Goal: Task Accomplishment & Management: Complete application form

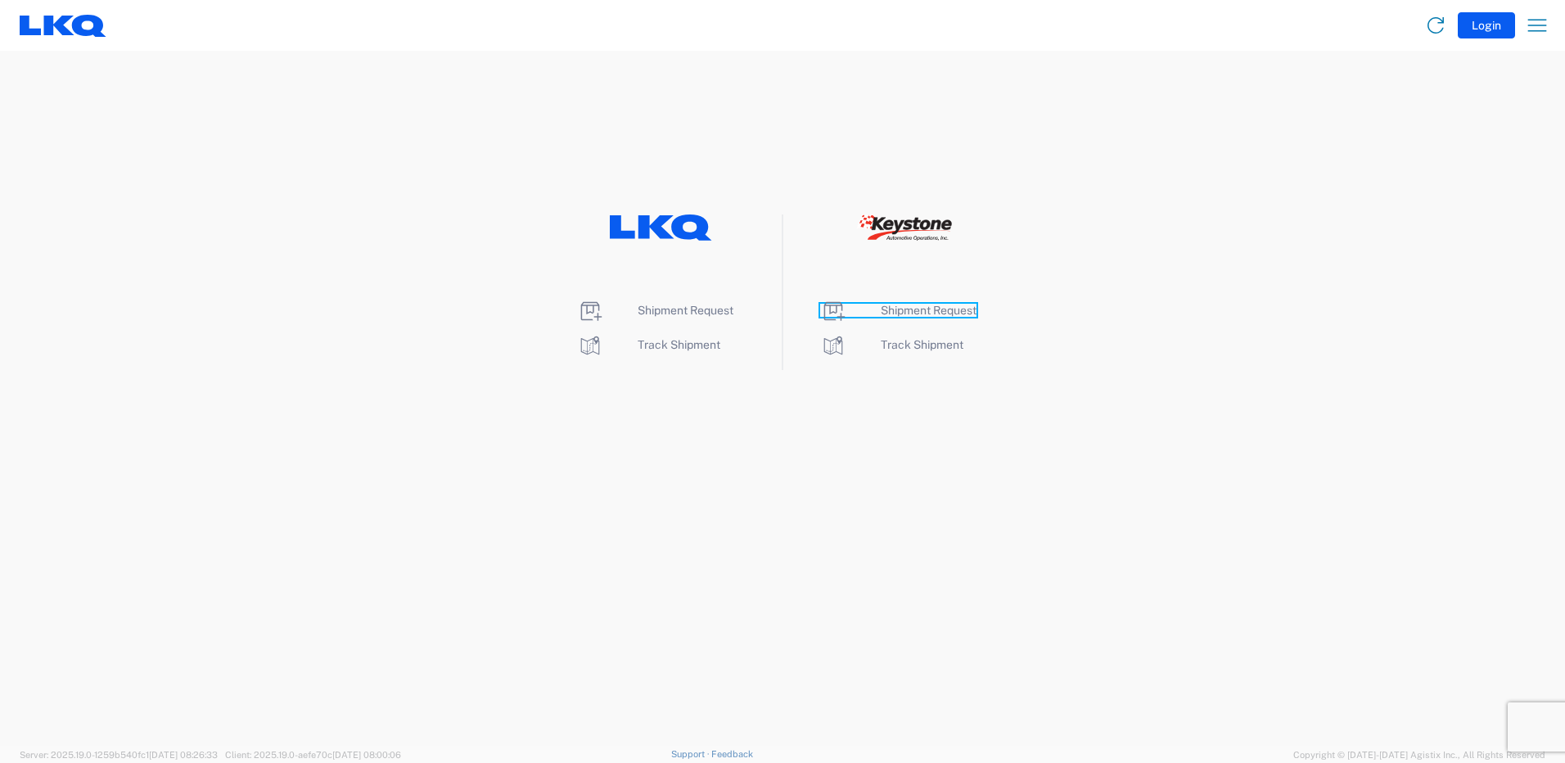
click at [925, 314] on span "Shipment Request" at bounding box center [929, 310] width 96 height 13
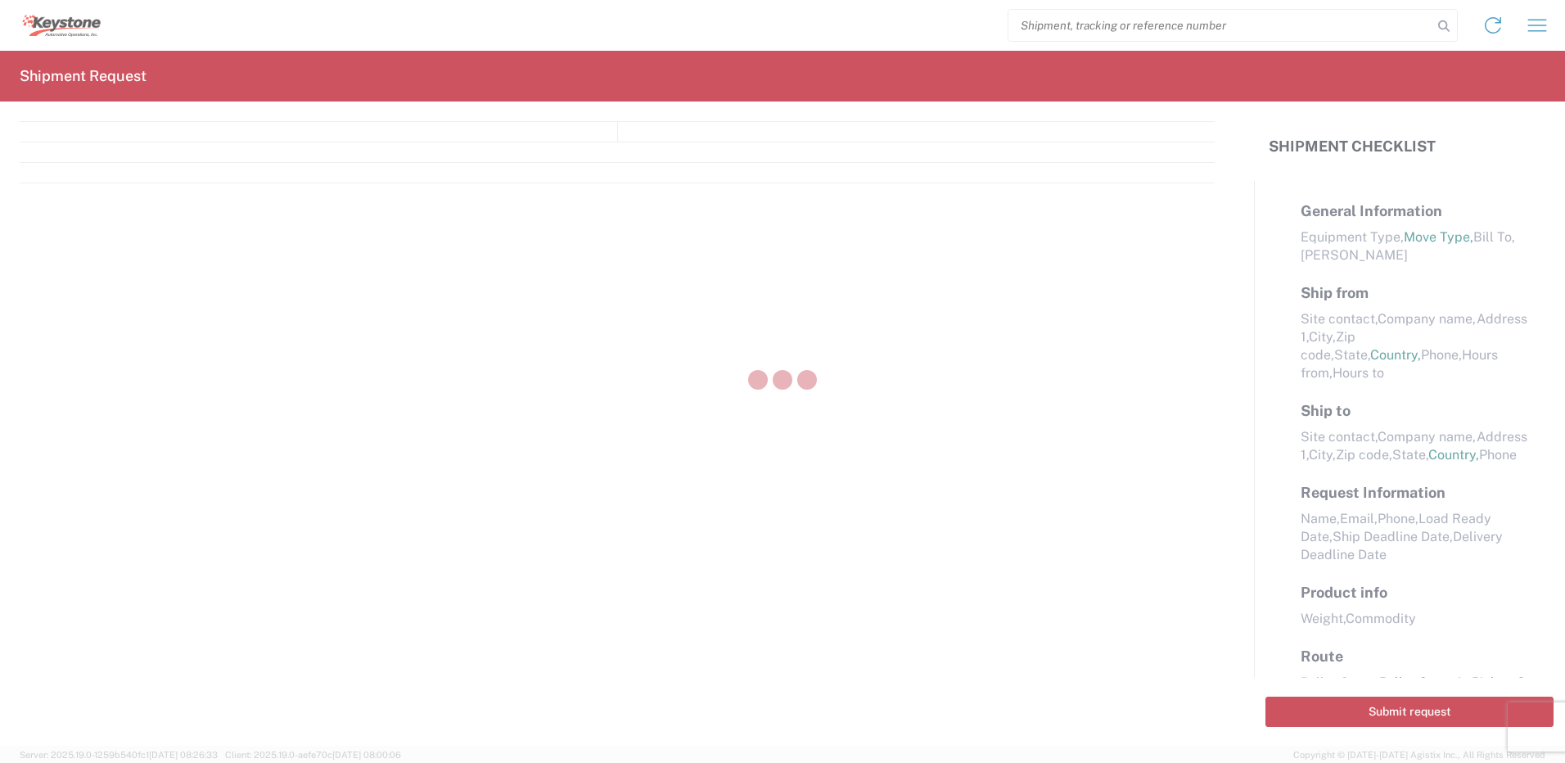
select select "FULL"
select select "LBS"
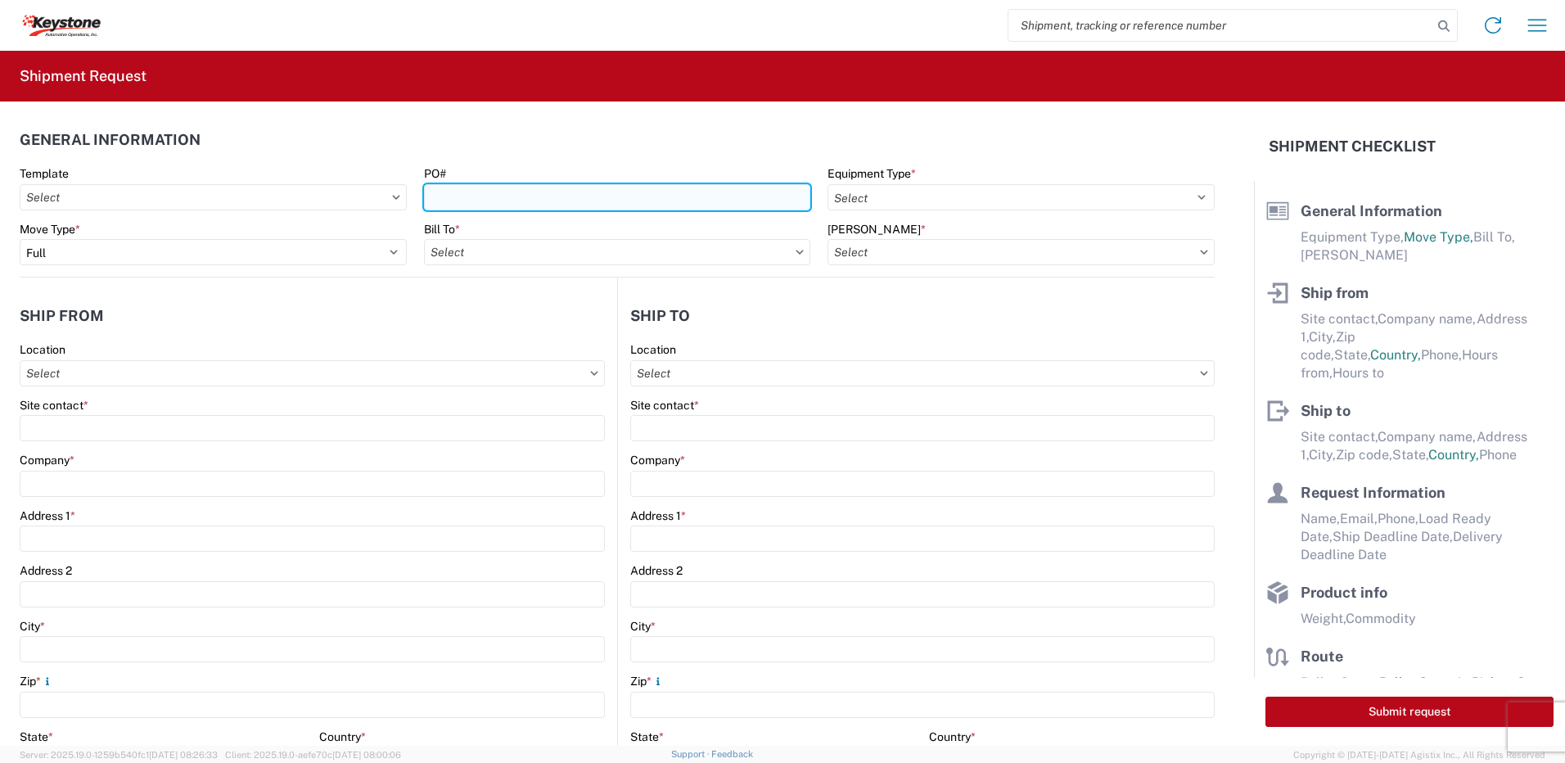
click at [514, 194] on input "PO#" at bounding box center [617, 197] width 387 height 26
type input "Mass [DATE]"
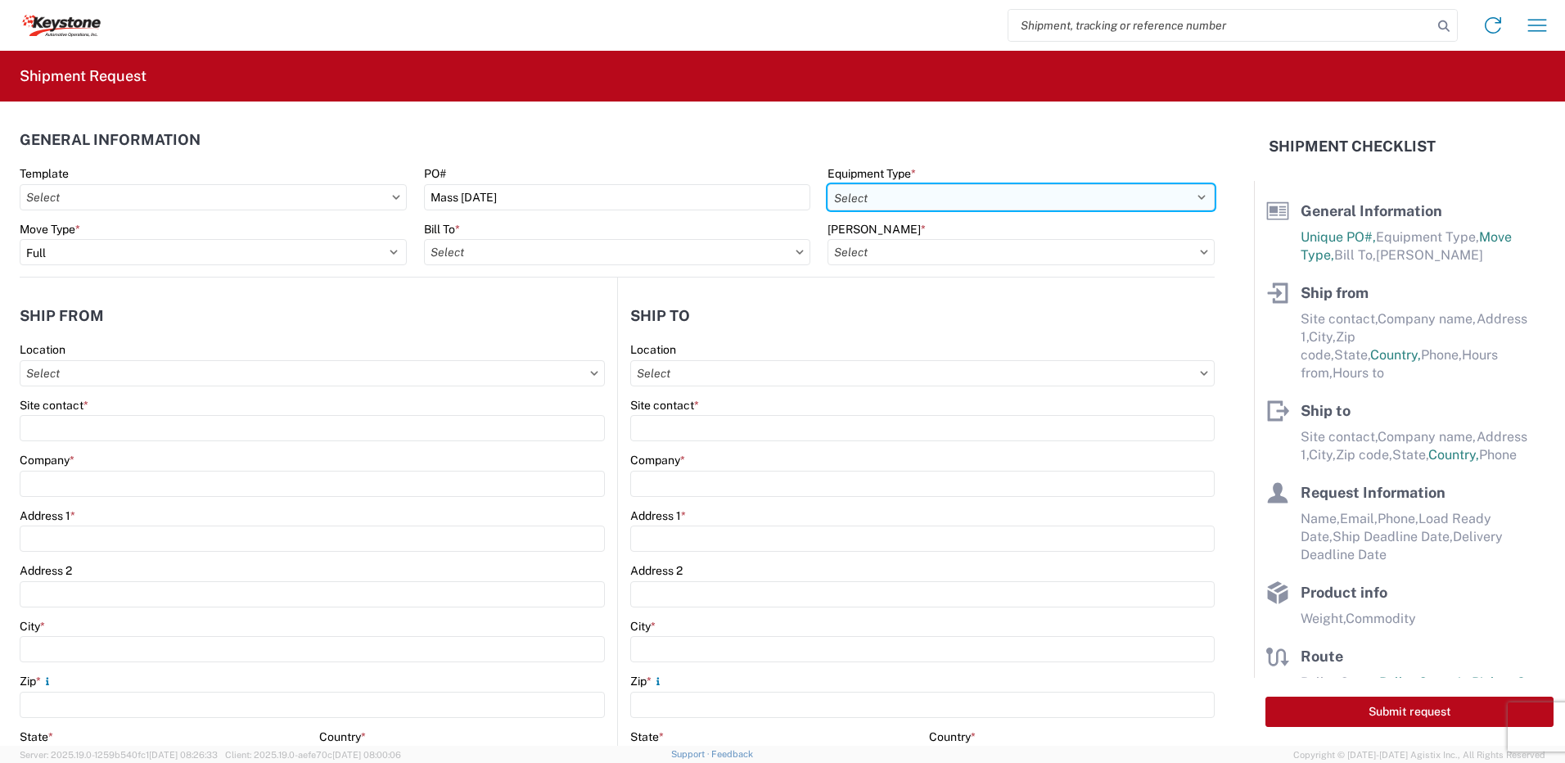
click at [953, 195] on select "Select 53’ Dry Van Flatbed Dropdeck (van) Lowboy (flatbed) Rail" at bounding box center [1021, 197] width 387 height 26
select select "STDV"
click at [828, 184] on select "Select 53’ Dry Van Flatbed Dropdeck (van) Lowboy (flatbed) Rail" at bounding box center [1021, 197] width 387 height 26
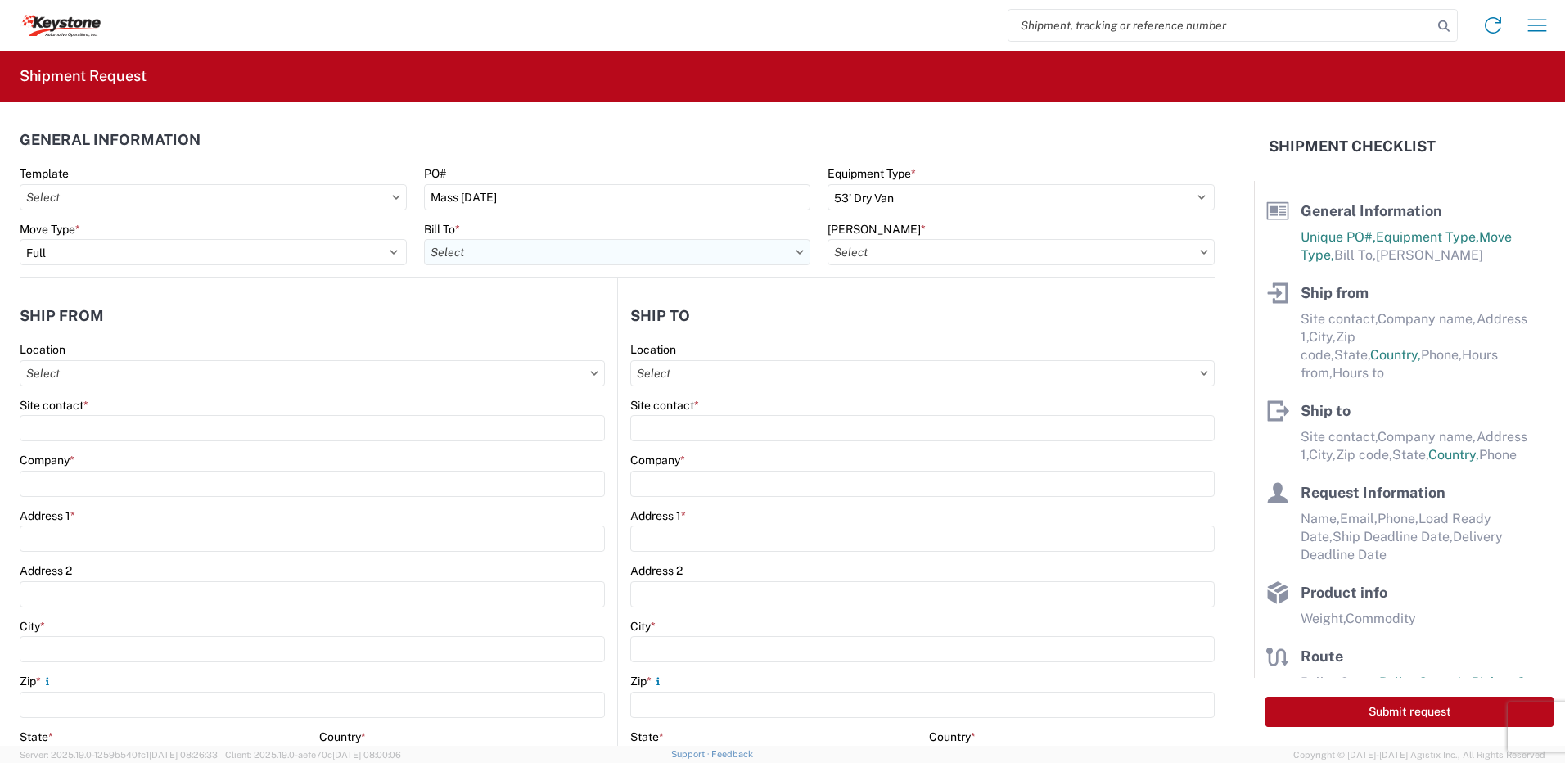
click at [516, 254] on input "text" at bounding box center [617, 252] width 387 height 26
type input "8432"
click at [548, 323] on div "8432 - KAO Logistics - [GEOGRAPHIC_DATA], [GEOGRAPHIC_DATA], [GEOGRAPHIC_DATA]" at bounding box center [668, 325] width 489 height 26
type input "8432 - KAO Logistics - [GEOGRAPHIC_DATA], [GEOGRAPHIC_DATA], [GEOGRAPHIC_DATA]"
click at [891, 246] on input "text" at bounding box center [1021, 252] width 387 height 26
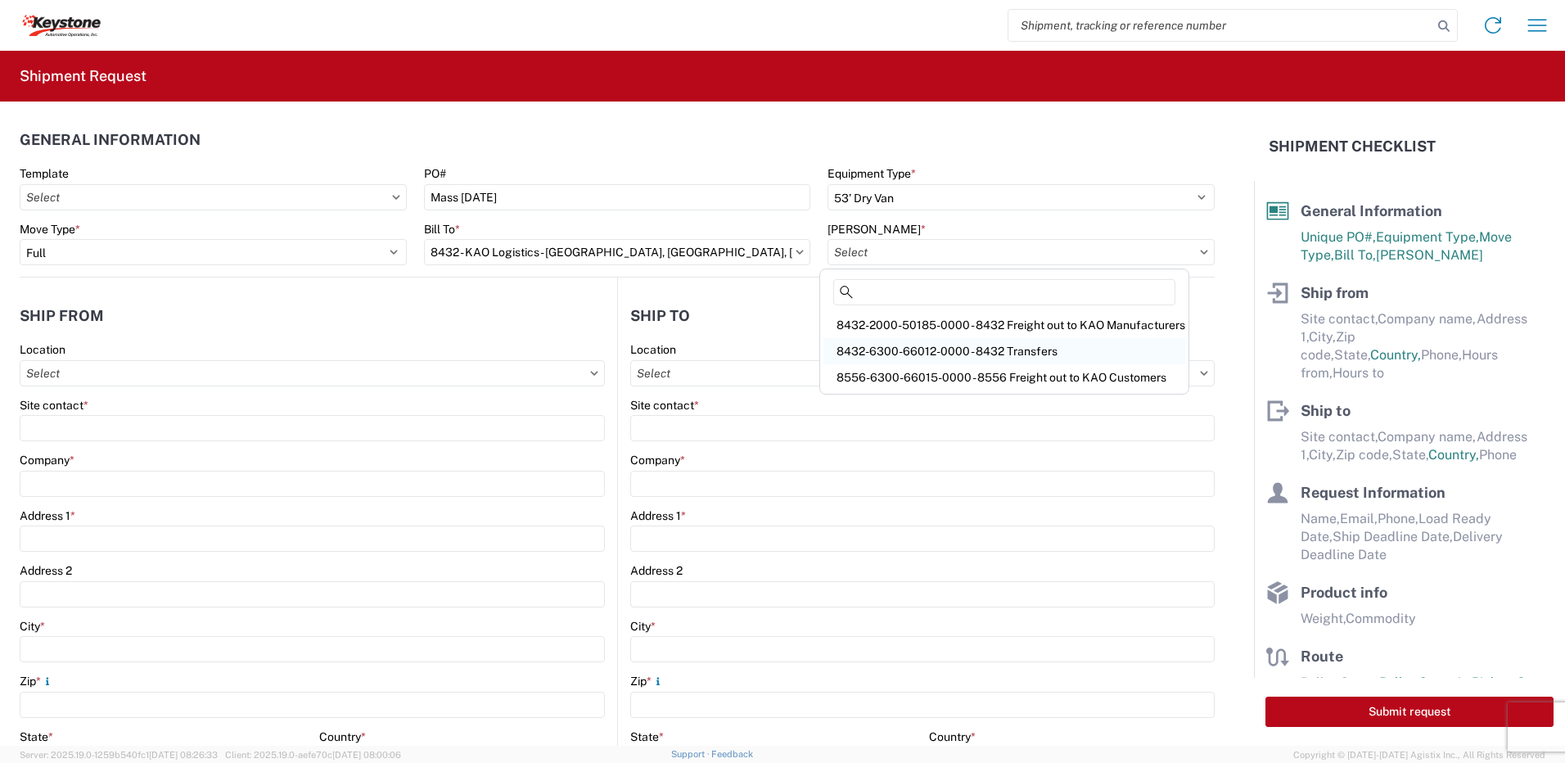
click at [905, 345] on div "8432-6300-66012-0000 - 8432 Transfers" at bounding box center [1005, 351] width 362 height 26
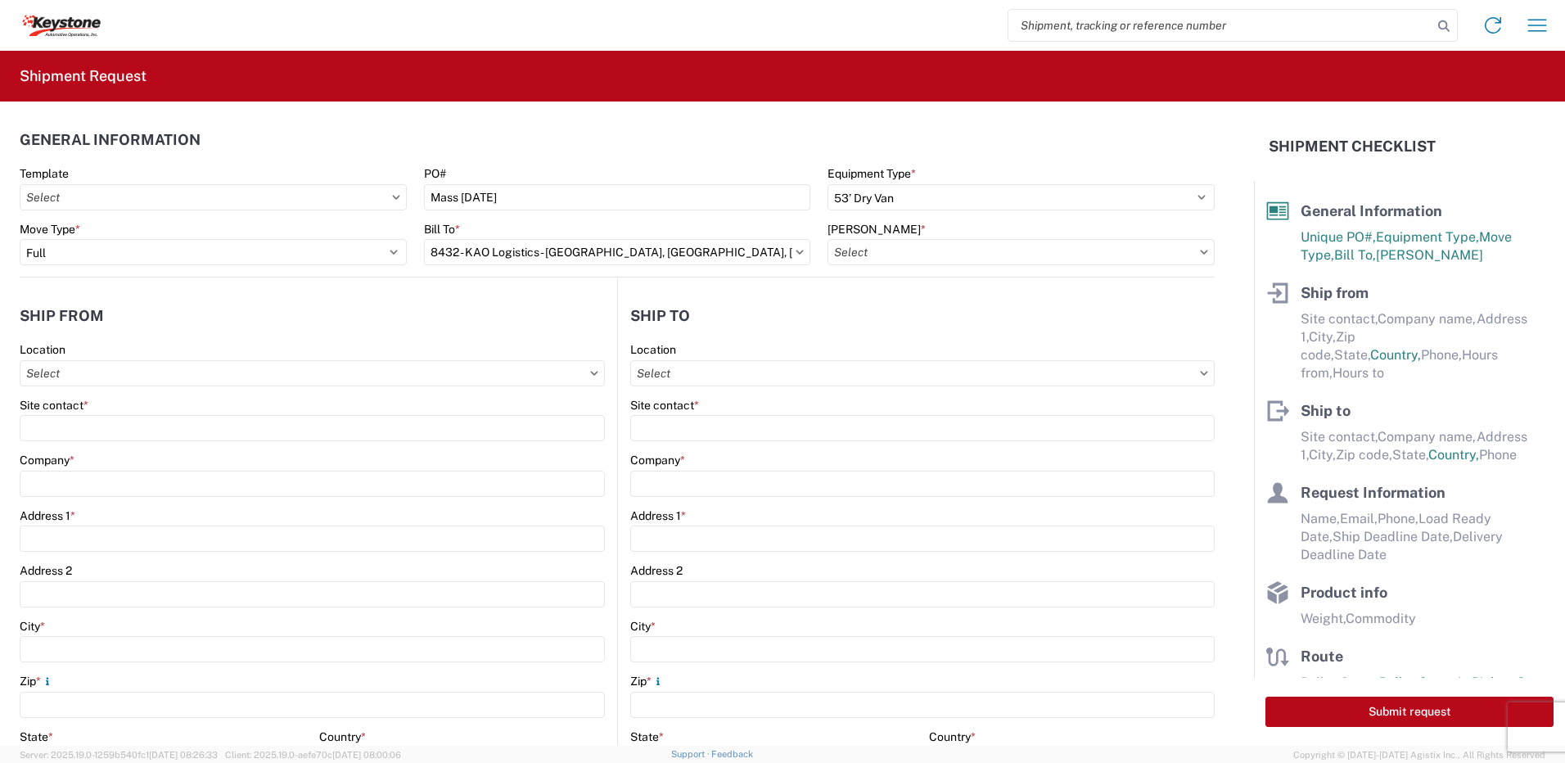
type input "8432-6300-66012-0000 - 8432 Transfers, 8432-6300-66012-0000 - 8432 Transfers"
click at [95, 385] on input "text" at bounding box center [312, 373] width 585 height 26
type input "8401"
click at [110, 437] on div "8401 - Exeter - KAO Warehouse" at bounding box center [167, 446] width 287 height 26
type input "8401 - Exeter - KAO Warehouse"
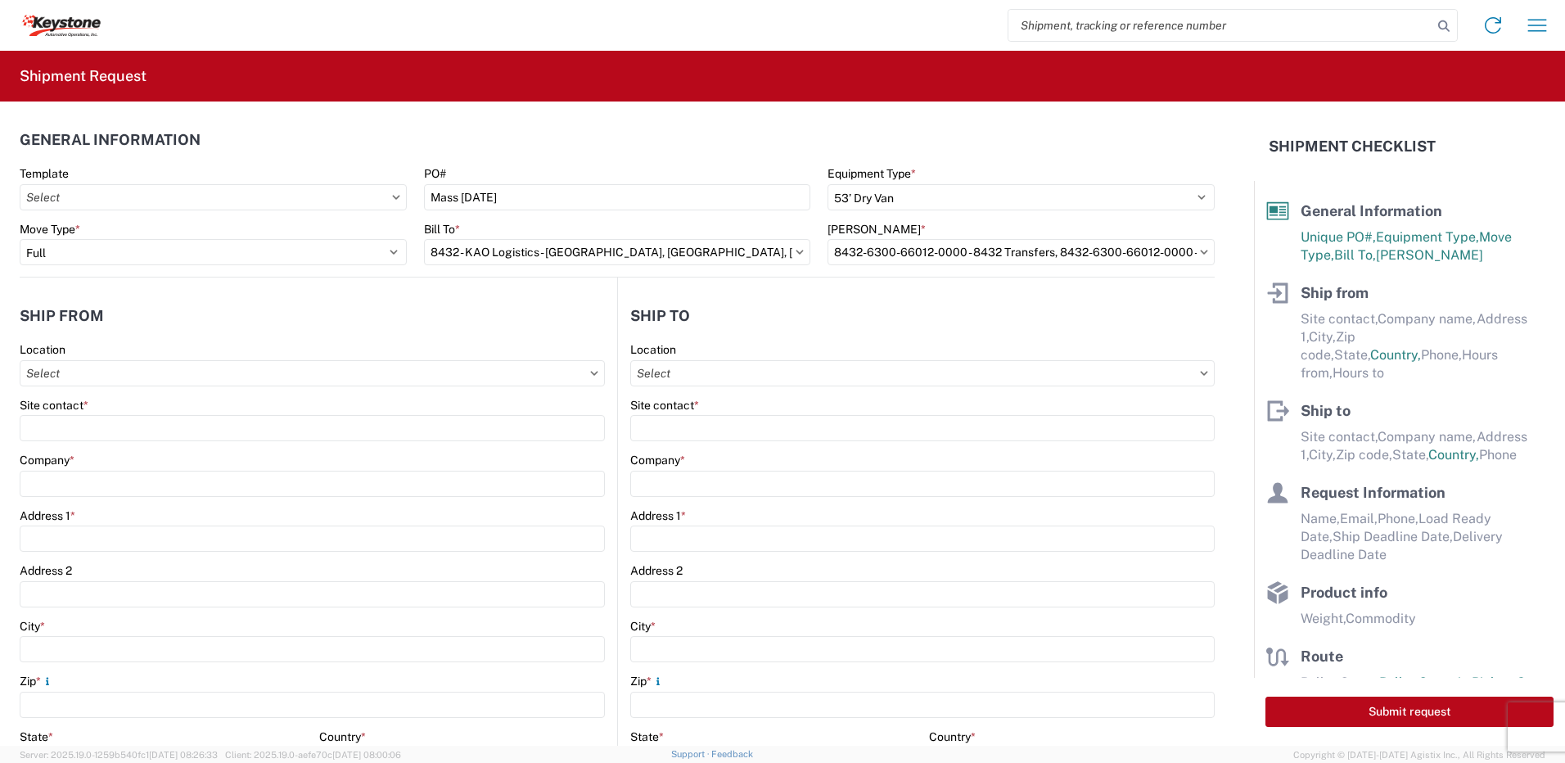
type input "KAO"
type input "68 Slocum Ave"
type input "Exeter"
type input "18643"
select select "PA"
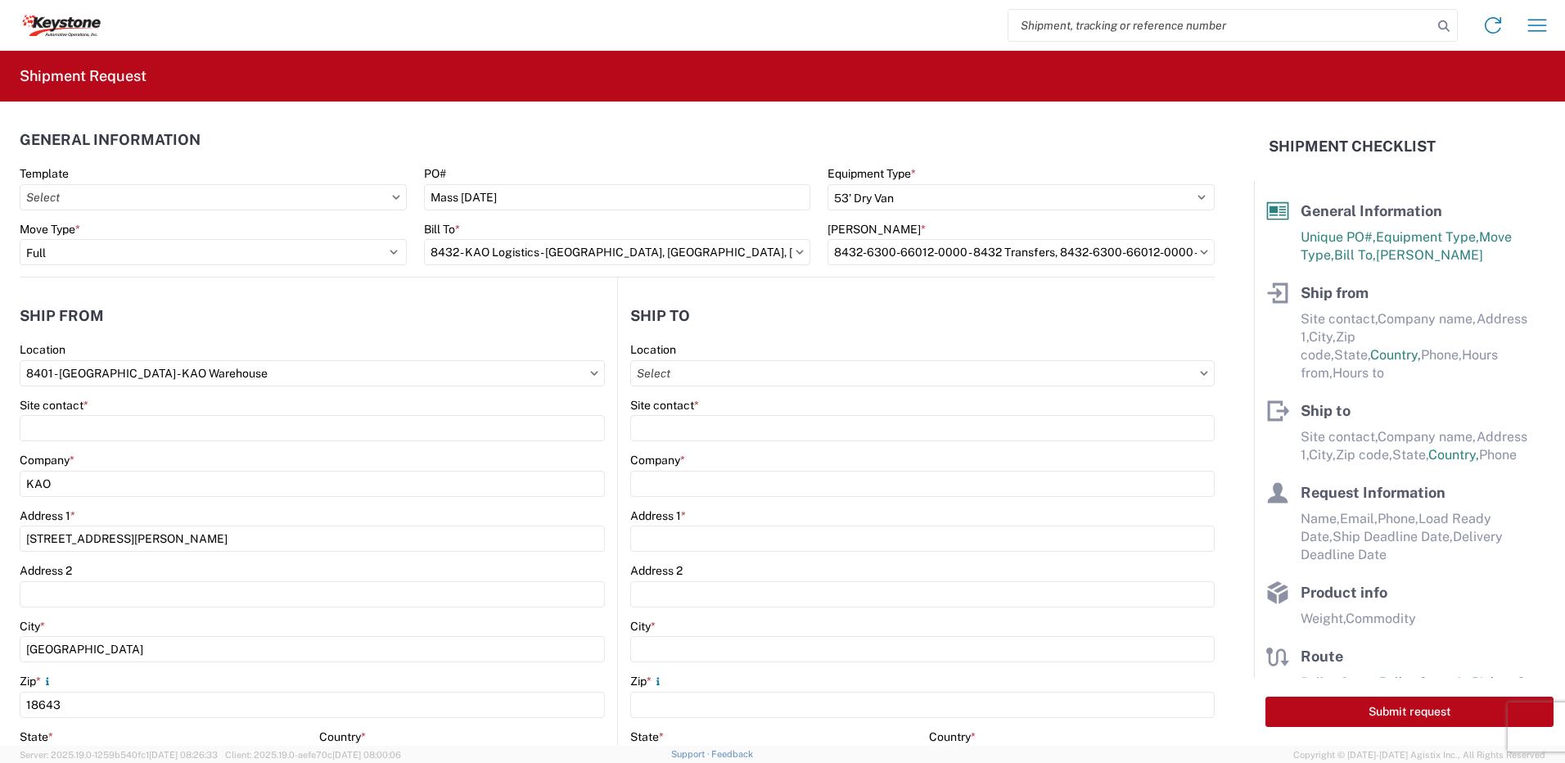
select select "US"
type input "07:00"
type input "17:00"
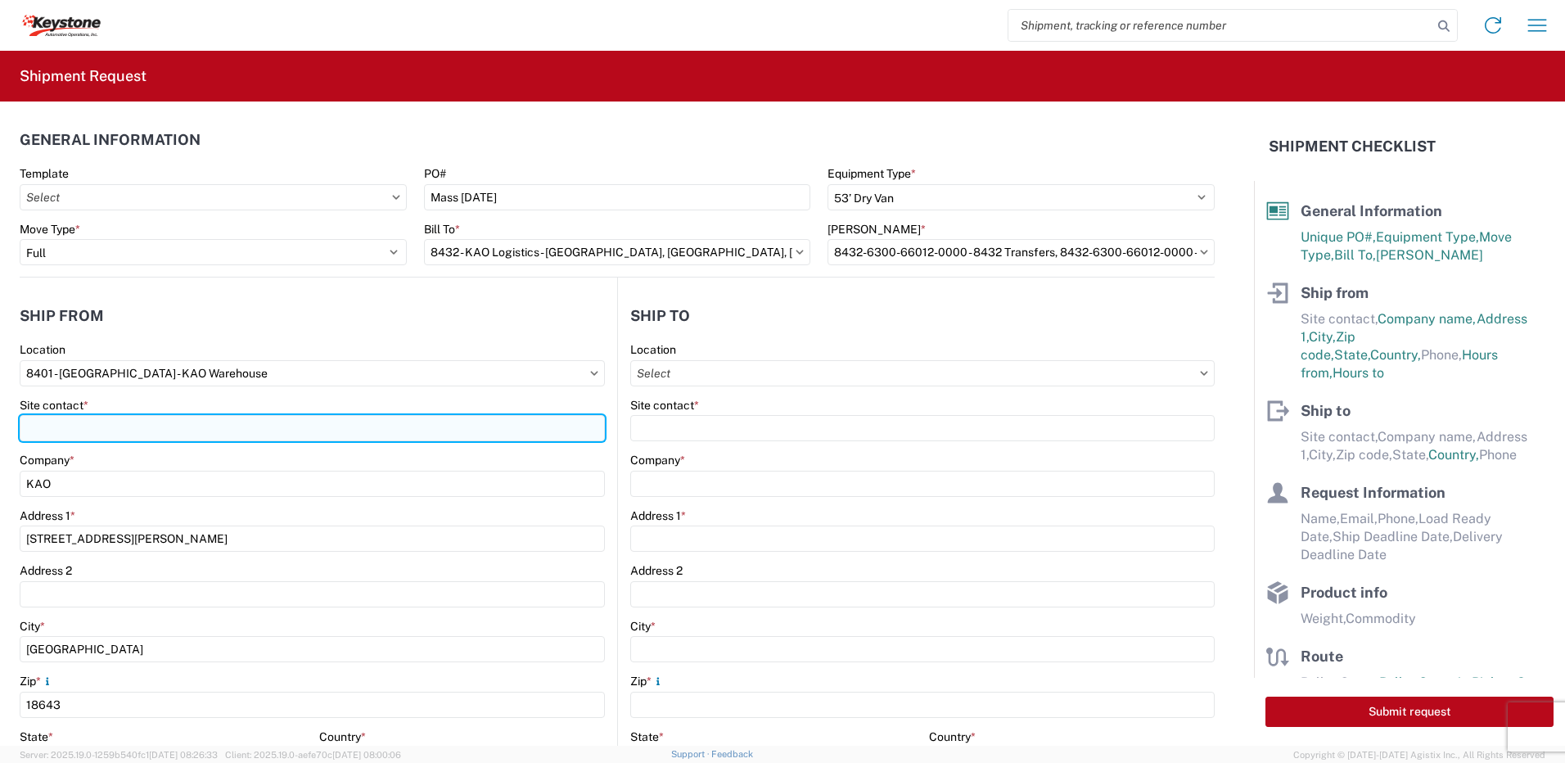
click at [105, 430] on input "Site contact *" at bounding box center [312, 428] width 585 height 26
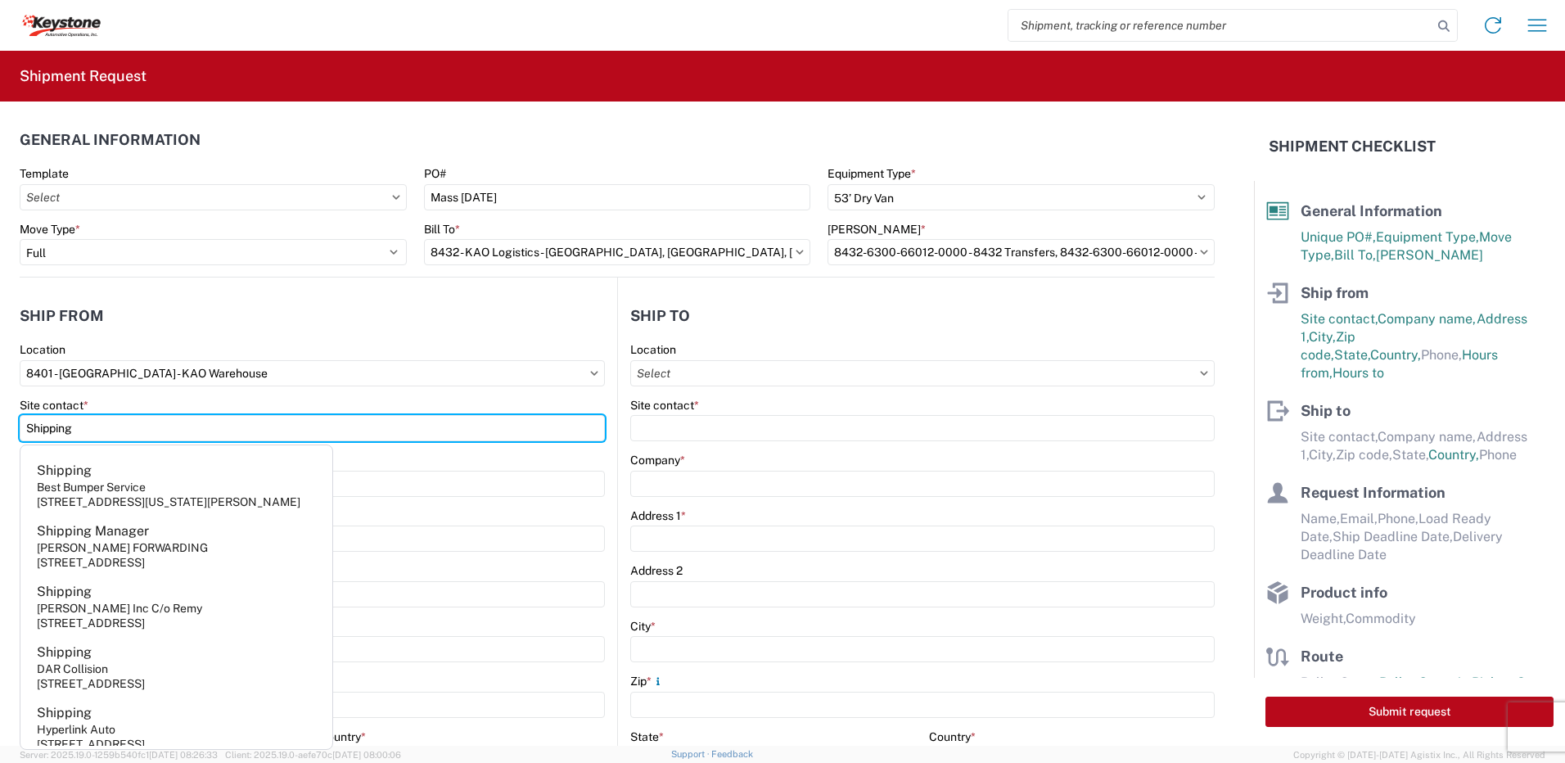
type input "Shipping"
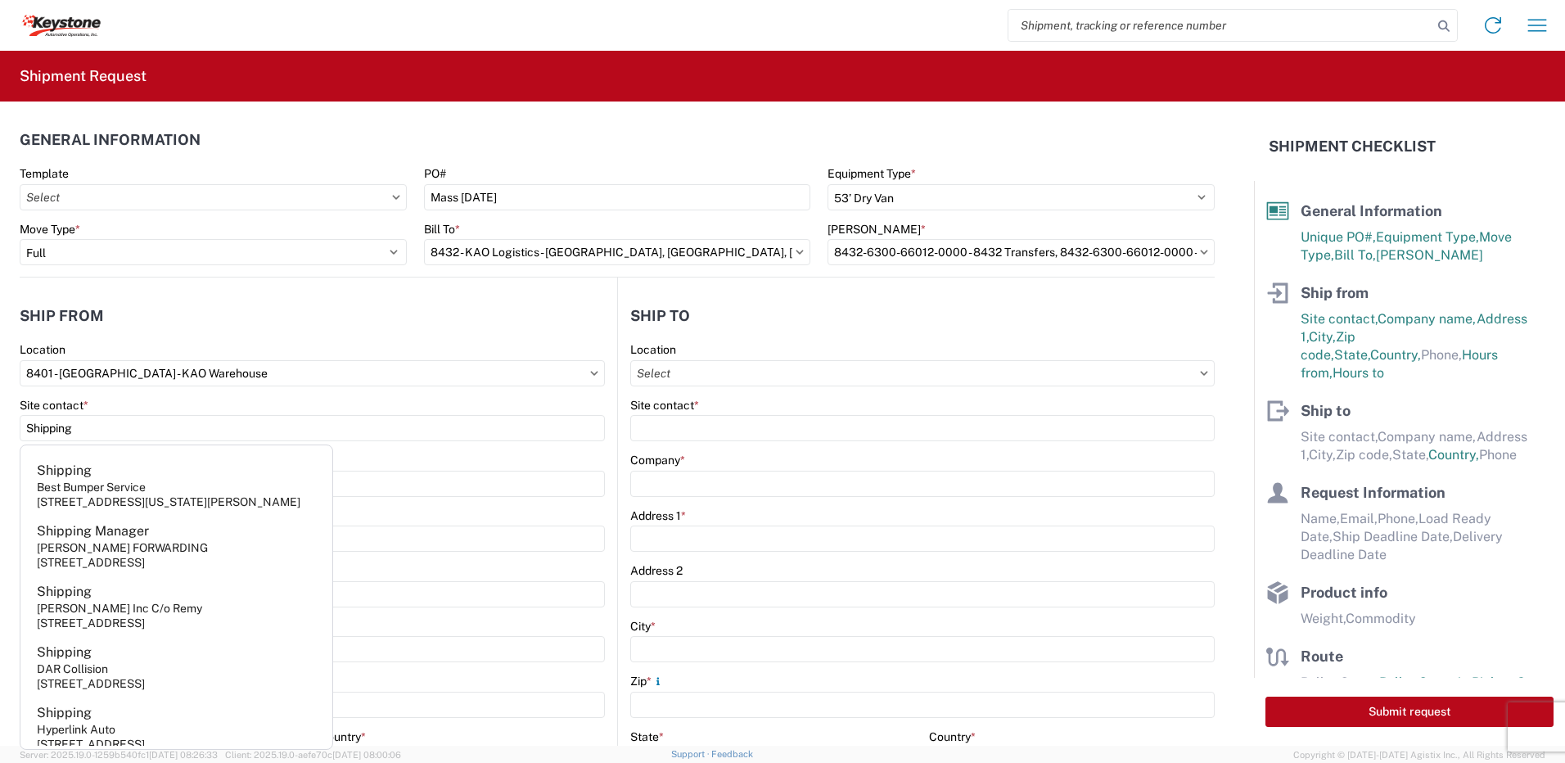
click at [448, 323] on header "Ship from" at bounding box center [319, 315] width 598 height 37
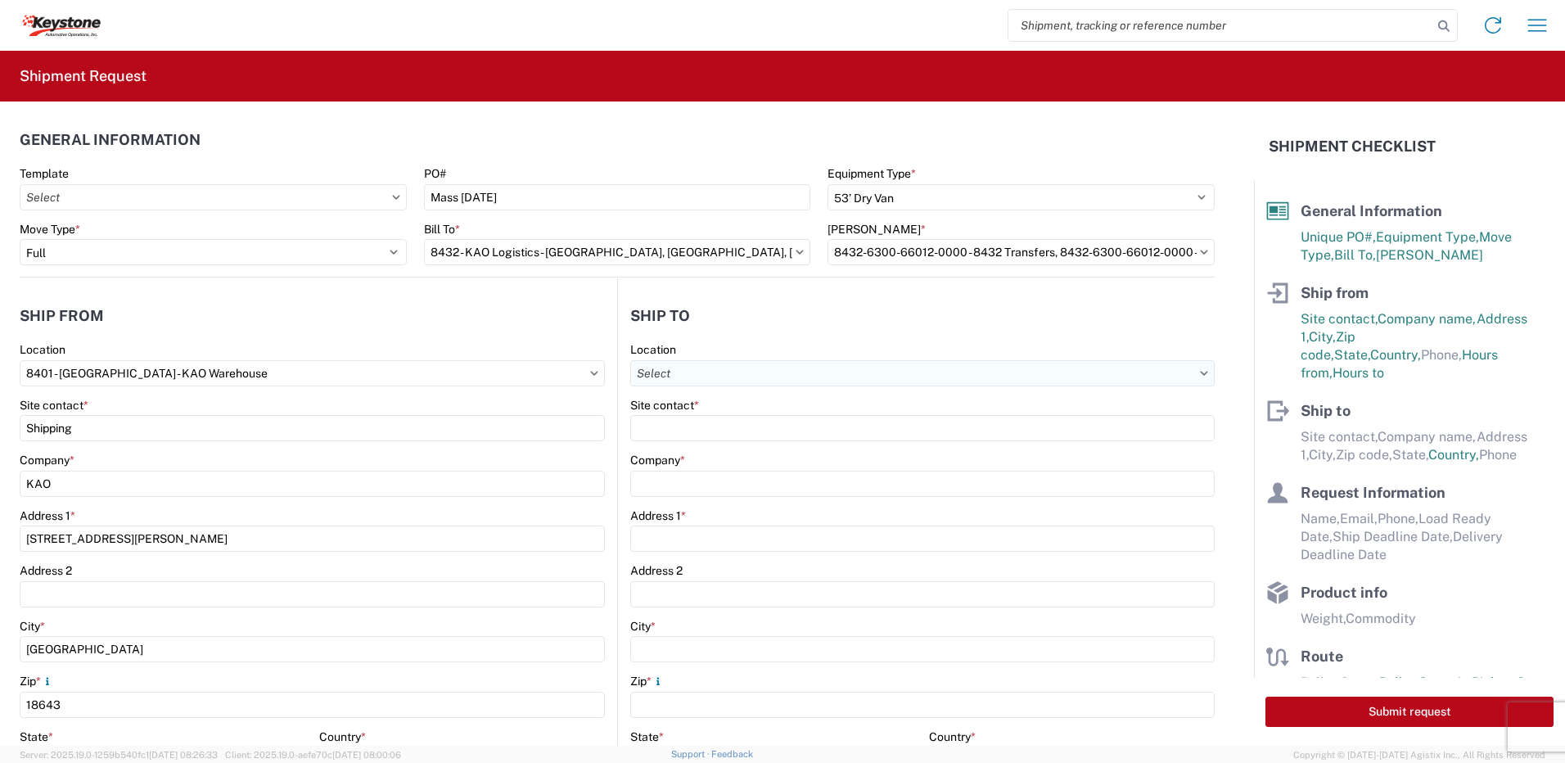
click at [691, 368] on input "text" at bounding box center [922, 373] width 584 height 26
type input "8476"
click at [719, 446] on div "8476 - Cornwall - KAO" at bounding box center [772, 446] width 287 height 26
type input "8476 - Cornwall - KAO"
type input "KAO"
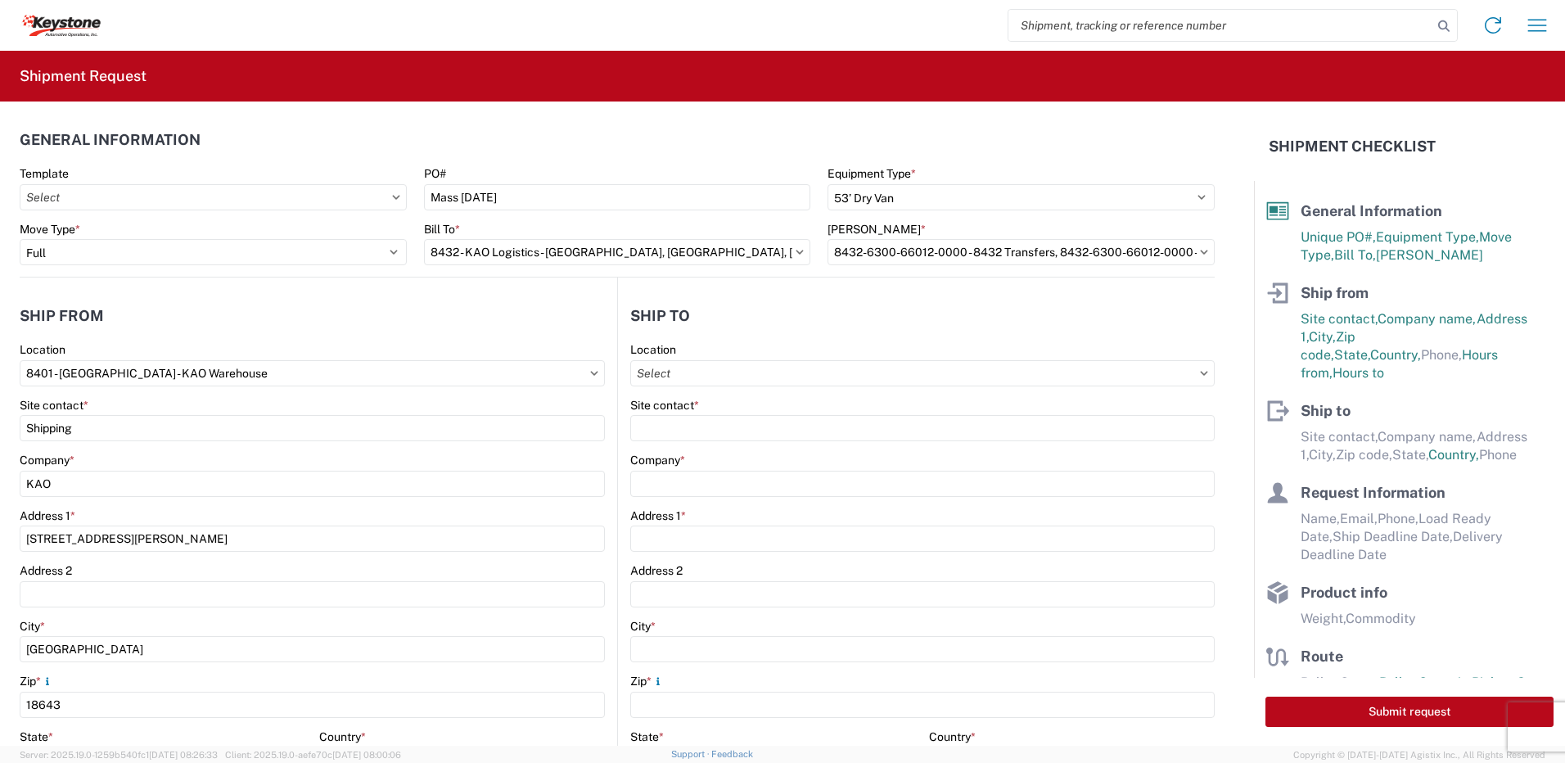
type input "1339 Rosemount Ave."
type input "Cornwall"
type input "KK6J3E5"
select select "CA"
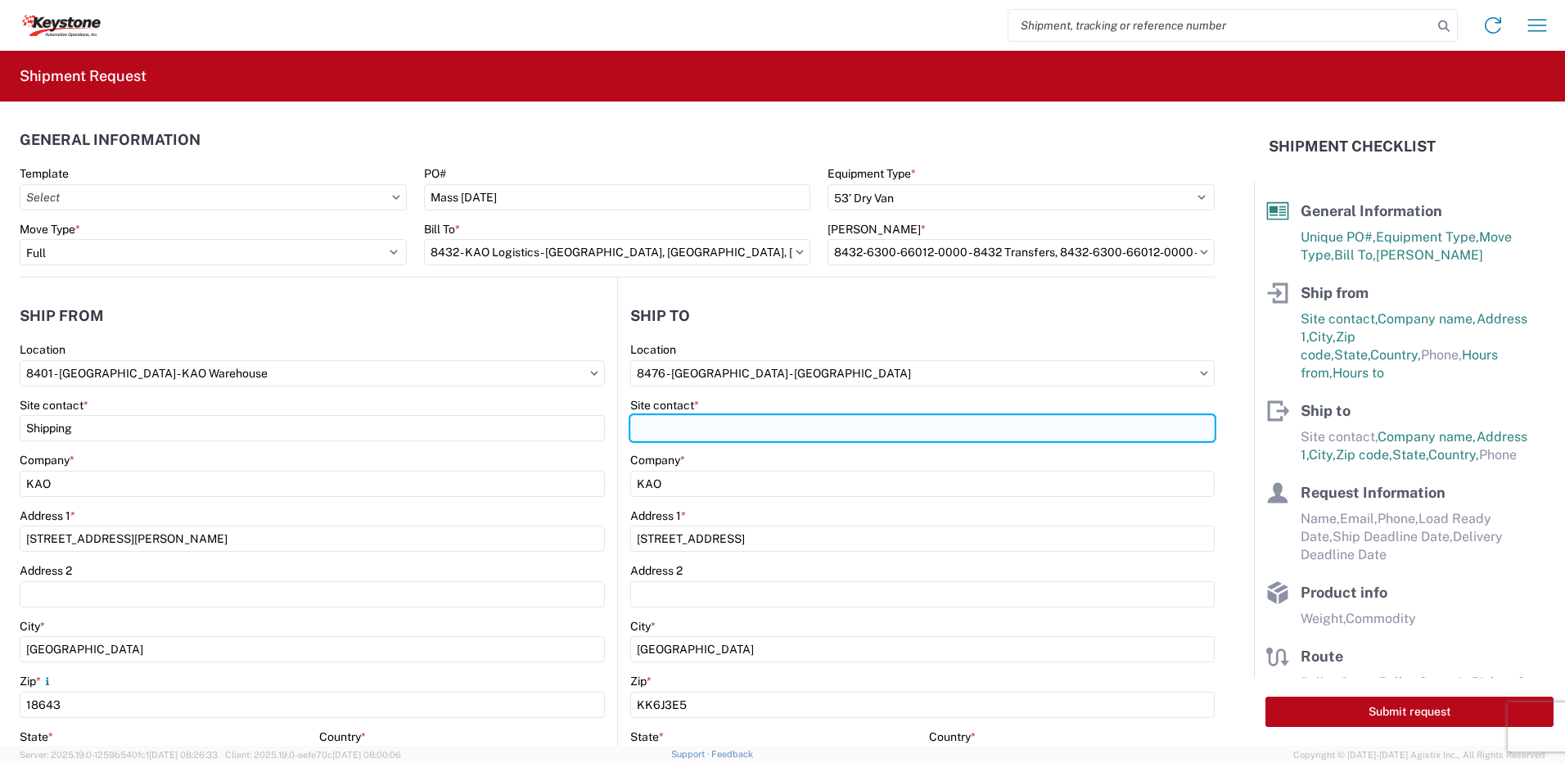
click at [657, 430] on input "Site contact *" at bounding box center [922, 428] width 584 height 26
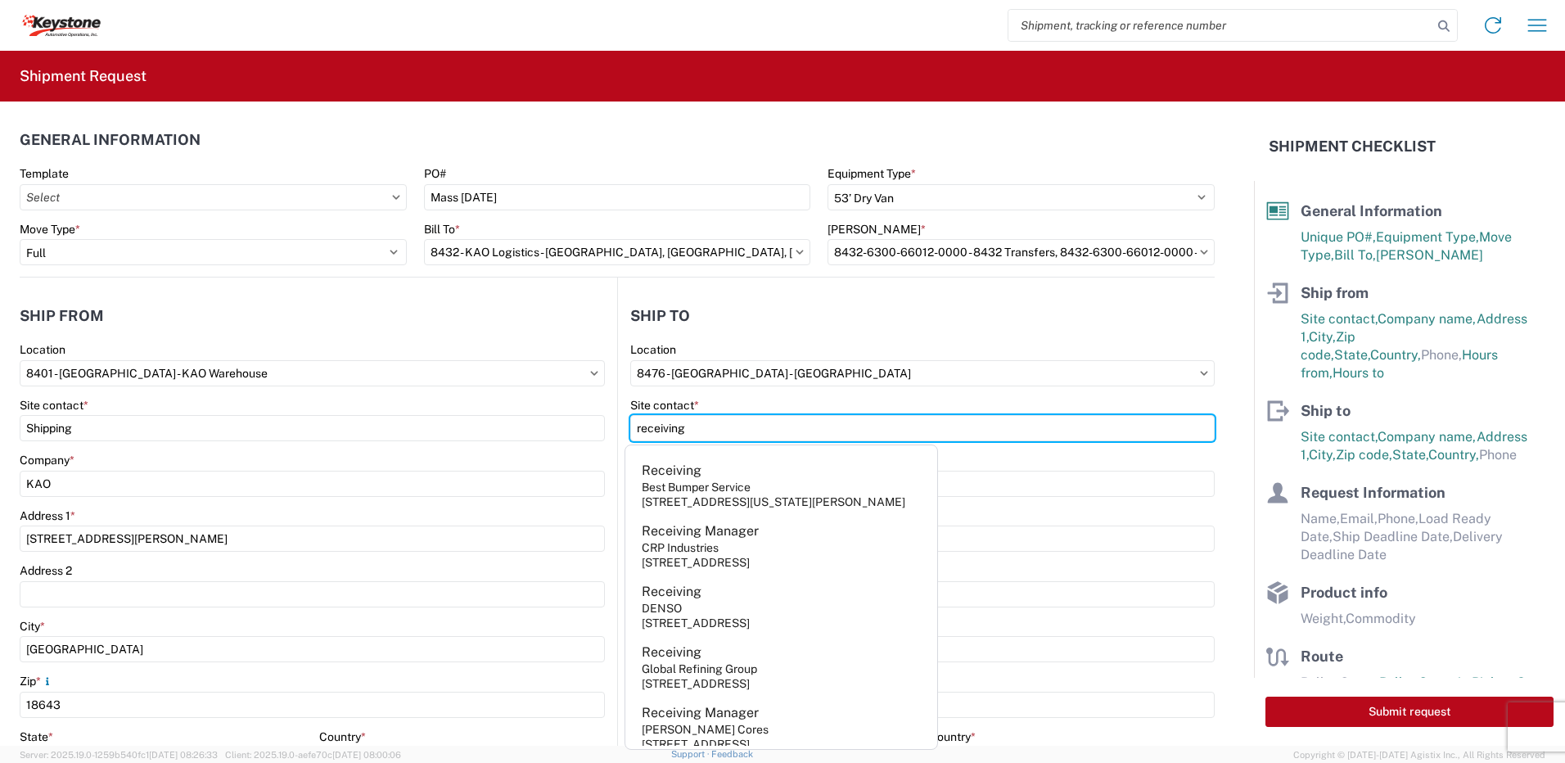
type input "receiving"
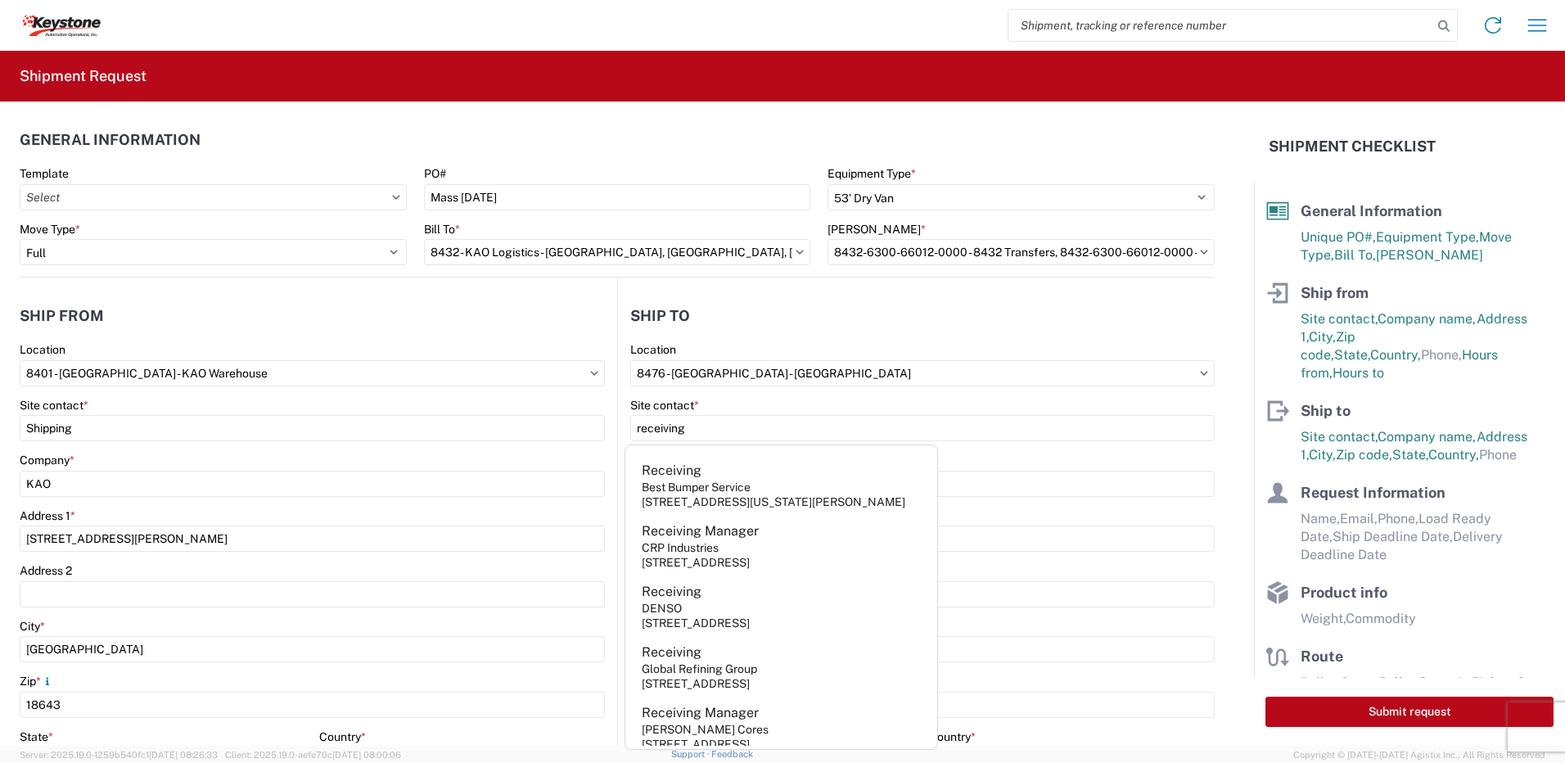
click at [737, 328] on header "Ship to" at bounding box center [916, 315] width 597 height 37
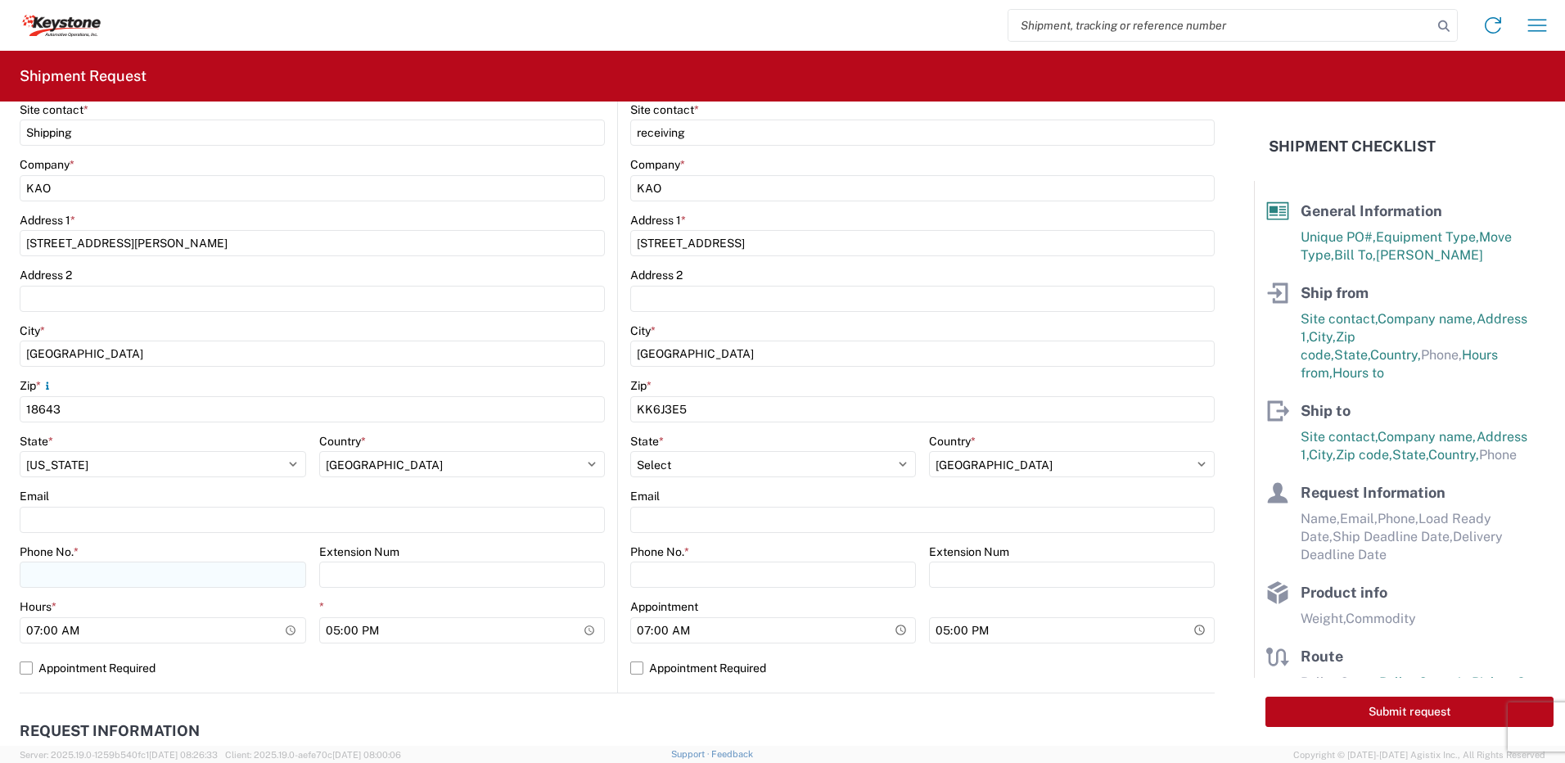
scroll to position [327, 0]
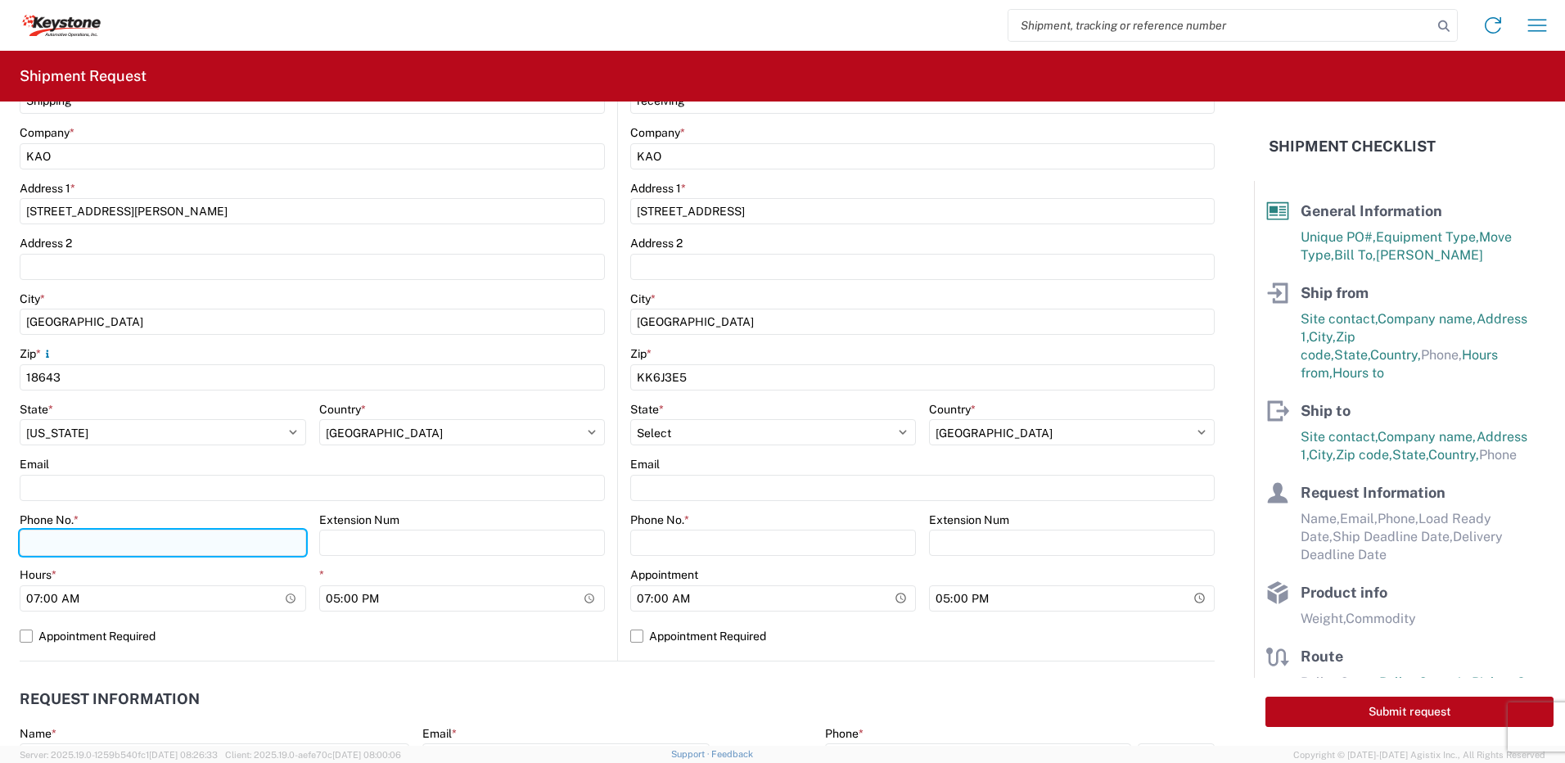
click at [70, 533] on input "Phone No. *" at bounding box center [163, 543] width 287 height 26
type input "5706554514"
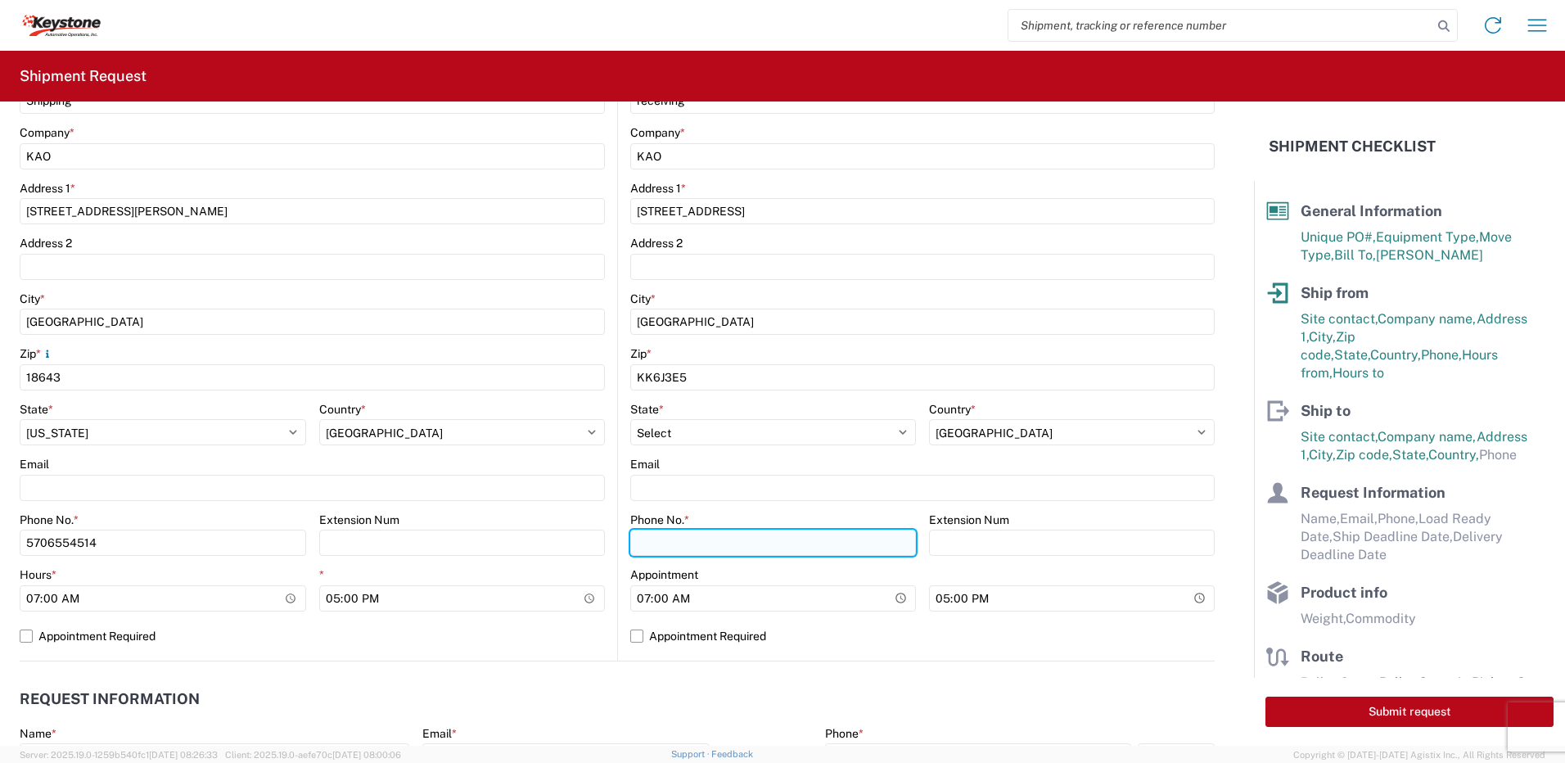
click at [652, 539] on input "Phone No. *" at bounding box center [773, 543] width 286 height 26
type input "5706554514"
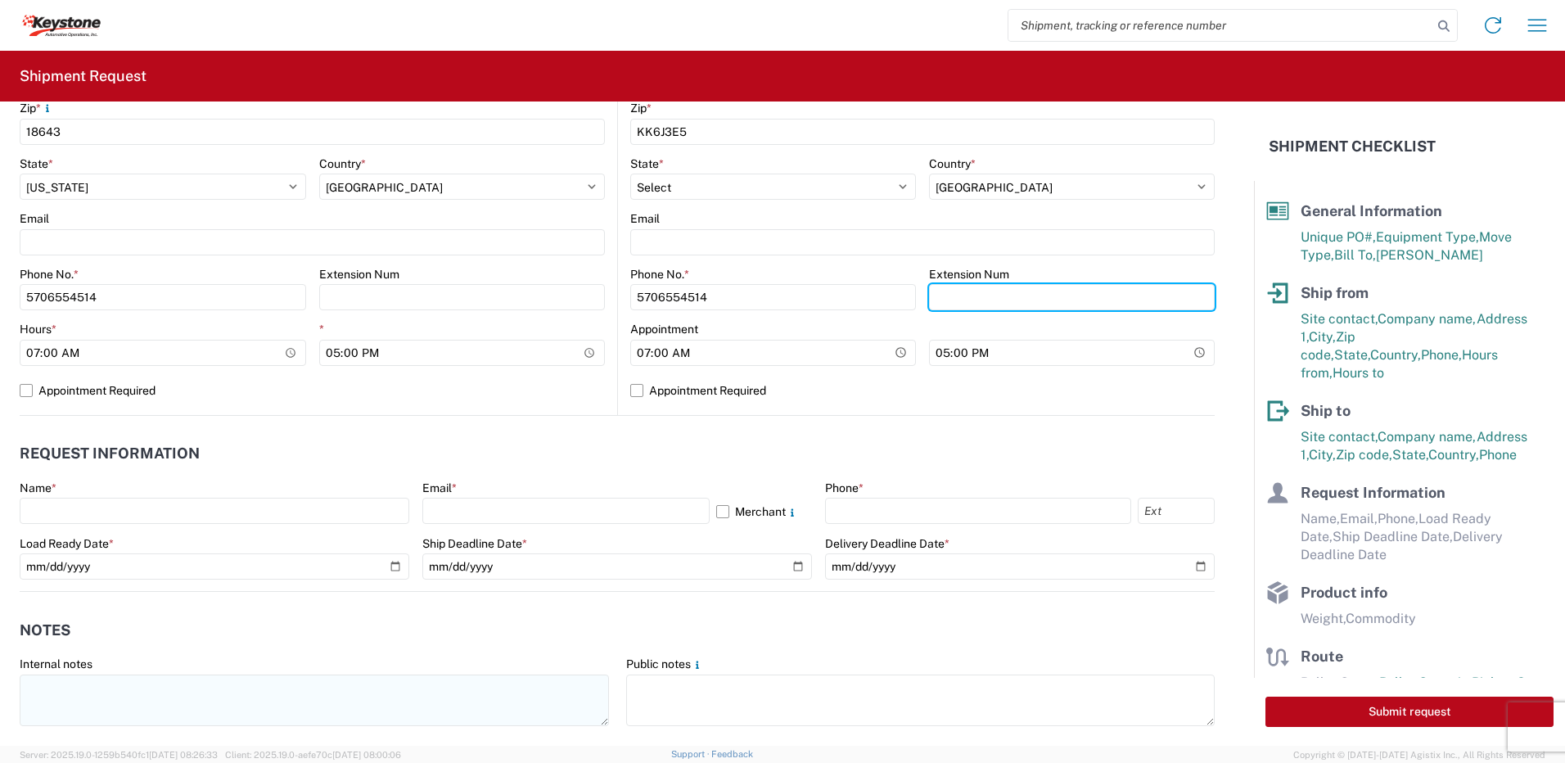
scroll to position [900, 0]
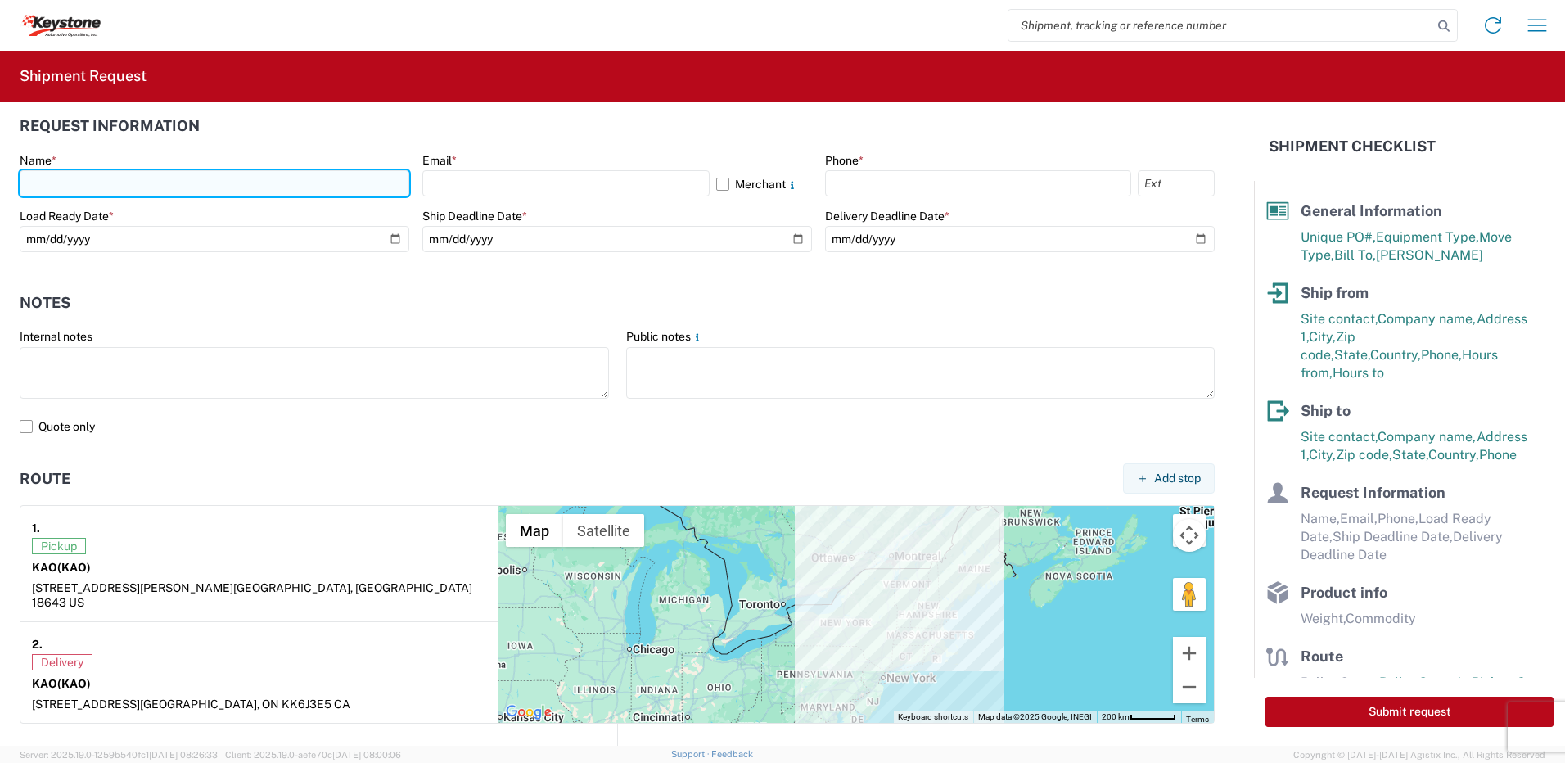
click at [75, 178] on input "text" at bounding box center [215, 183] width 390 height 26
type input "Paul Sweder"
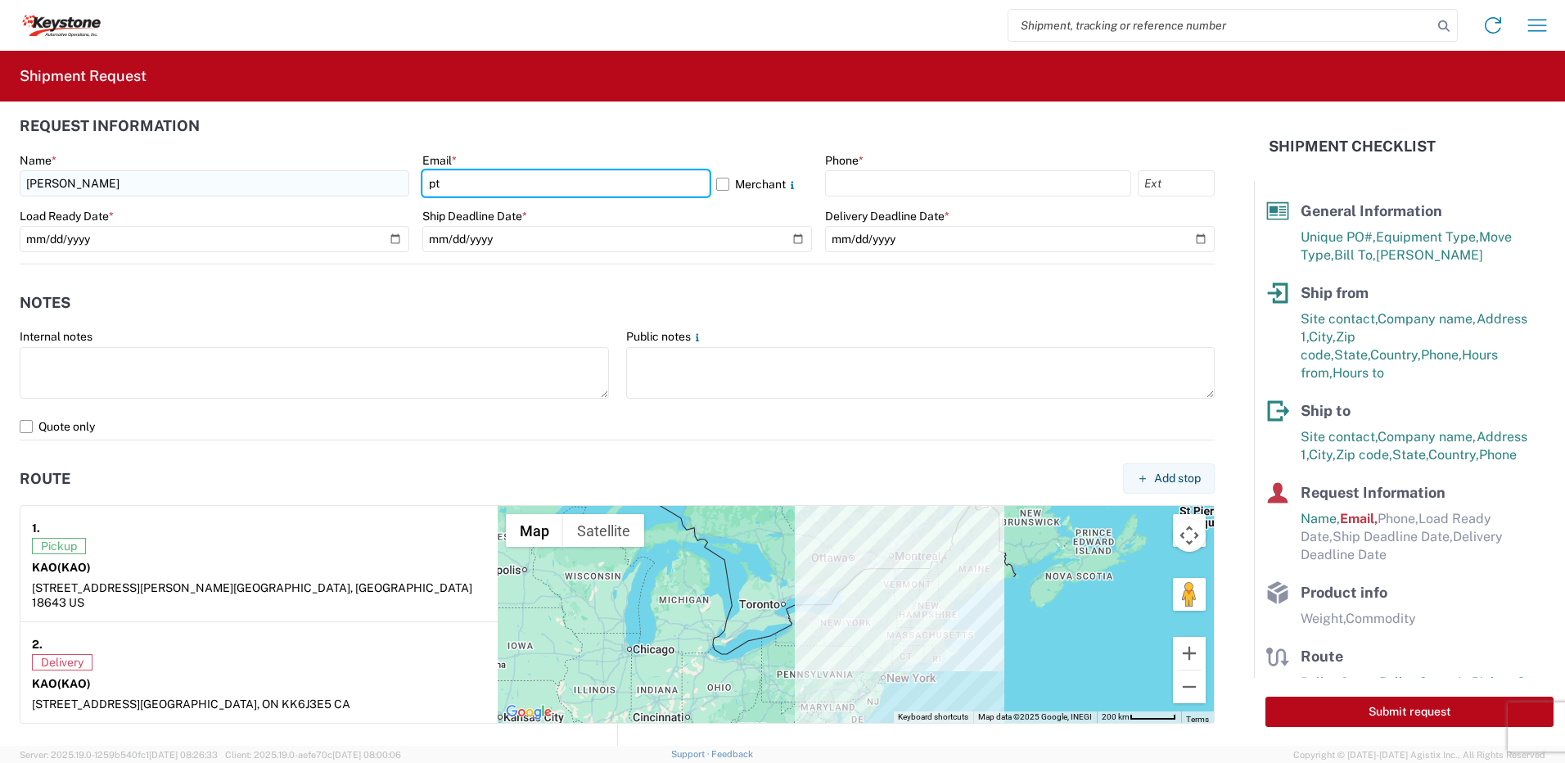
type input "ptsweder@lkqcorp.com"
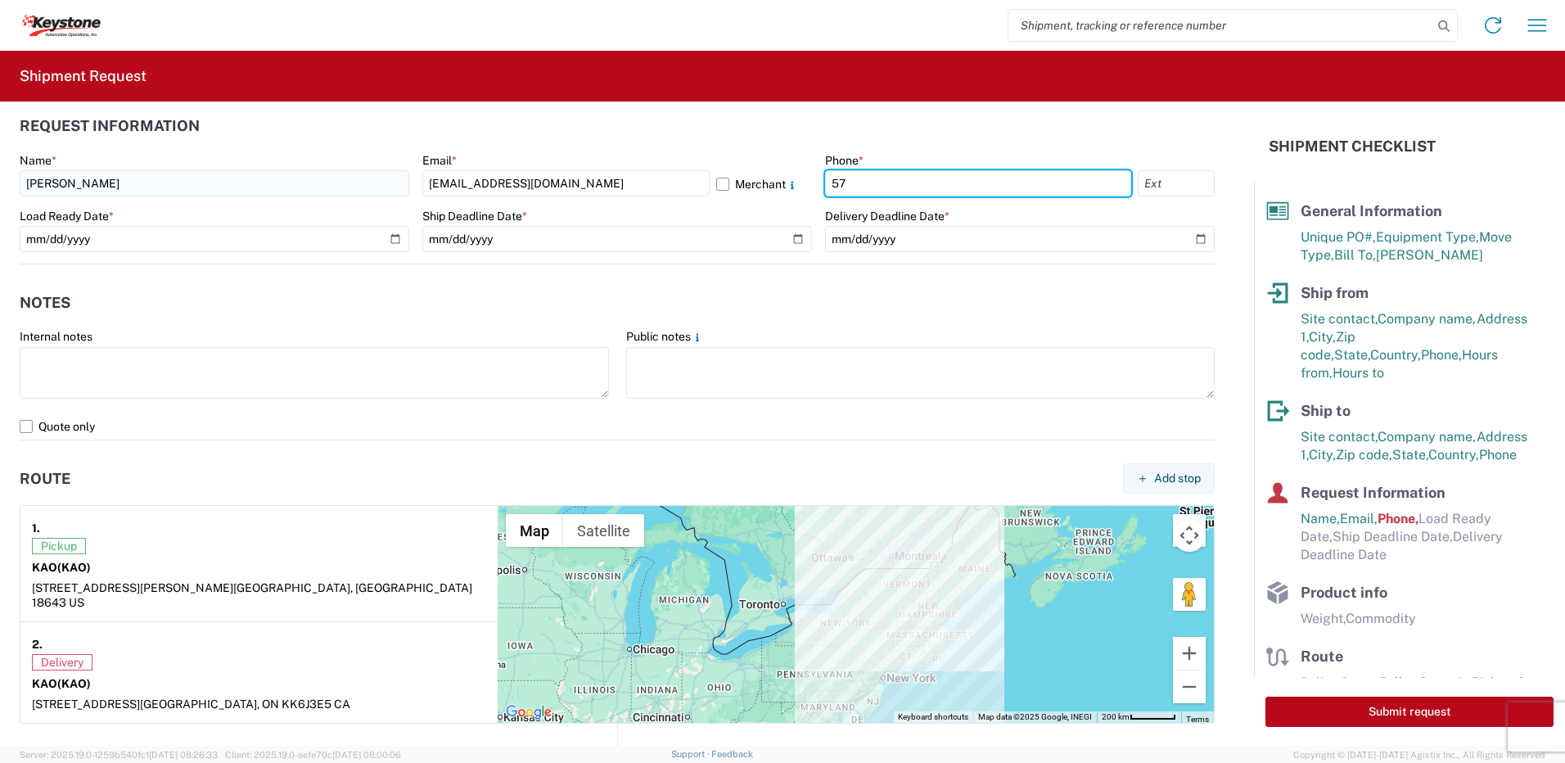
type input "5706554514"
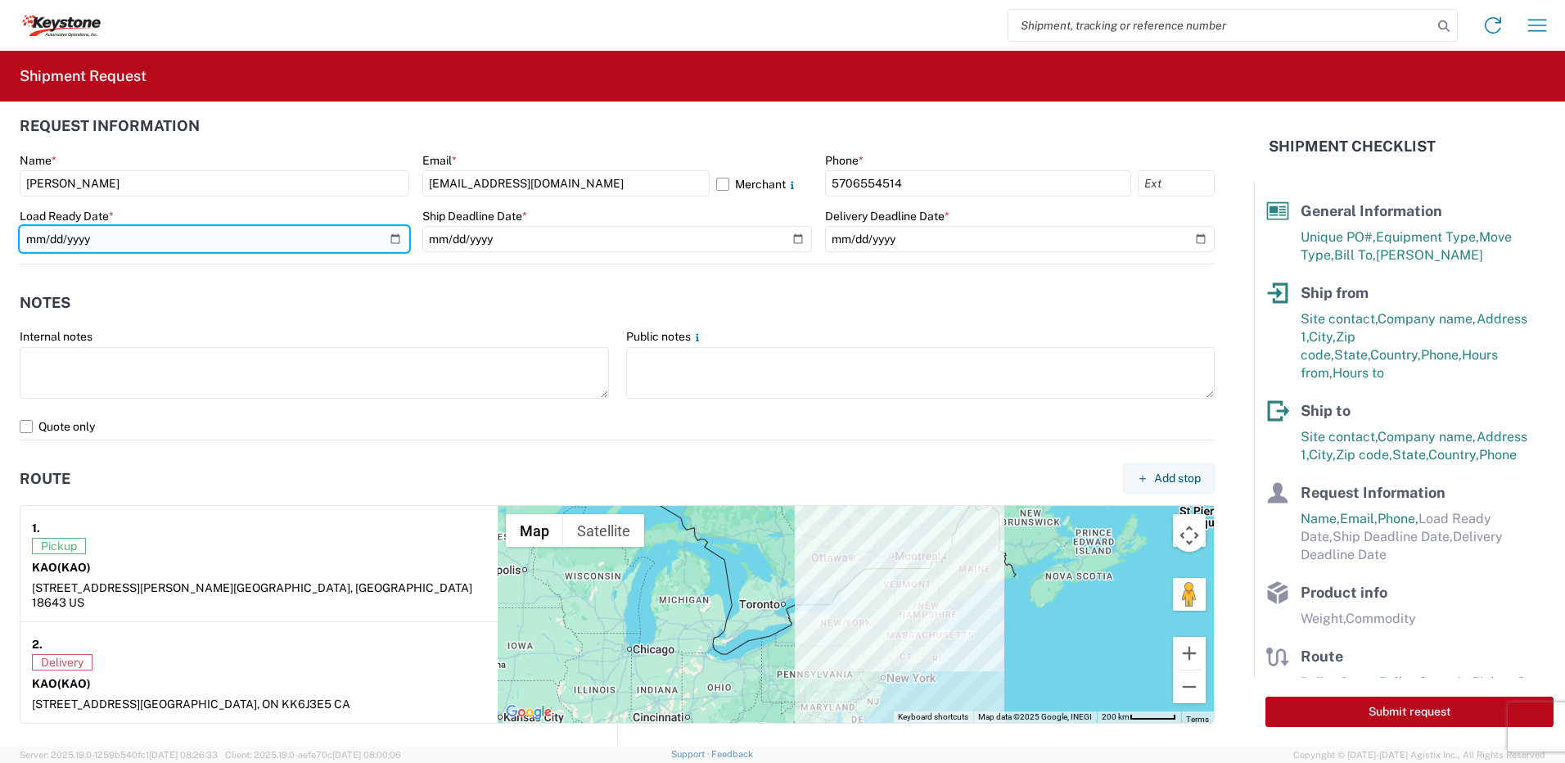
click at [395, 237] on input "date" at bounding box center [215, 239] width 390 height 26
type input "2025-09-15"
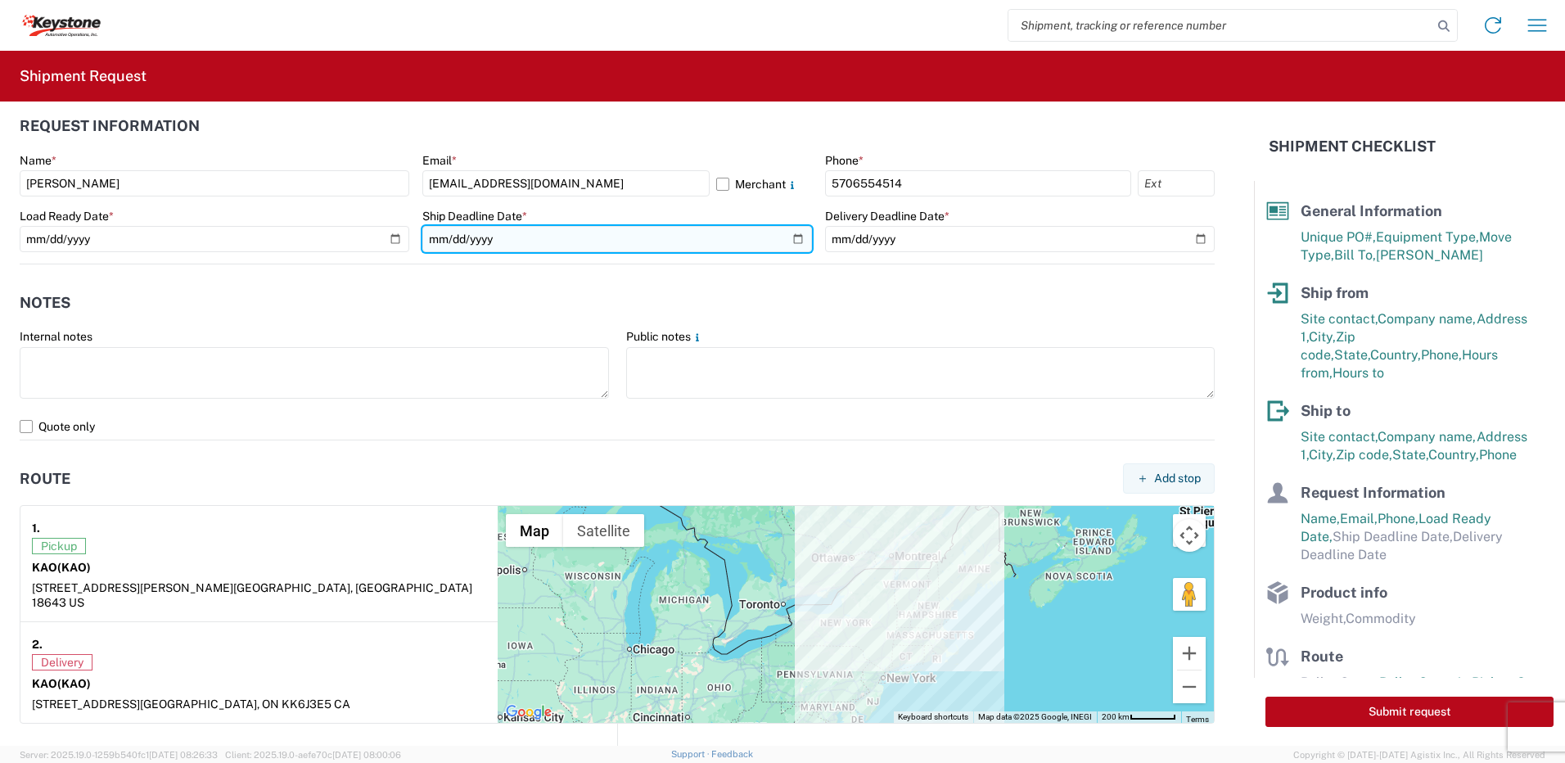
click at [794, 236] on input "date" at bounding box center [617, 239] width 390 height 26
type input "2025-09-15"
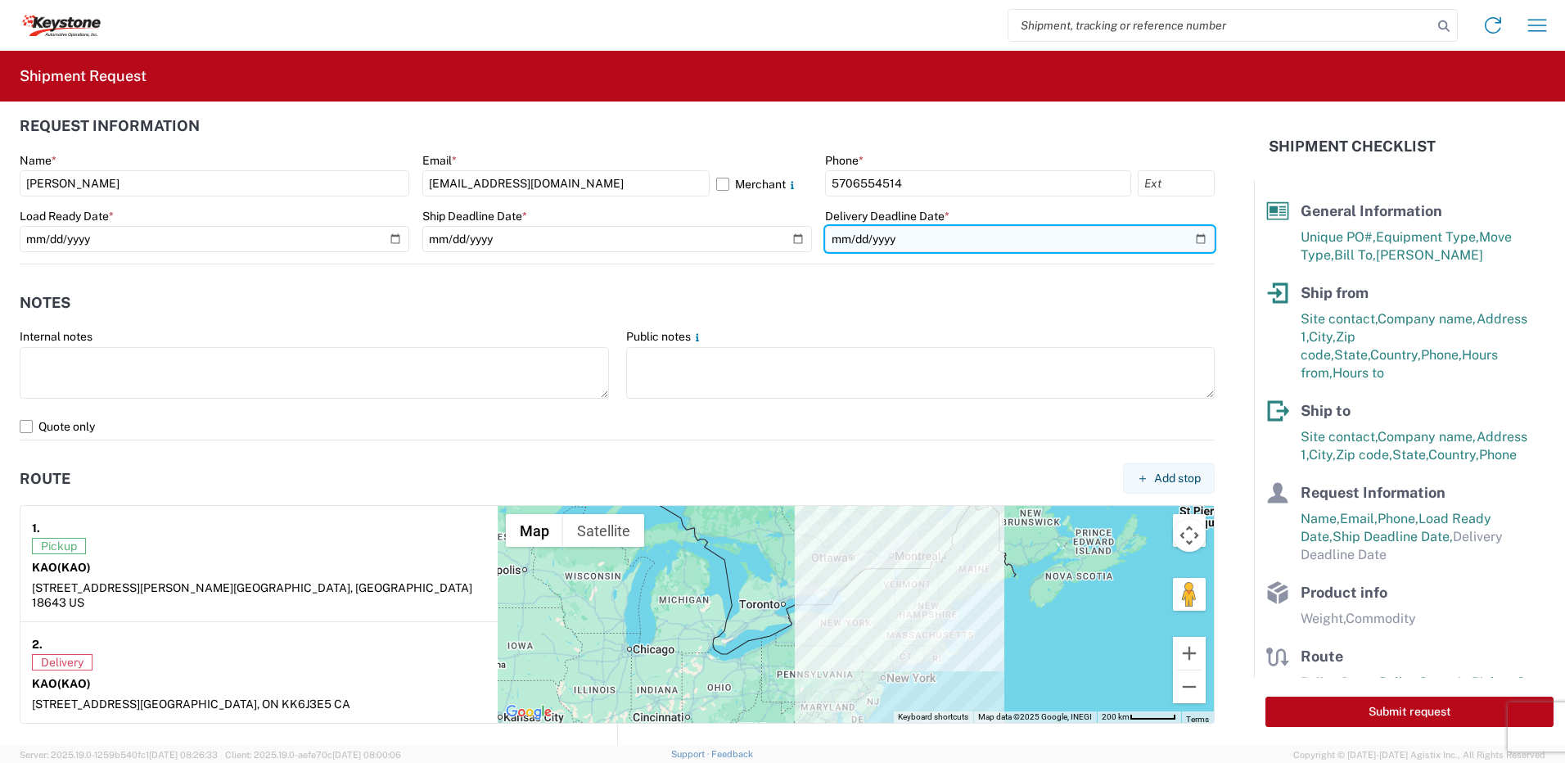
click at [1189, 240] on input "date" at bounding box center [1020, 239] width 390 height 26
type input "2025-09-15"
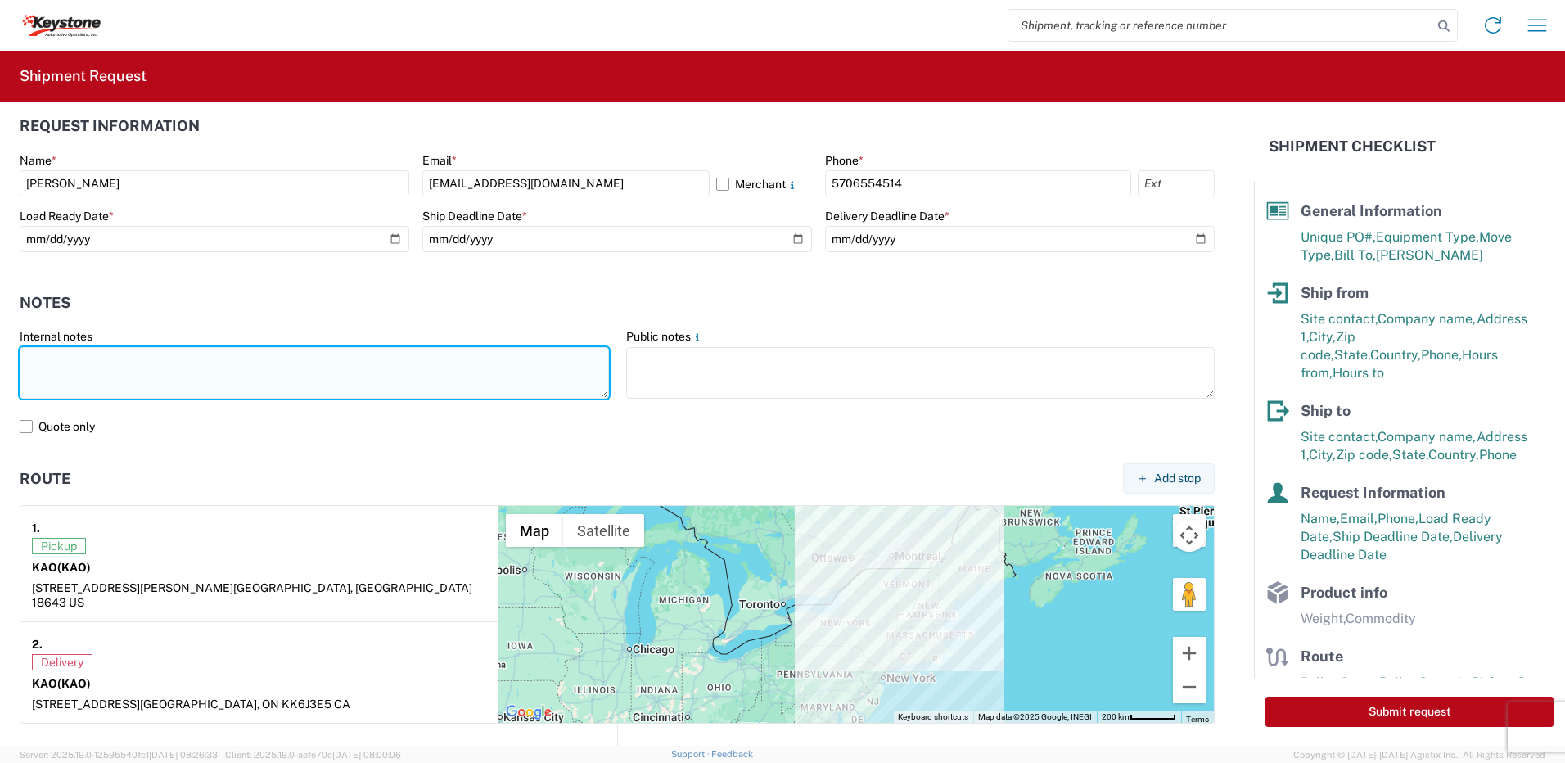
click at [222, 386] on textarea at bounding box center [314, 373] width 589 height 52
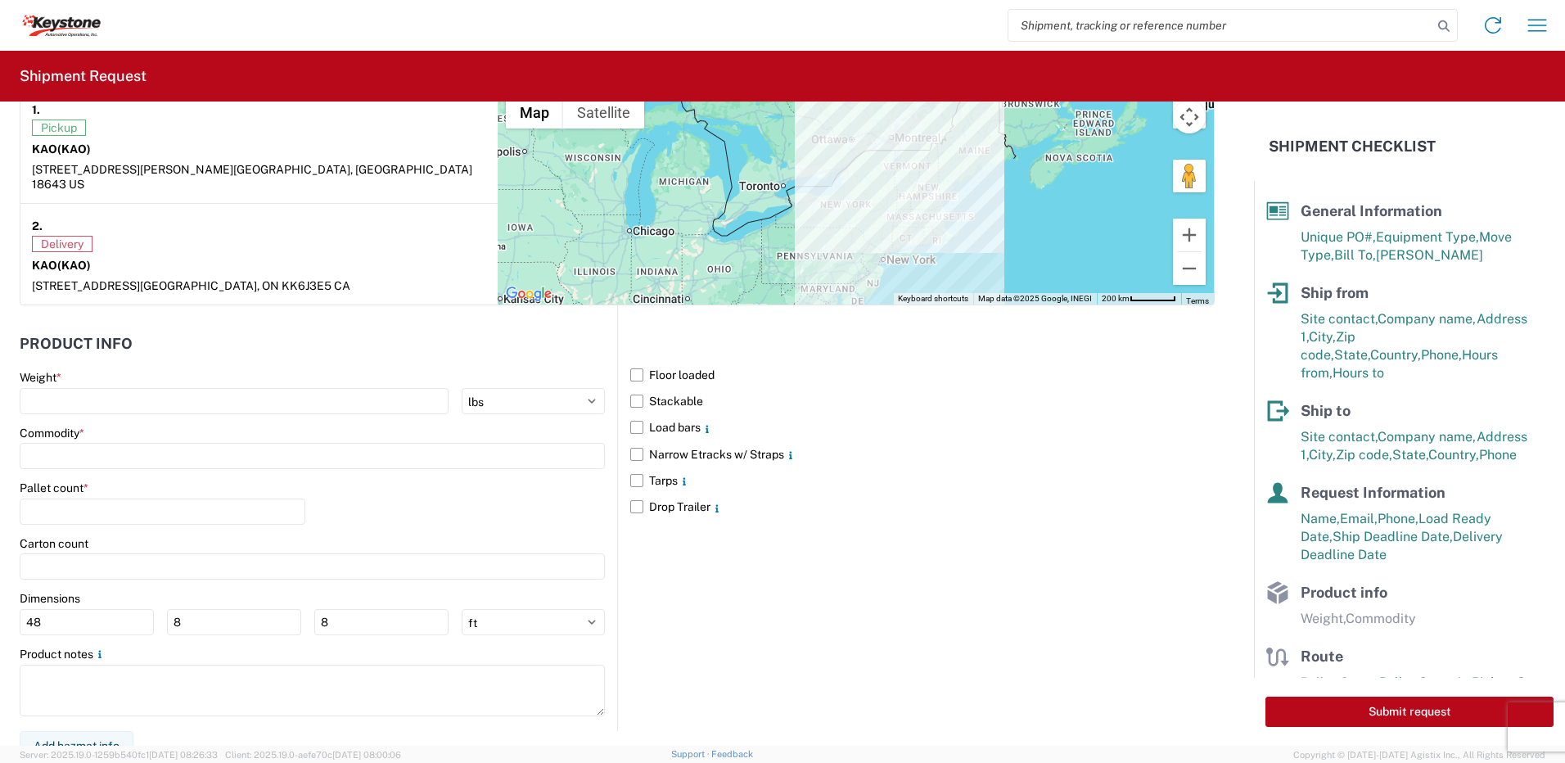
scroll to position [1320, 0]
type textarea "Already booked with R & L Load shipped night of 9-14-25"
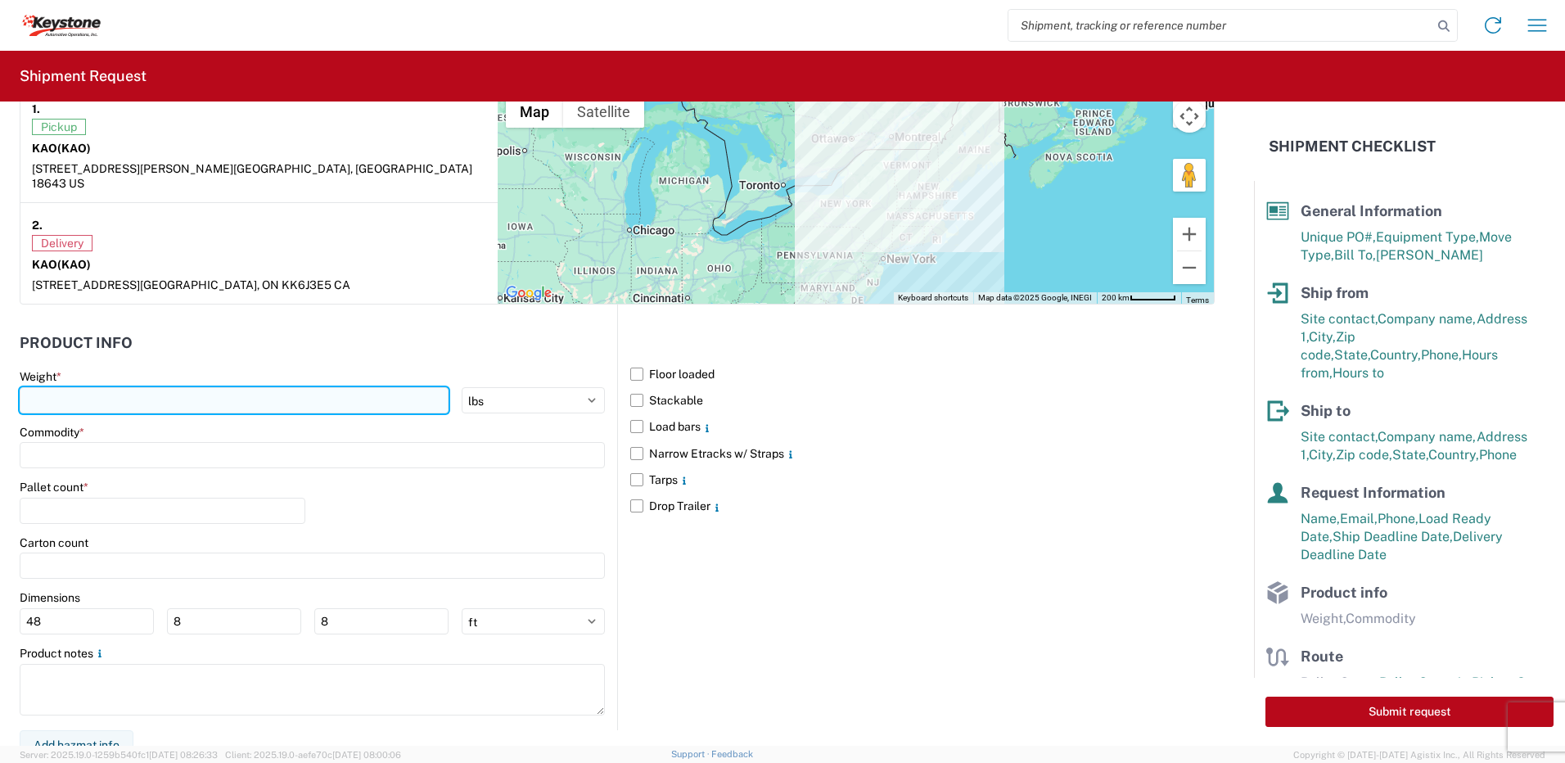
click at [110, 391] on input "number" at bounding box center [234, 400] width 429 height 26
type input "28000"
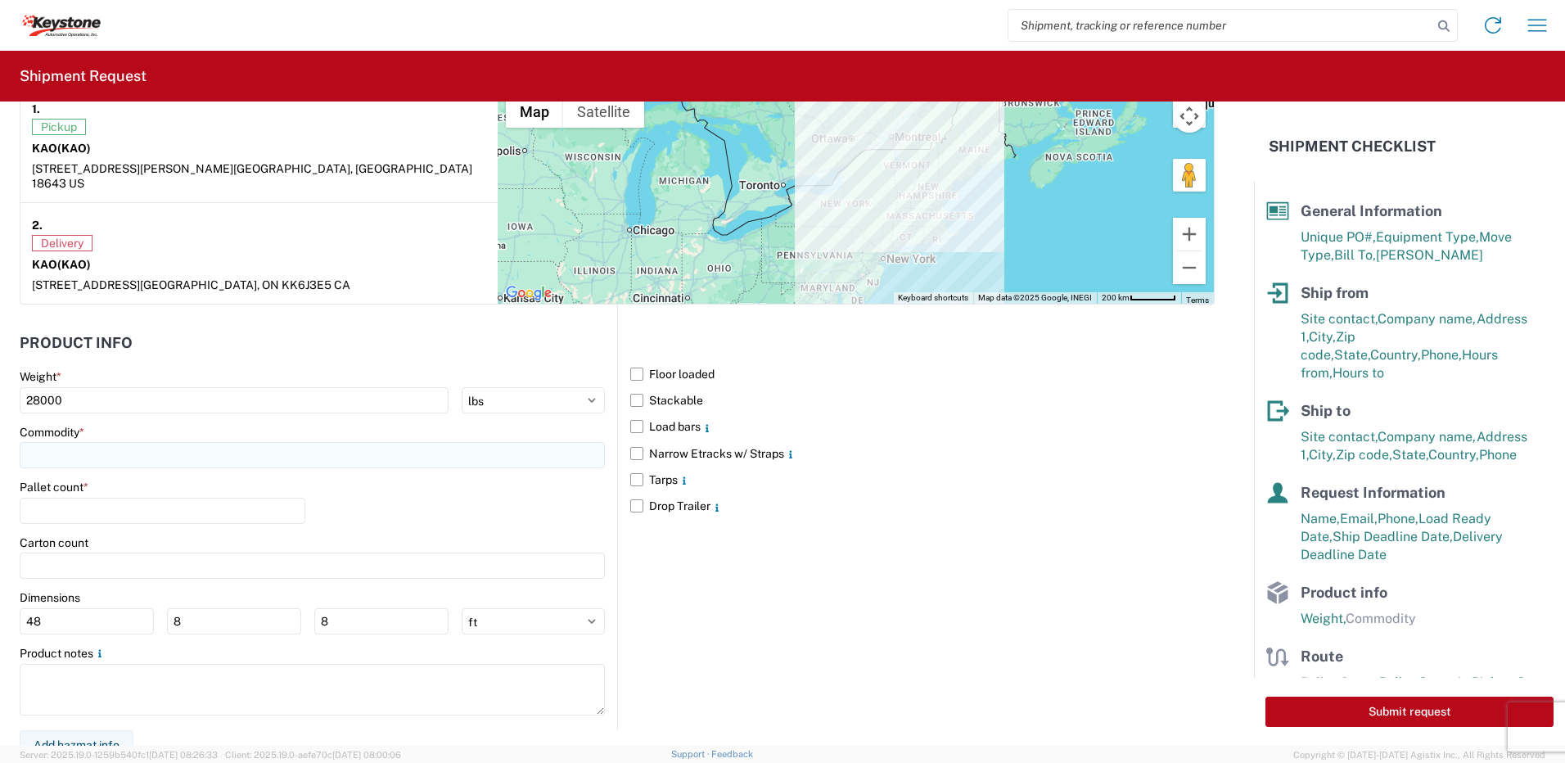
click at [87, 445] on input at bounding box center [312, 455] width 585 height 26
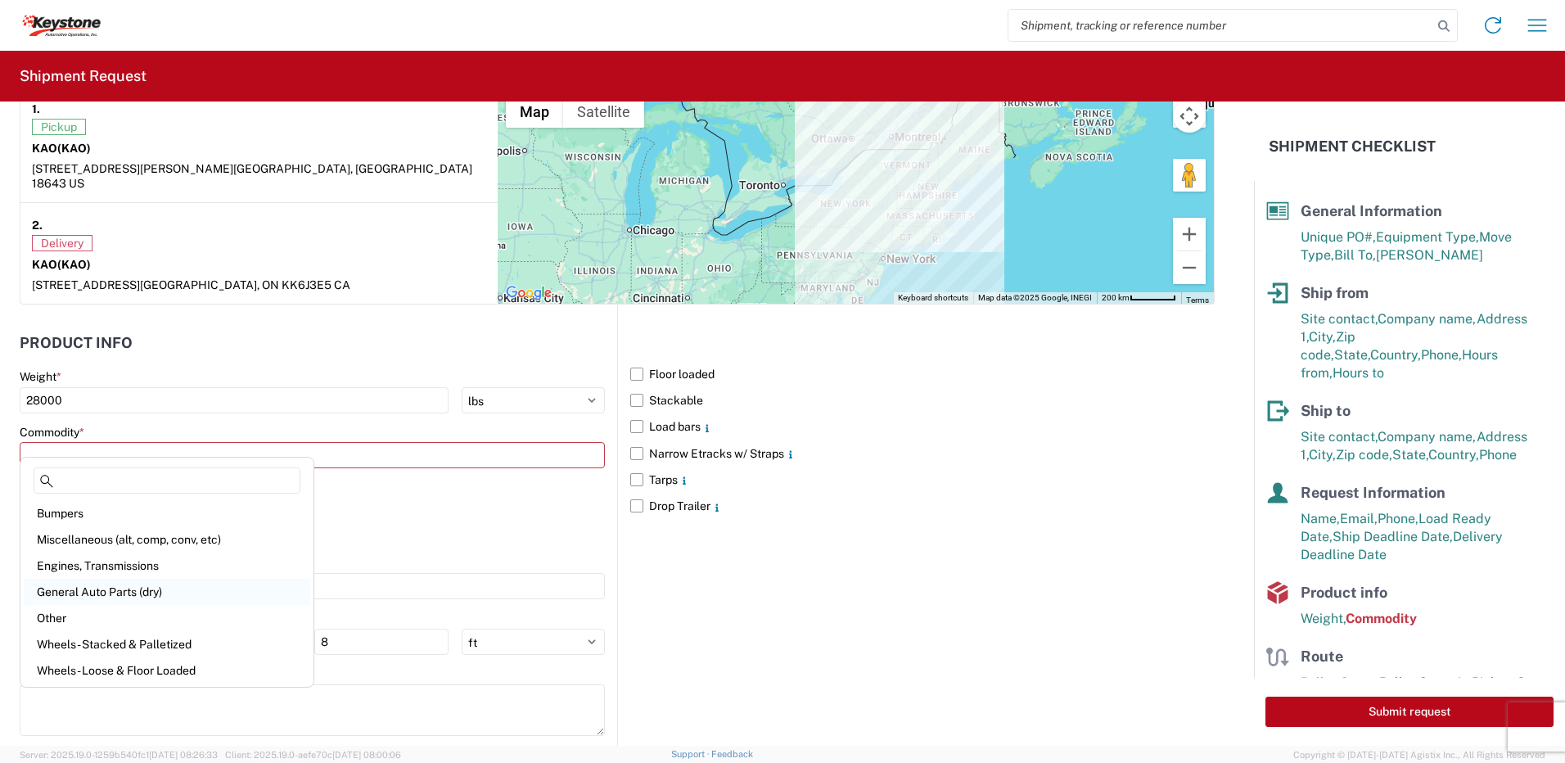
click at [102, 601] on div "General Auto Parts (dry)" at bounding box center [167, 592] width 287 height 26
type input "General Auto Parts (dry)"
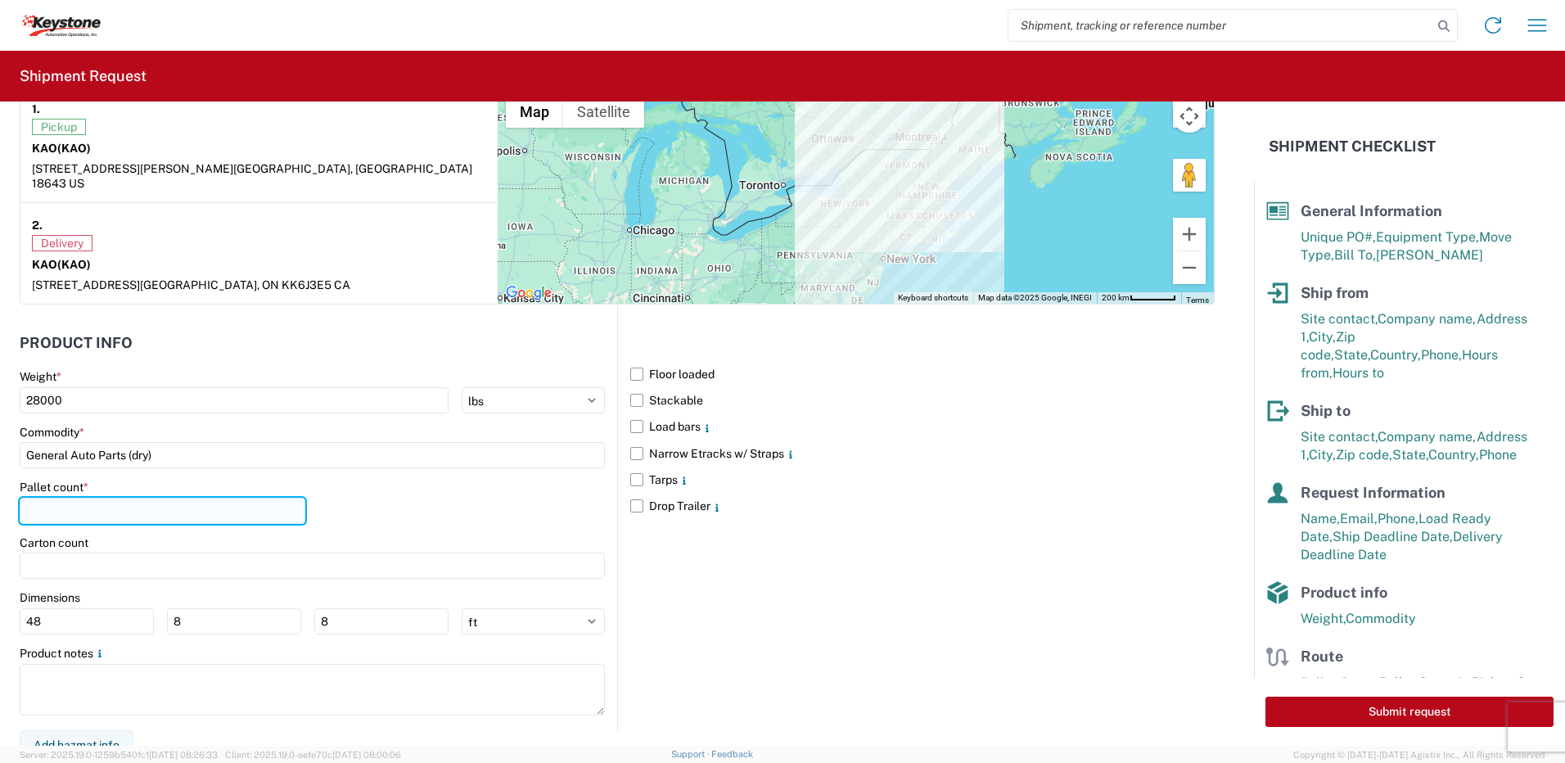
click at [72, 498] on input "number" at bounding box center [163, 511] width 286 height 26
type input "20"
click at [372, 486] on div "Pallet count * 20" at bounding box center [312, 508] width 585 height 56
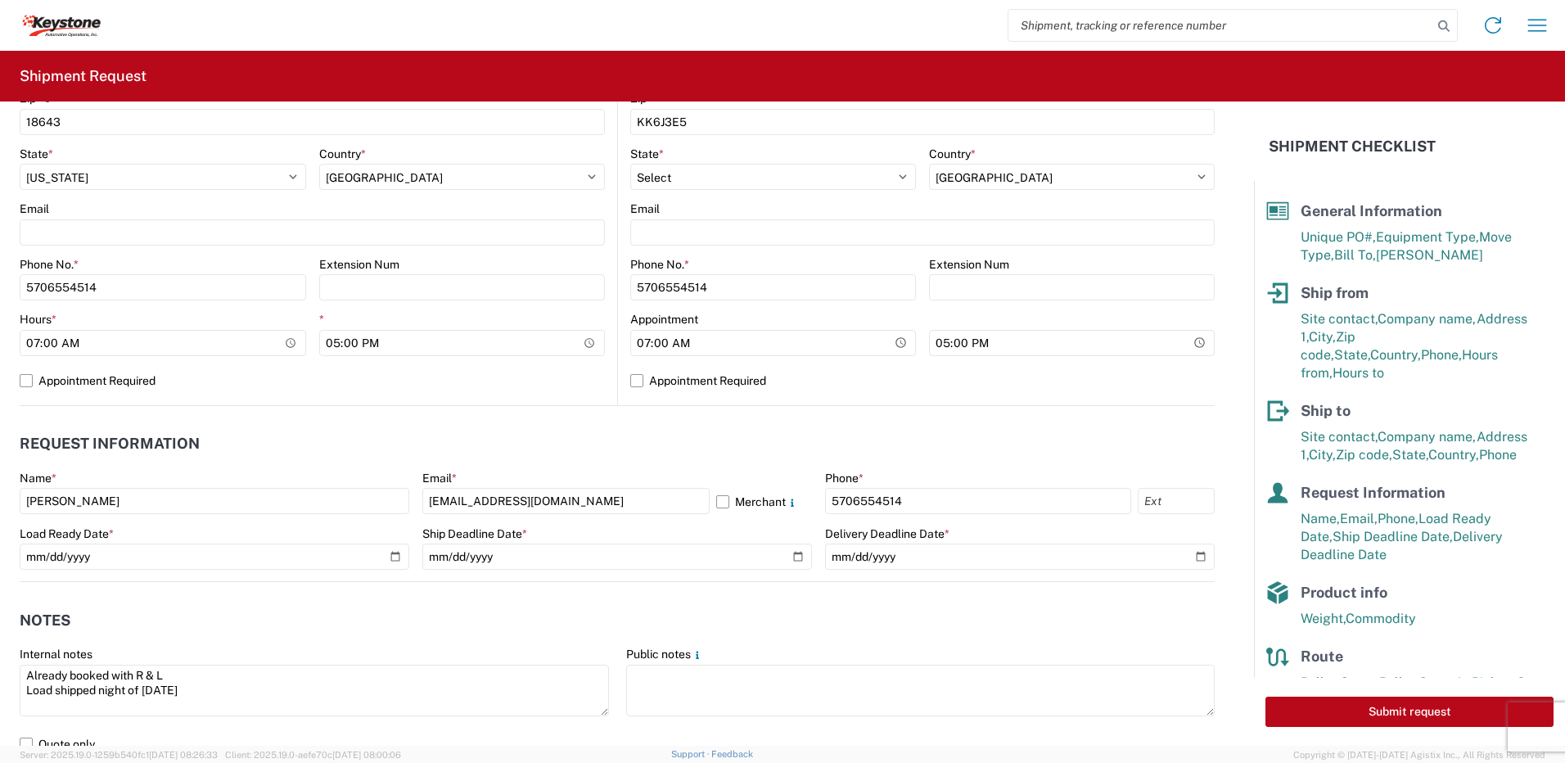
scroll to position [0, 0]
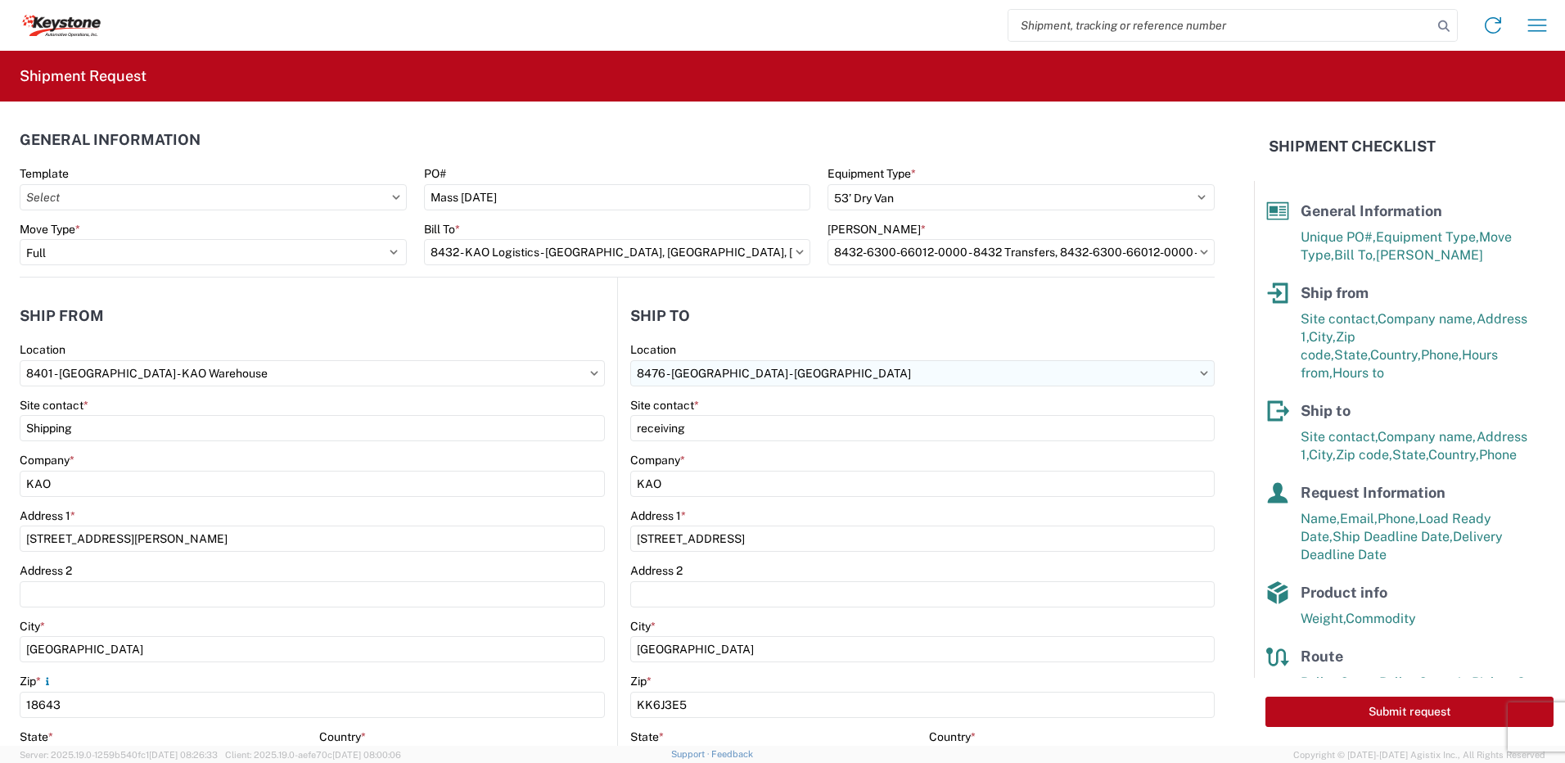
click at [798, 373] on input "8476 - Cornwall - KAO" at bounding box center [922, 373] width 584 height 26
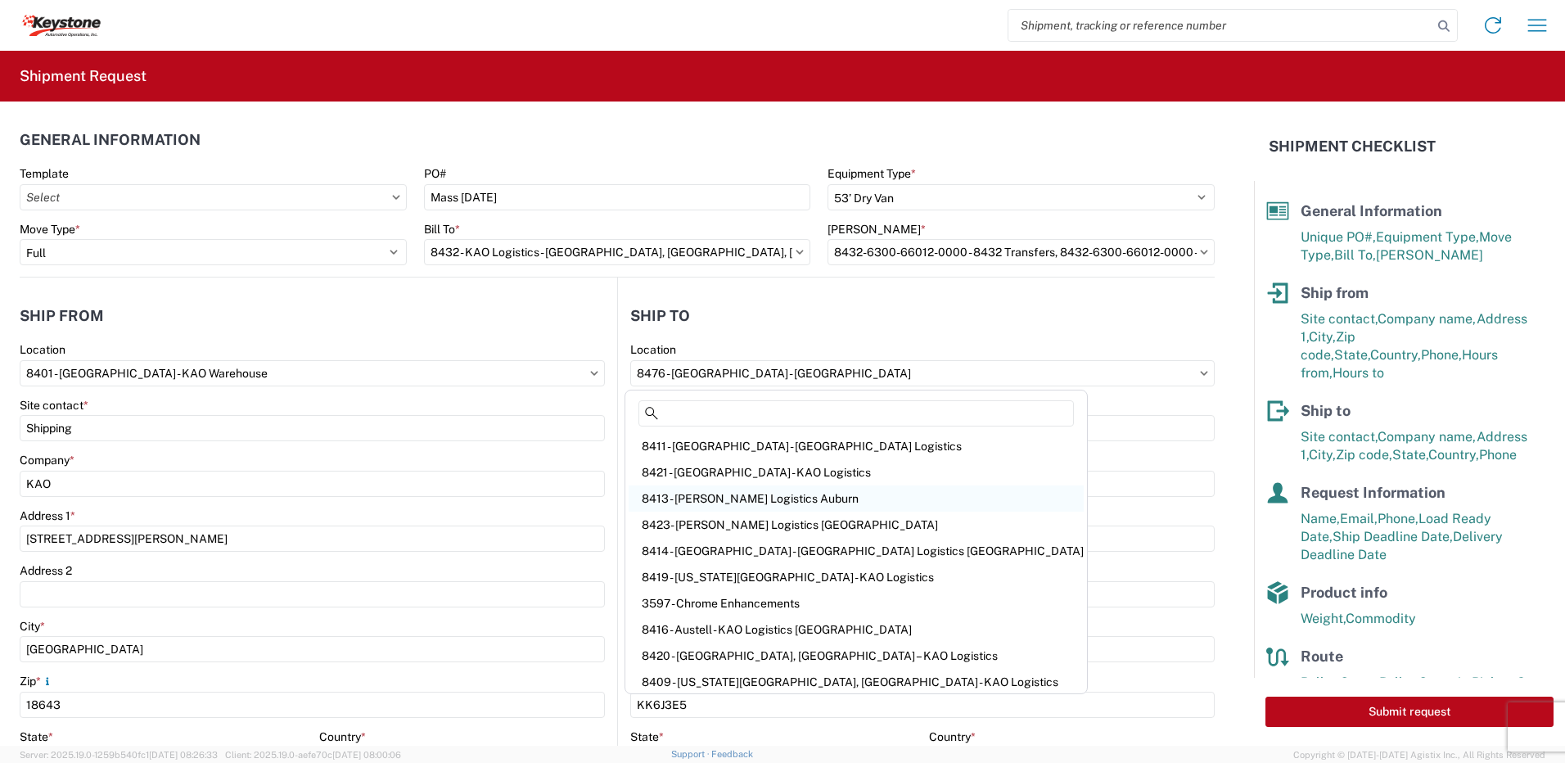
click at [729, 501] on div "8413 - Webster - KAO Logistics Auburn" at bounding box center [856, 498] width 455 height 26
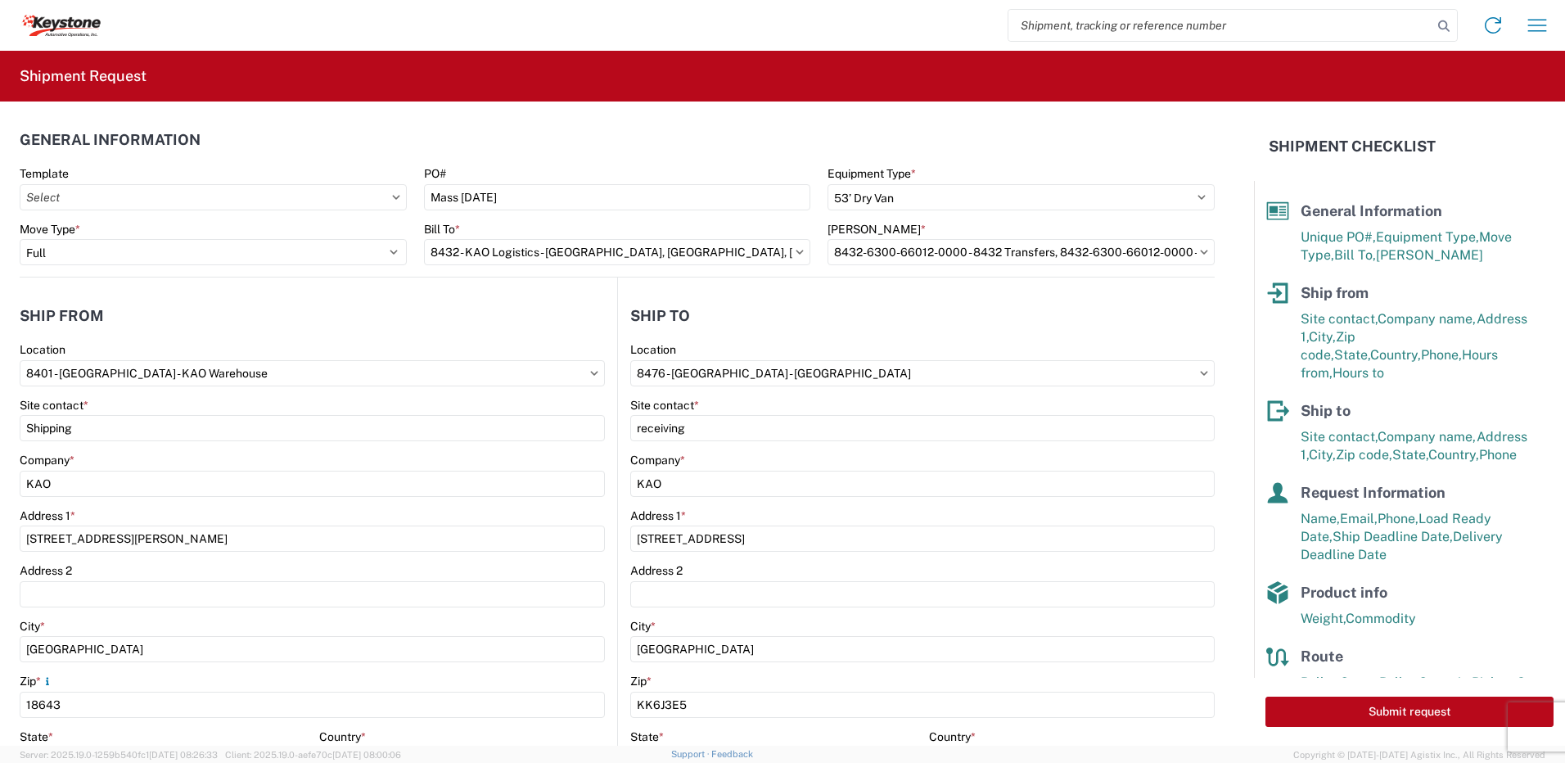
type input "8413 - Webster - KAO Logistics Auburn"
type input "21 Chocksett Rd"
type input "Sterling"
type input "01564"
select select "US"
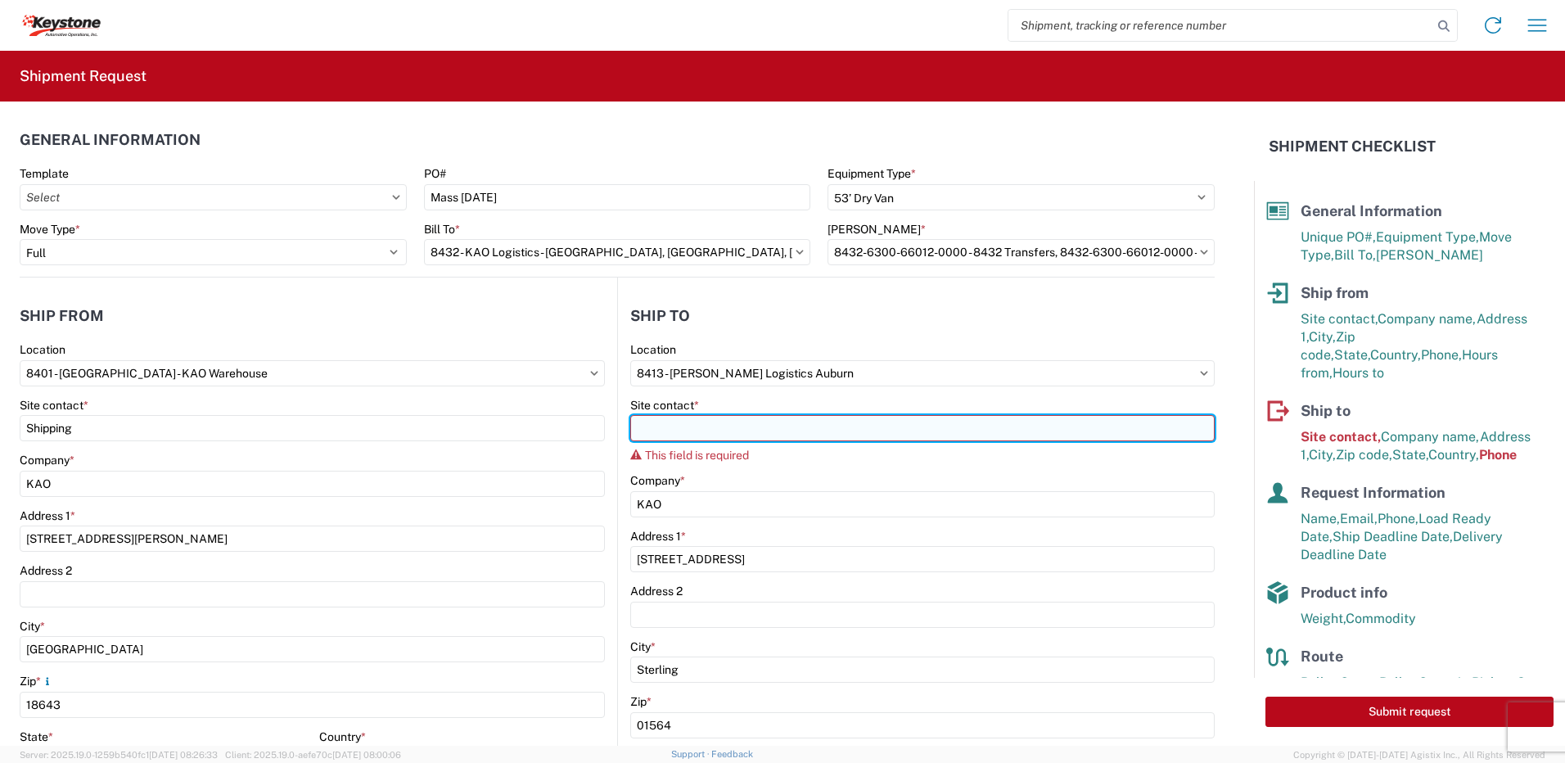
click at [694, 424] on input "Site contact *" at bounding box center [922, 428] width 584 height 26
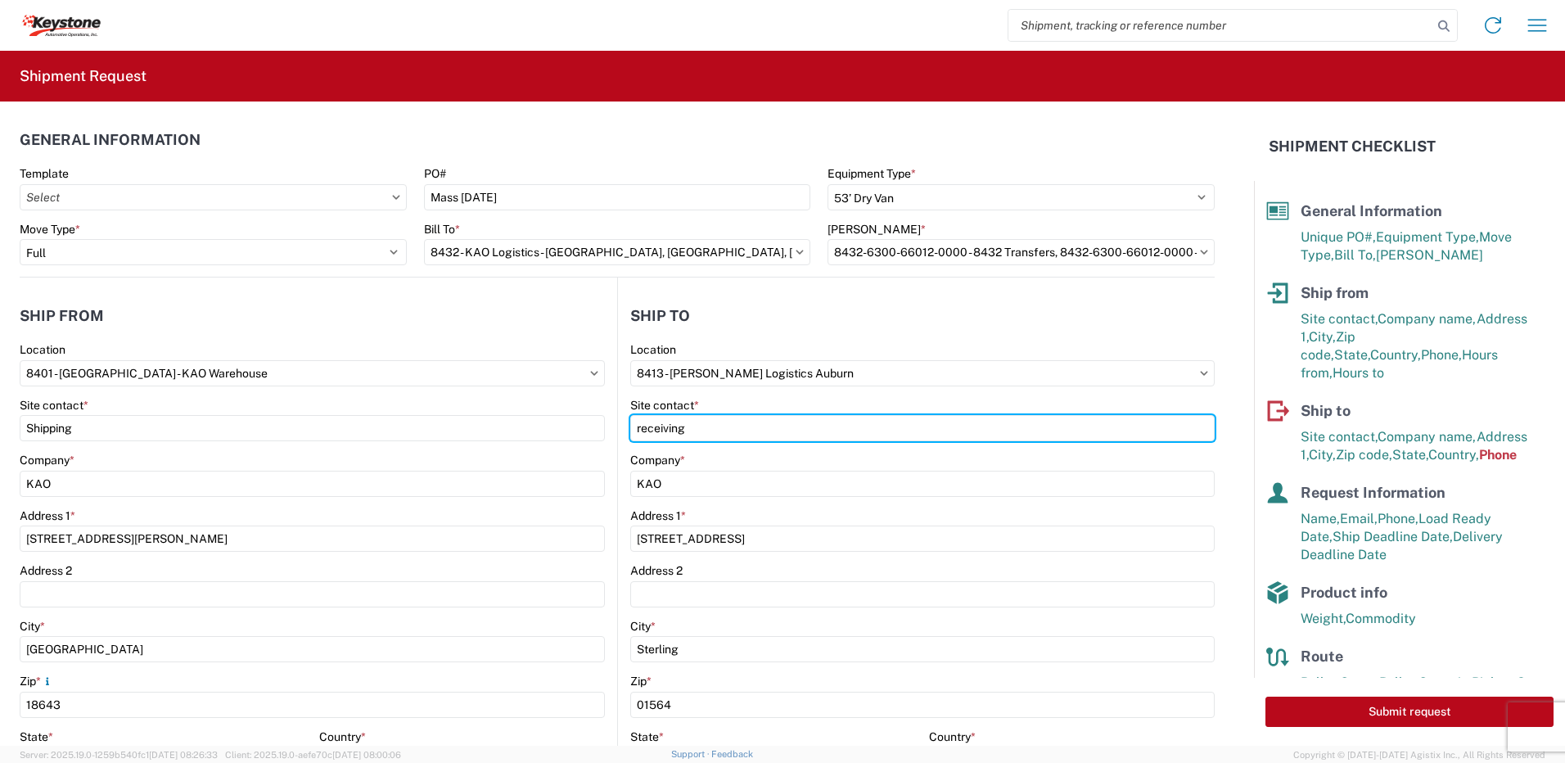
type input "receiving"
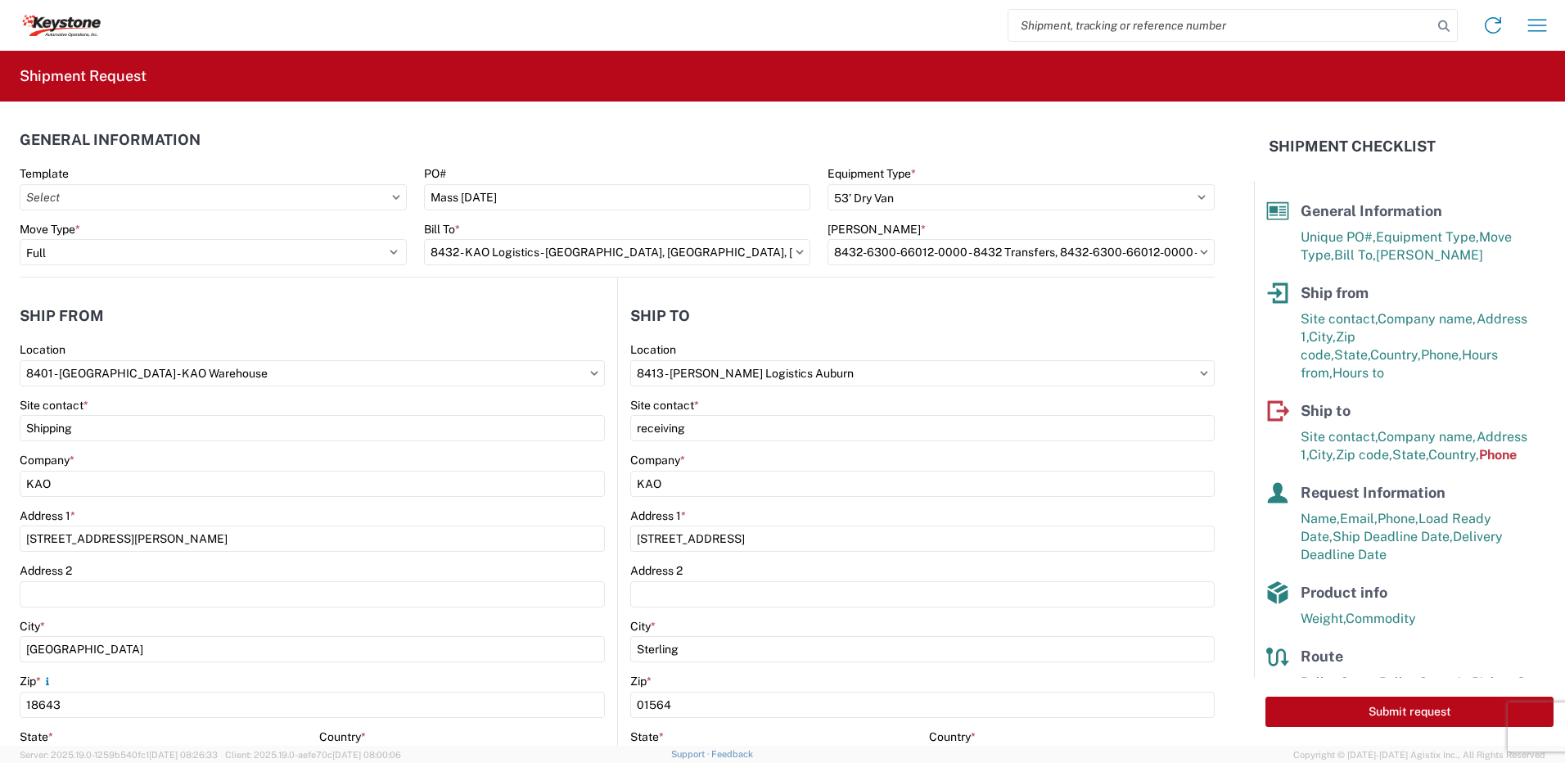
click at [810, 301] on header "Ship to" at bounding box center [916, 315] width 597 height 37
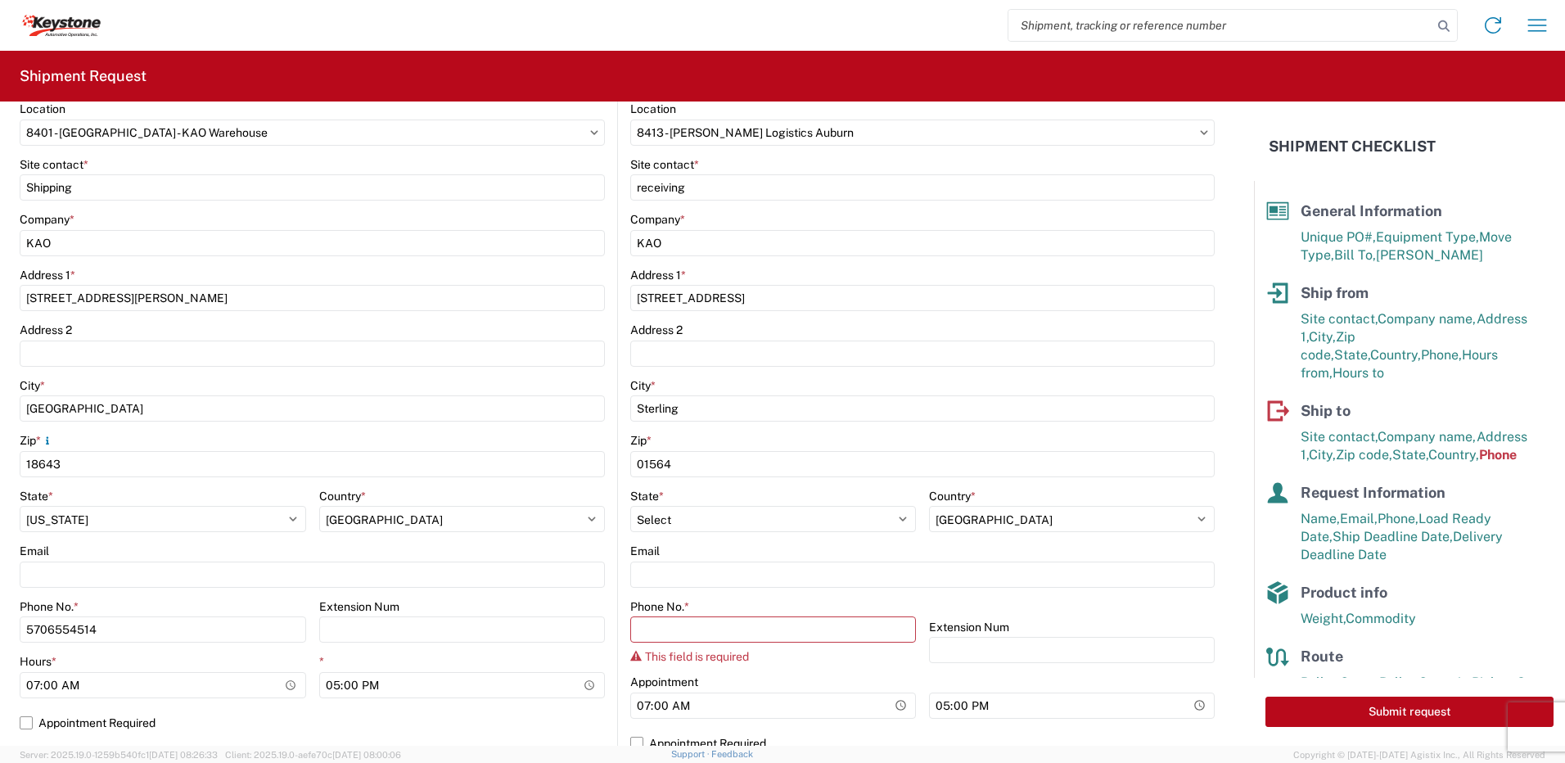
scroll to position [327, 0]
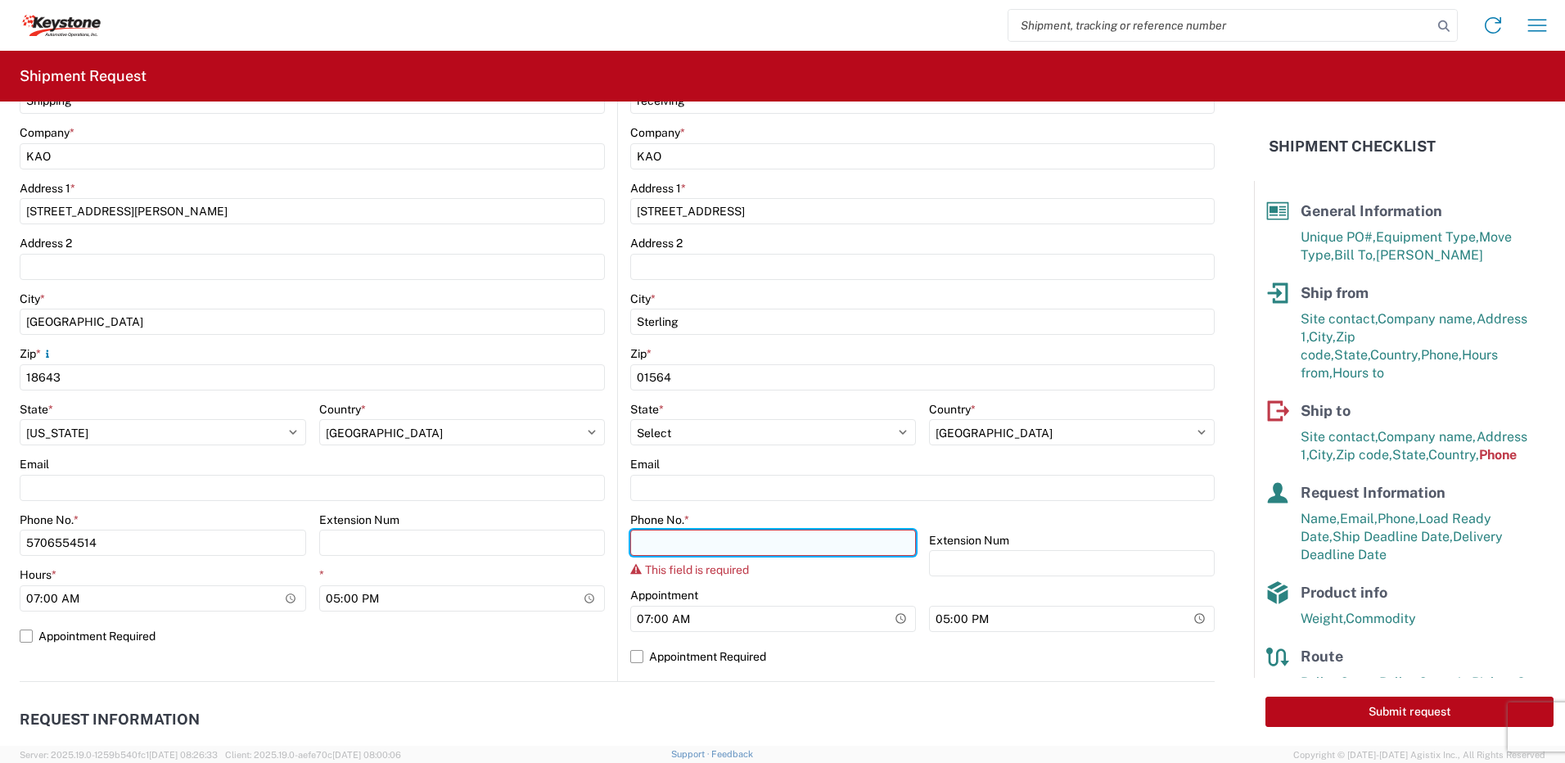
click at [739, 537] on input "Phone No. *" at bounding box center [773, 543] width 286 height 26
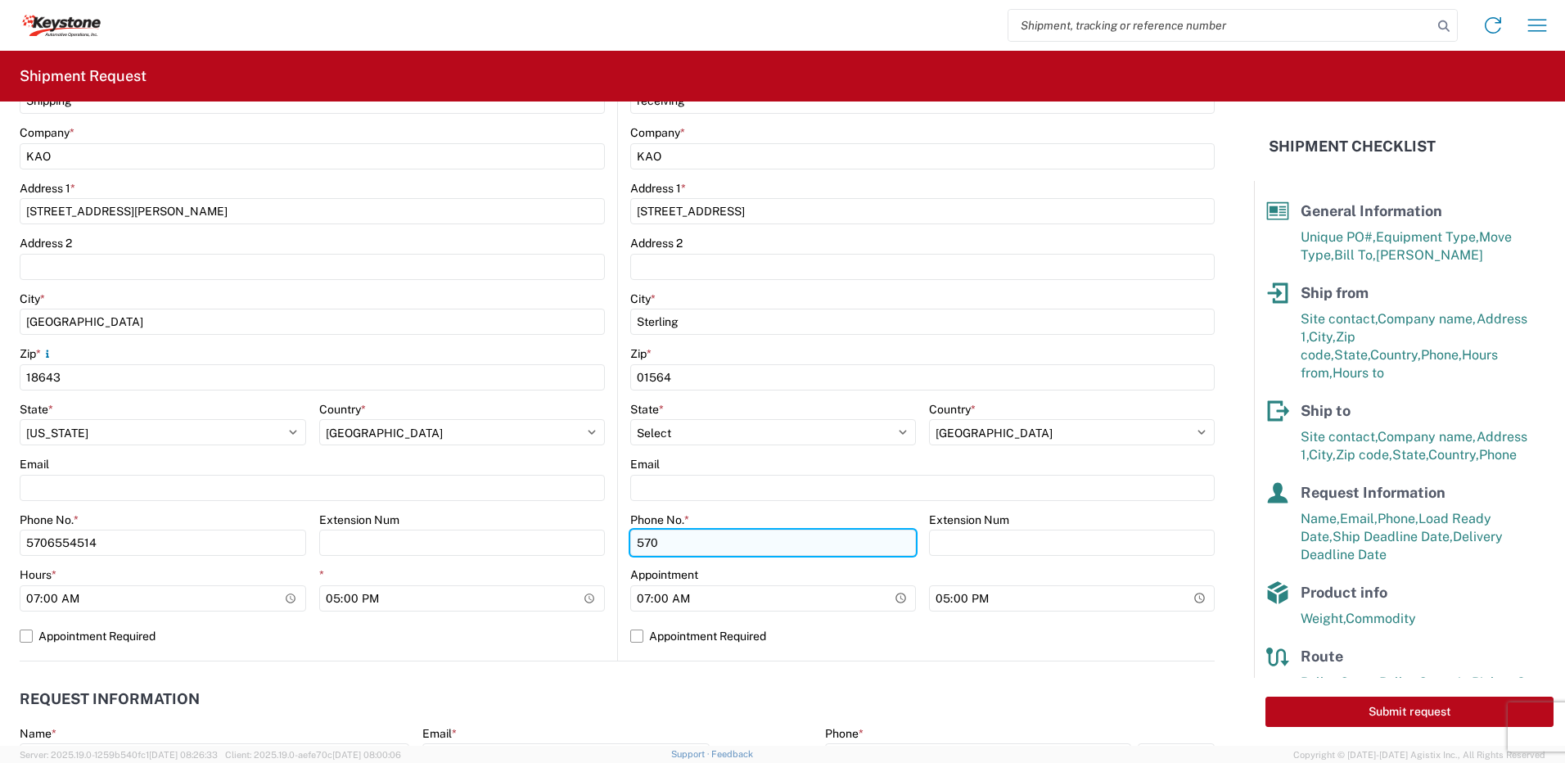
type input "5706554514"
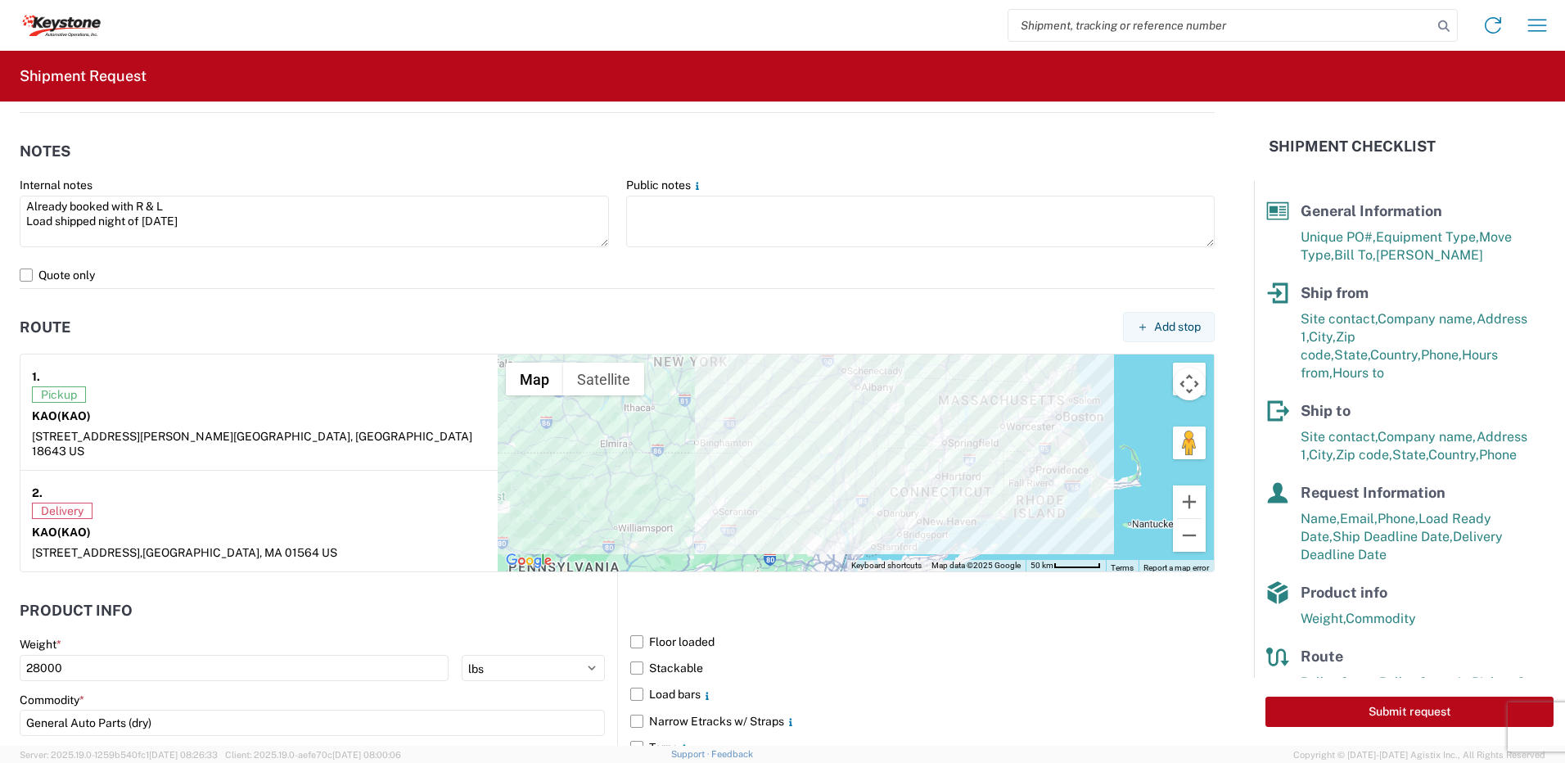
scroll to position [1064, 0]
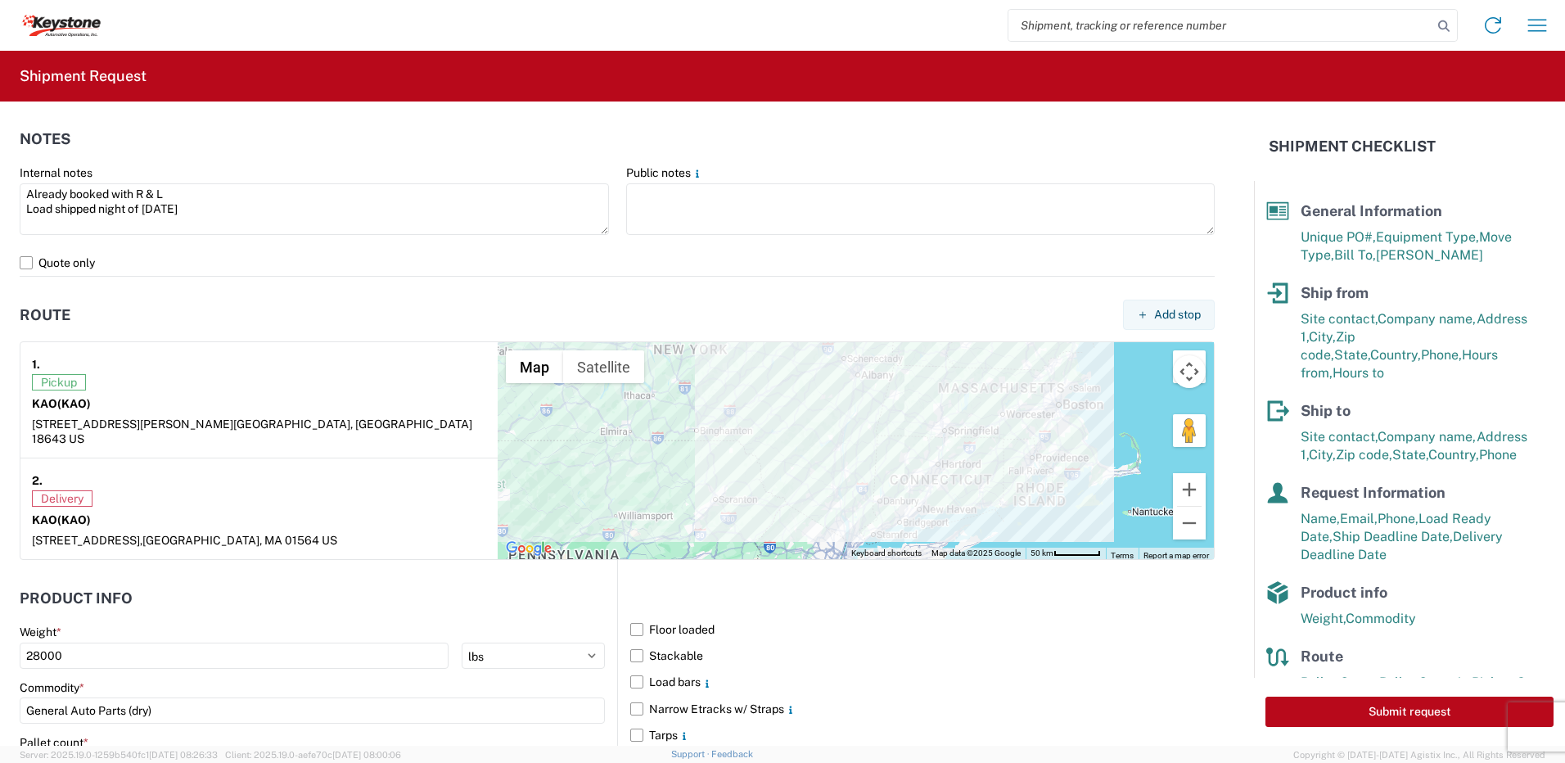
click at [373, 298] on header "Route Add stop" at bounding box center [617, 314] width 1195 height 37
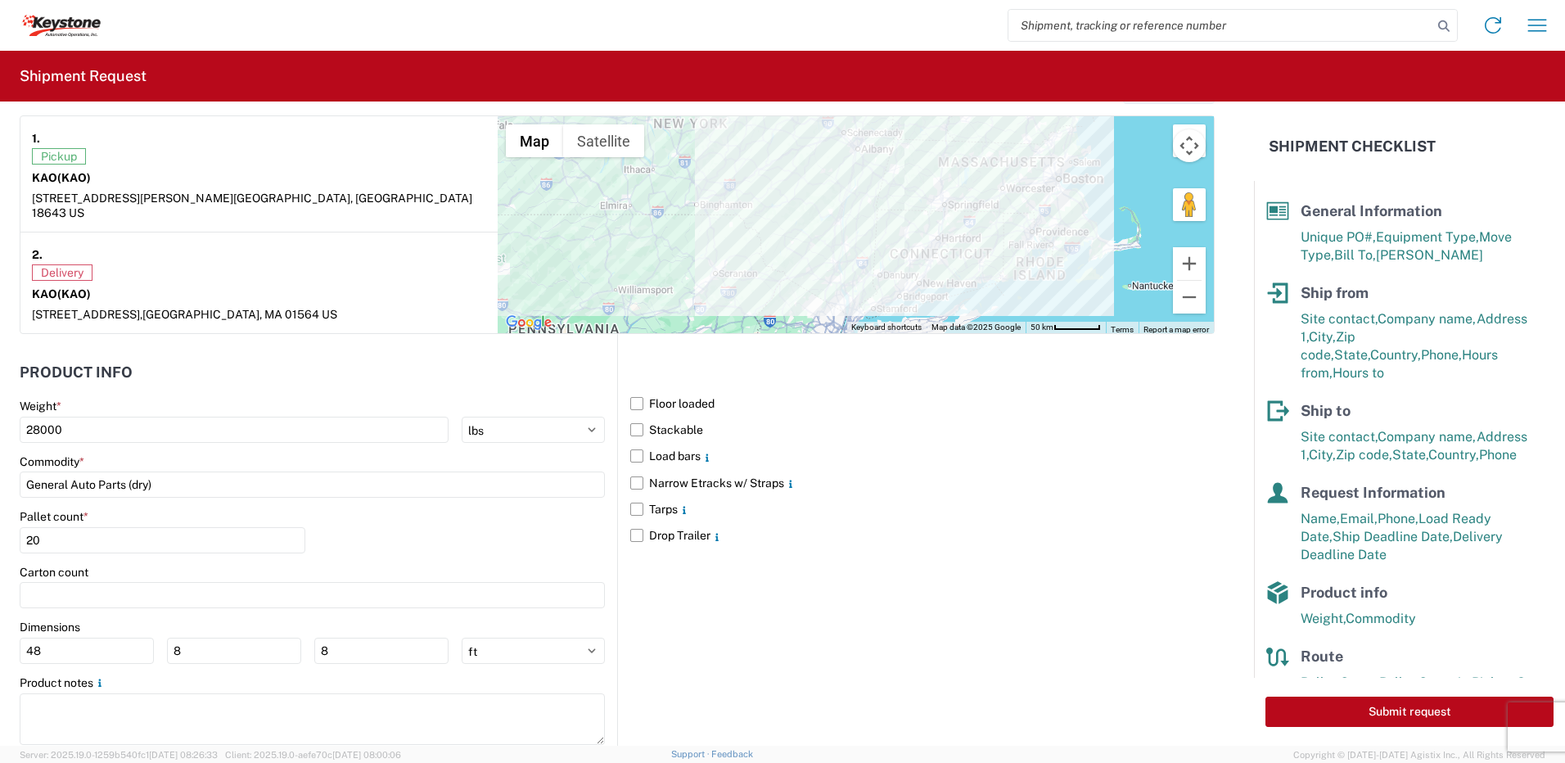
scroll to position [1320, 0]
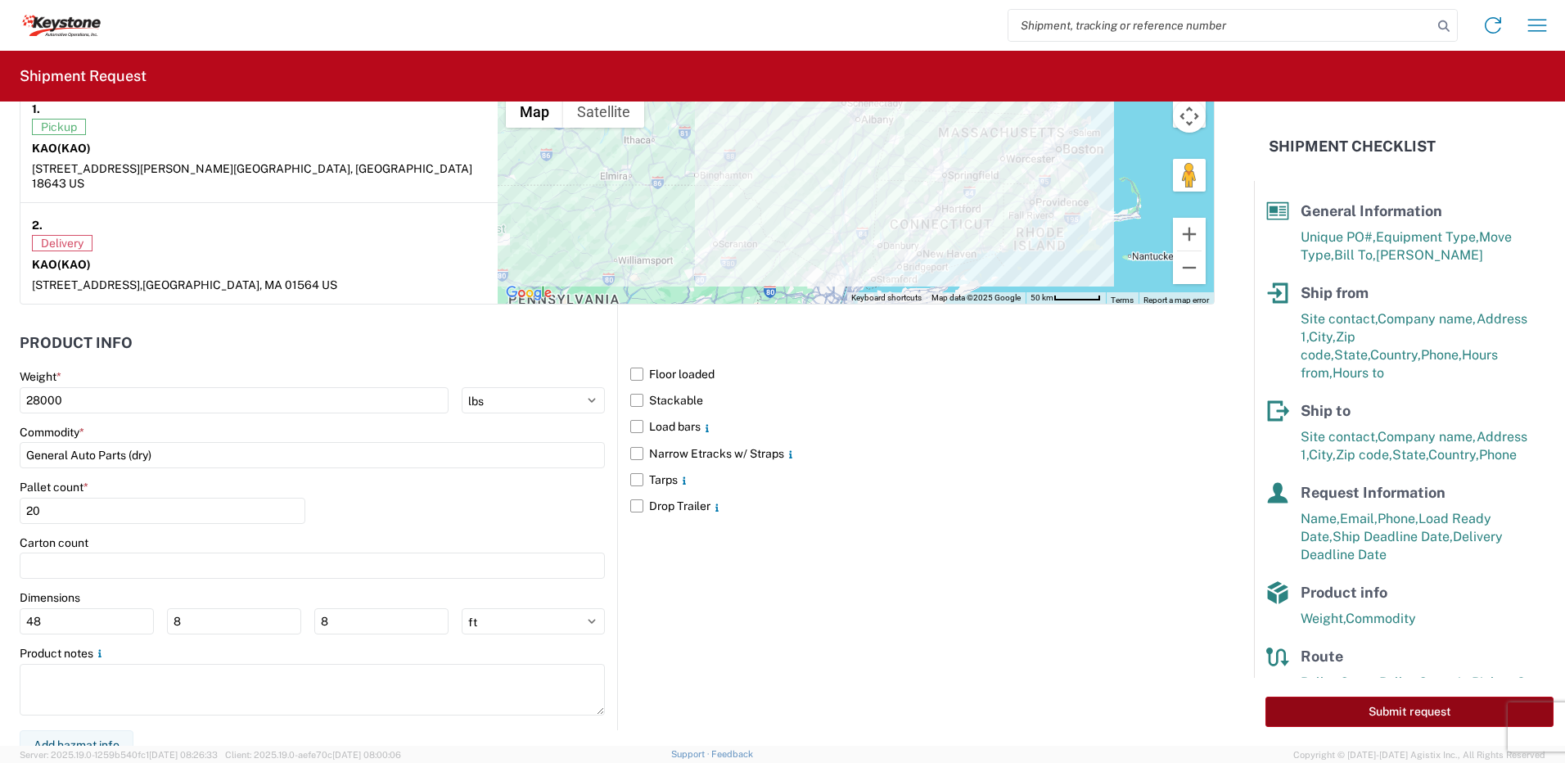
click at [1406, 708] on button "Submit request" at bounding box center [1410, 712] width 288 height 30
select select "US"
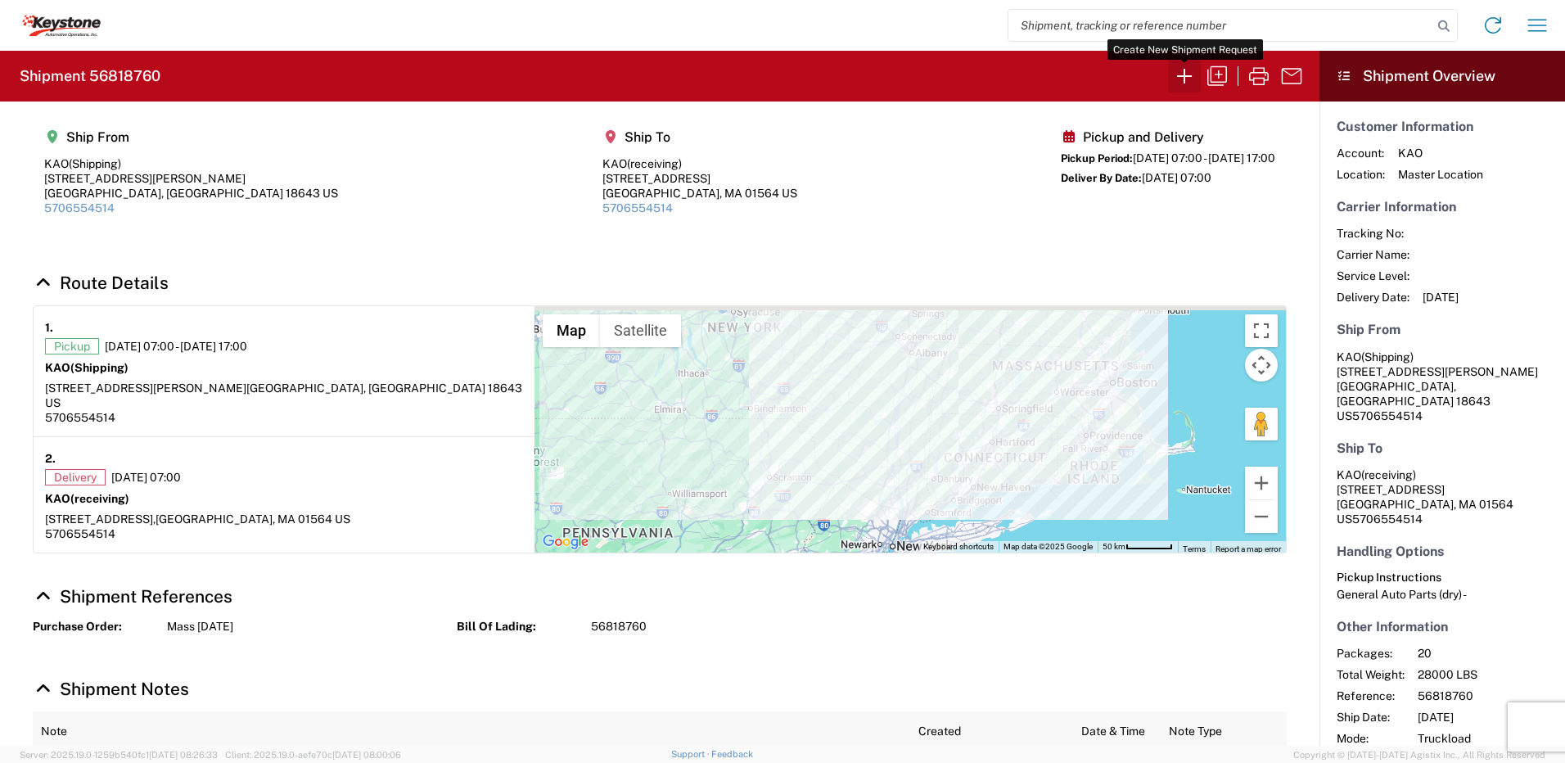
click at [1186, 77] on icon "button" at bounding box center [1184, 76] width 26 height 26
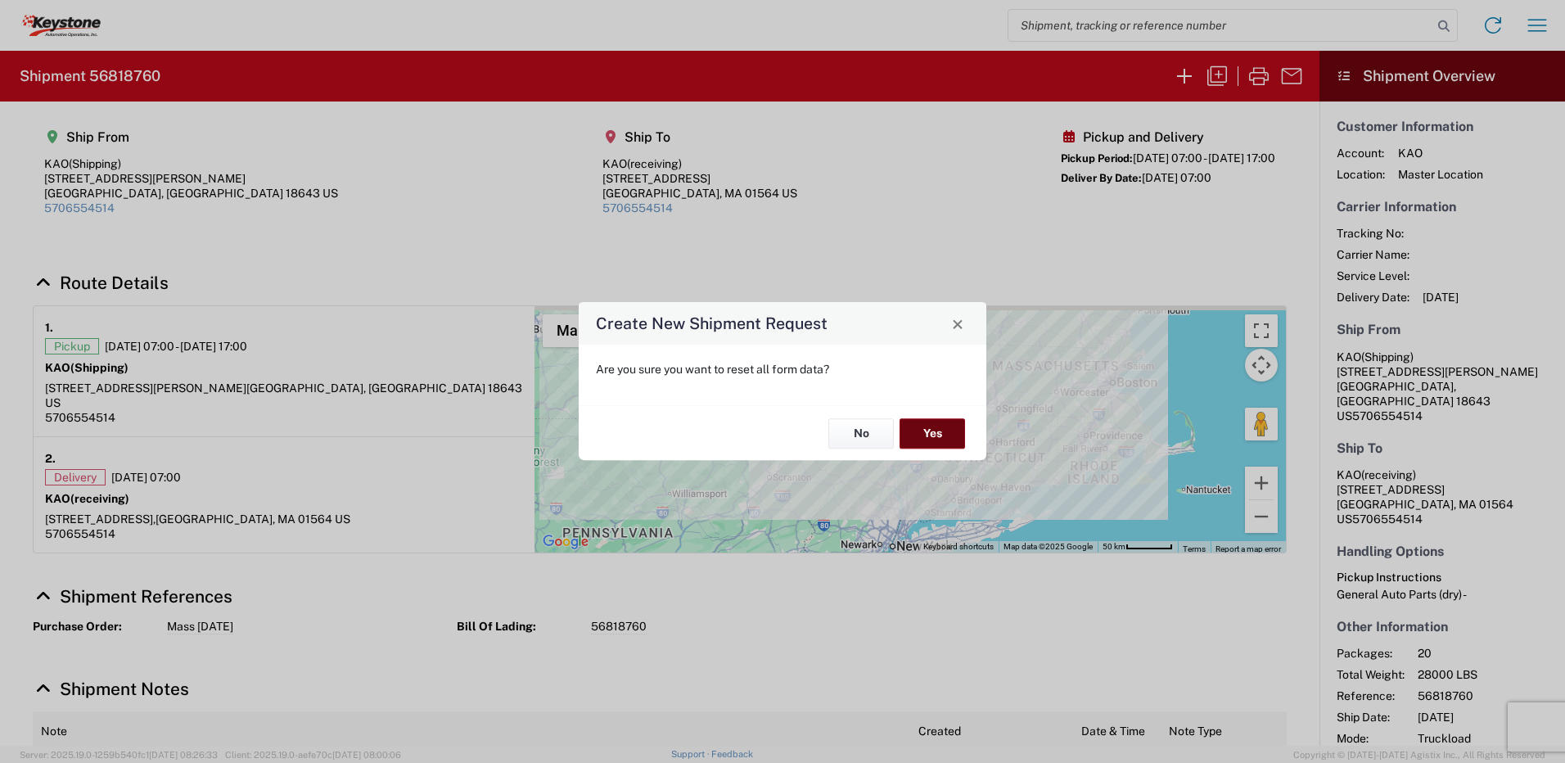
click at [943, 440] on button "Yes" at bounding box center [932, 433] width 65 height 30
select select "FULL"
select select "US"
select select "LBS"
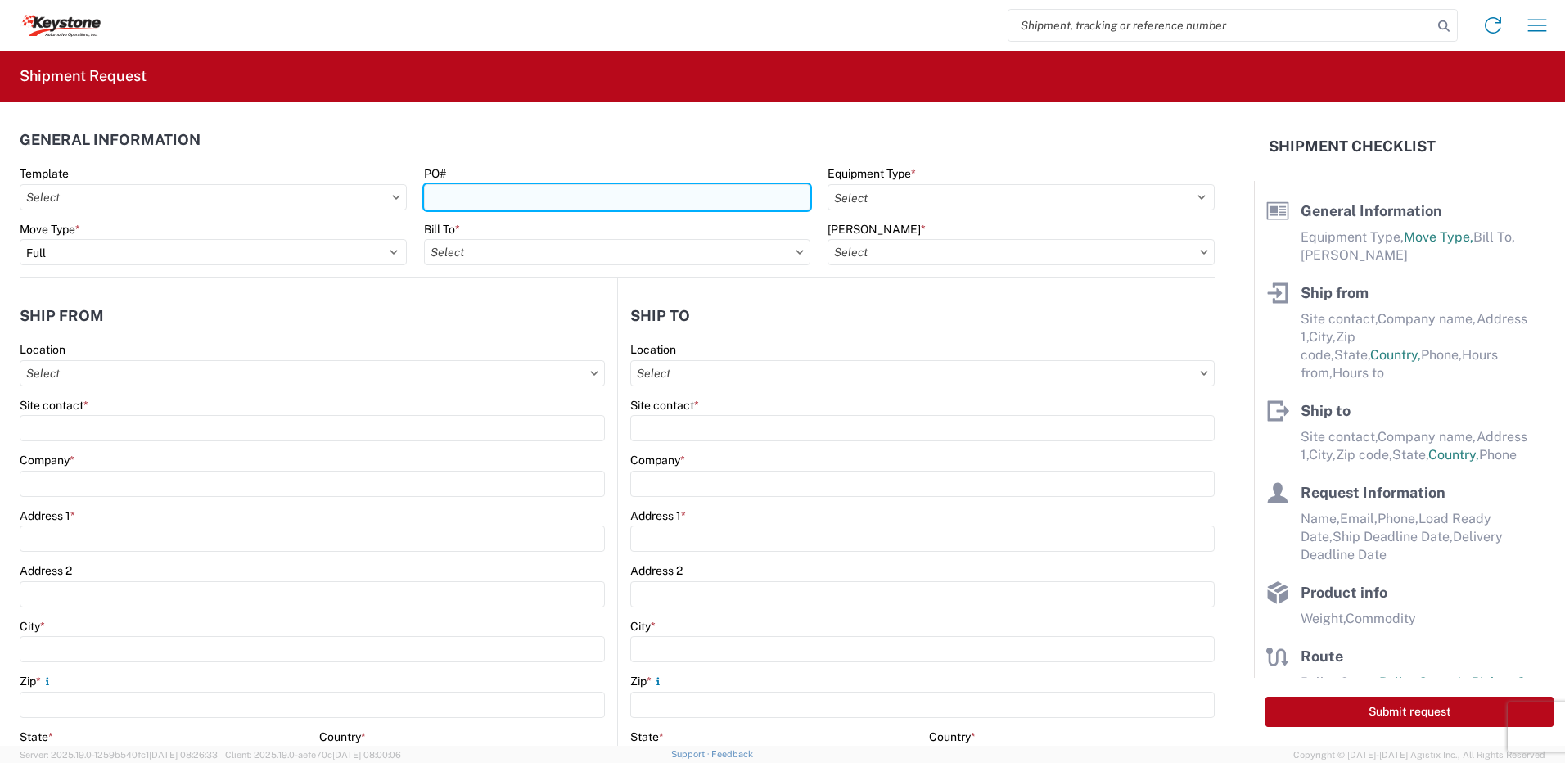
click at [500, 197] on input "PO#" at bounding box center [617, 197] width 387 height 26
type input "York 9-14-25"
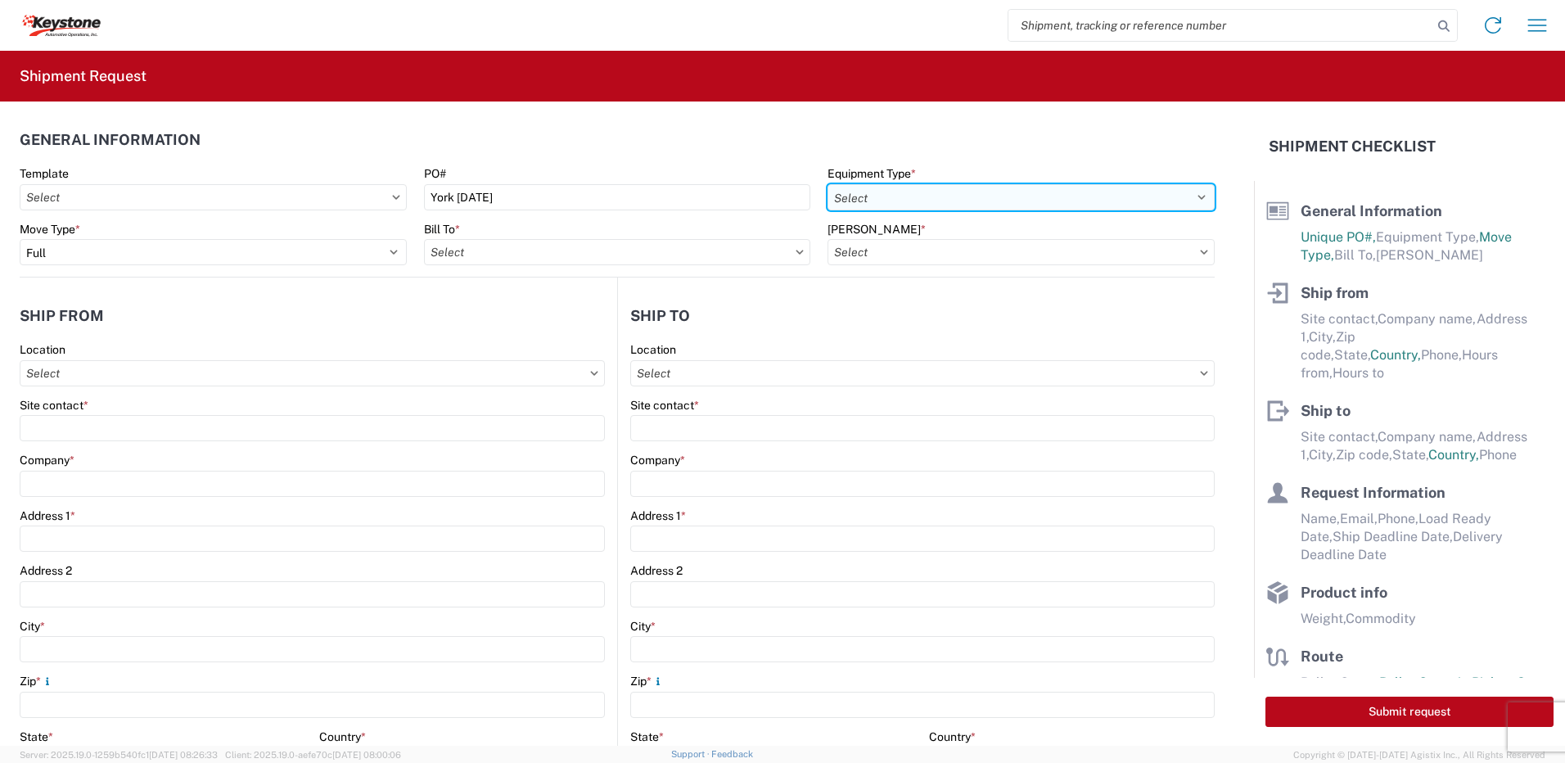
click at [893, 210] on select "Select 53’ Dry Van Flatbed Dropdeck (van) Lowboy (flatbed) Rail" at bounding box center [1021, 197] width 387 height 26
select select "STDV"
click at [828, 184] on select "Select 53’ Dry Van Flatbed Dropdeck (van) Lowboy (flatbed) Rail" at bounding box center [1021, 197] width 387 height 26
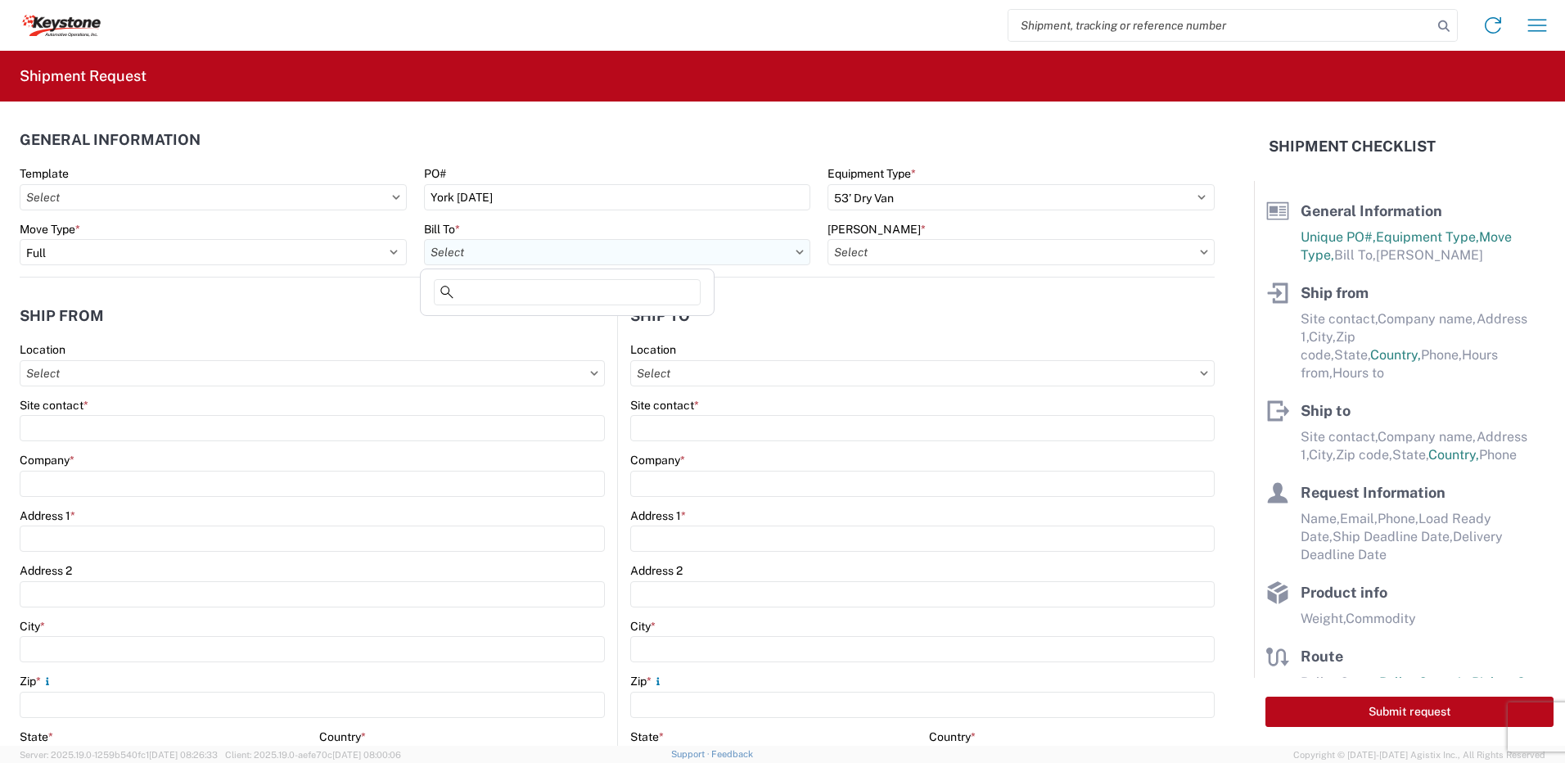
click at [539, 252] on input "text" at bounding box center [617, 252] width 387 height 26
type input "8432"
click at [519, 311] on div "8432" at bounding box center [668, 295] width 489 height 33
click at [503, 330] on div "8432 - KAO Logistics - Fleet, Exeter, PA" at bounding box center [668, 325] width 489 height 26
type input "8432 - KAO Logistics - Fleet, Exeter, PA"
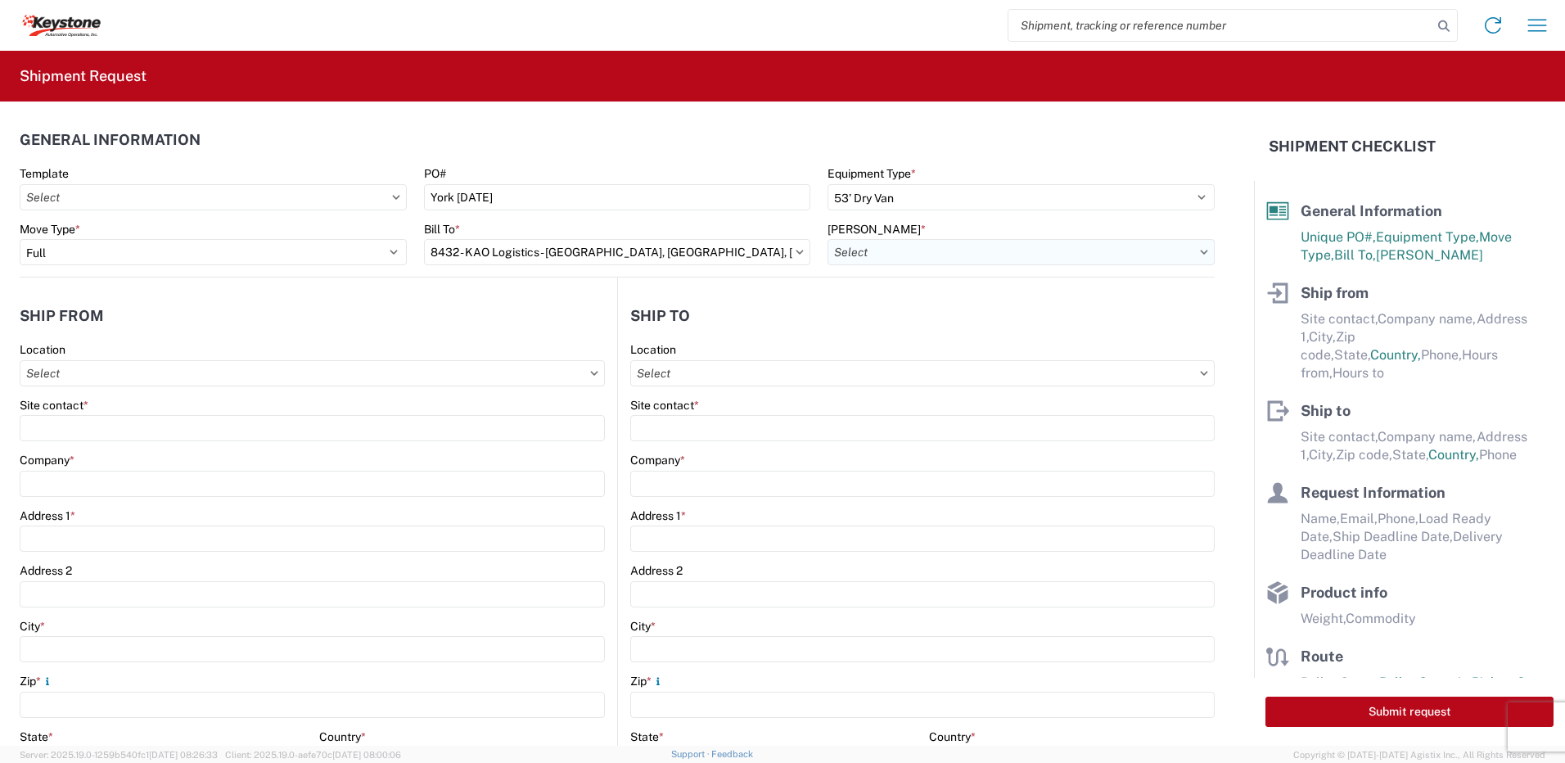
click at [858, 252] on input "text" at bounding box center [1021, 252] width 387 height 26
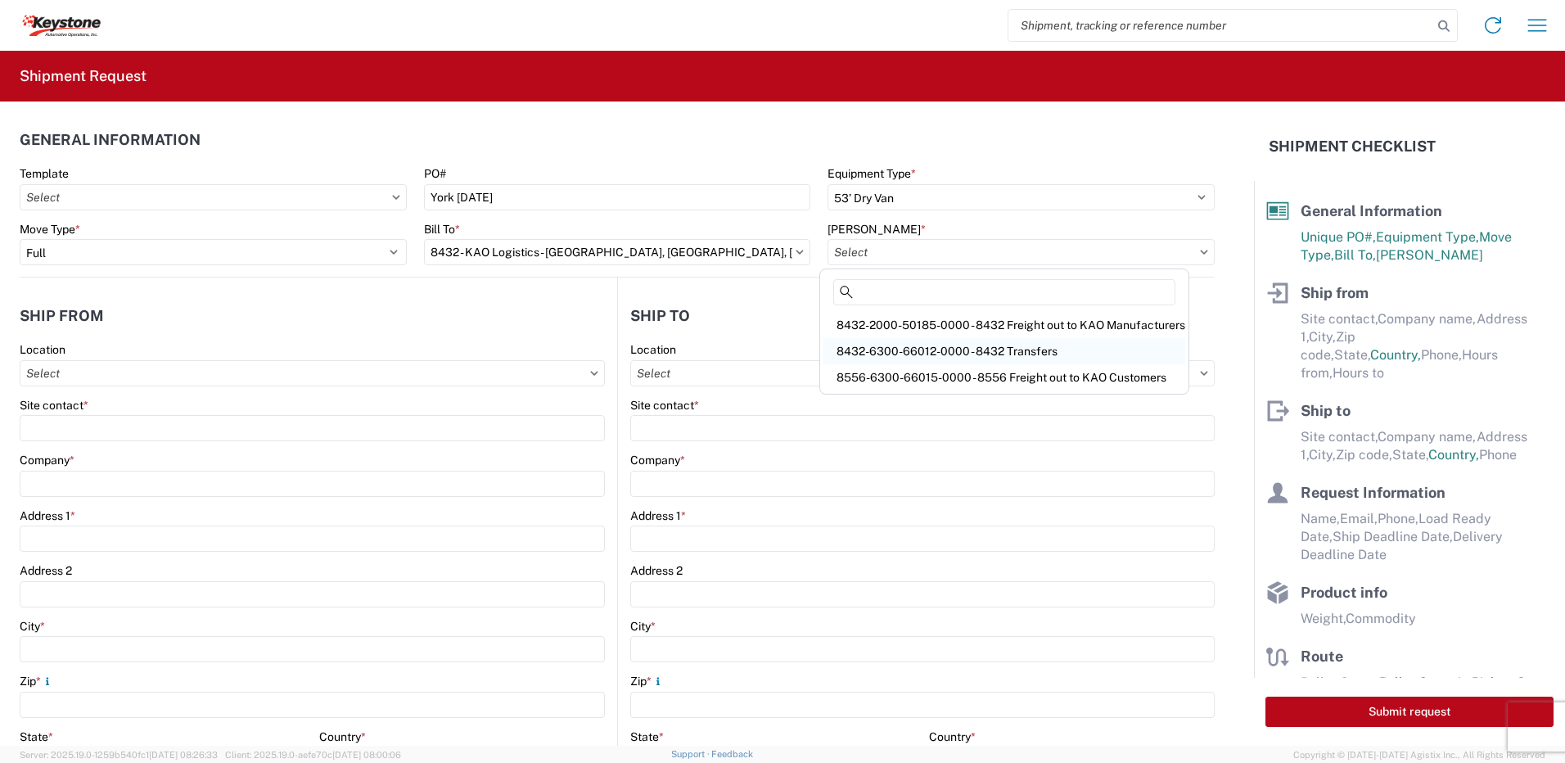
click at [955, 350] on div "8432-6300-66012-0000 - 8432 Transfers" at bounding box center [1005, 351] width 362 height 26
type input "8432-6300-66012-0000 - 8432 Transfers, 8432-6300-66012-0000 - 8432 Transfers"
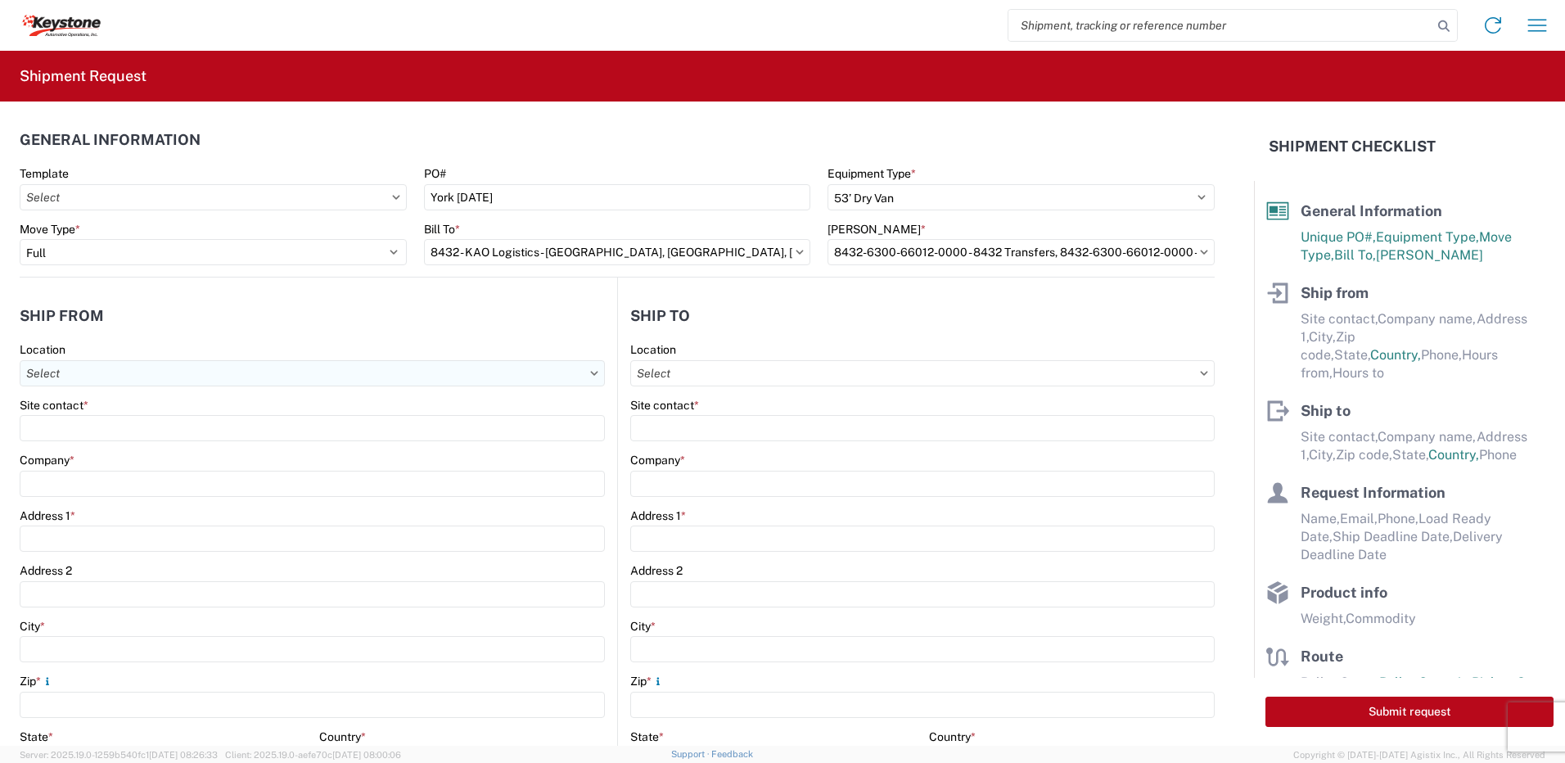
click at [112, 369] on input "text" at bounding box center [312, 373] width 585 height 26
type input "8401"
click at [126, 438] on div "8401 - Exeter - KAO Warehouse" at bounding box center [167, 446] width 287 height 26
type input "8401 - Exeter - KAO Warehouse"
type input "KAO"
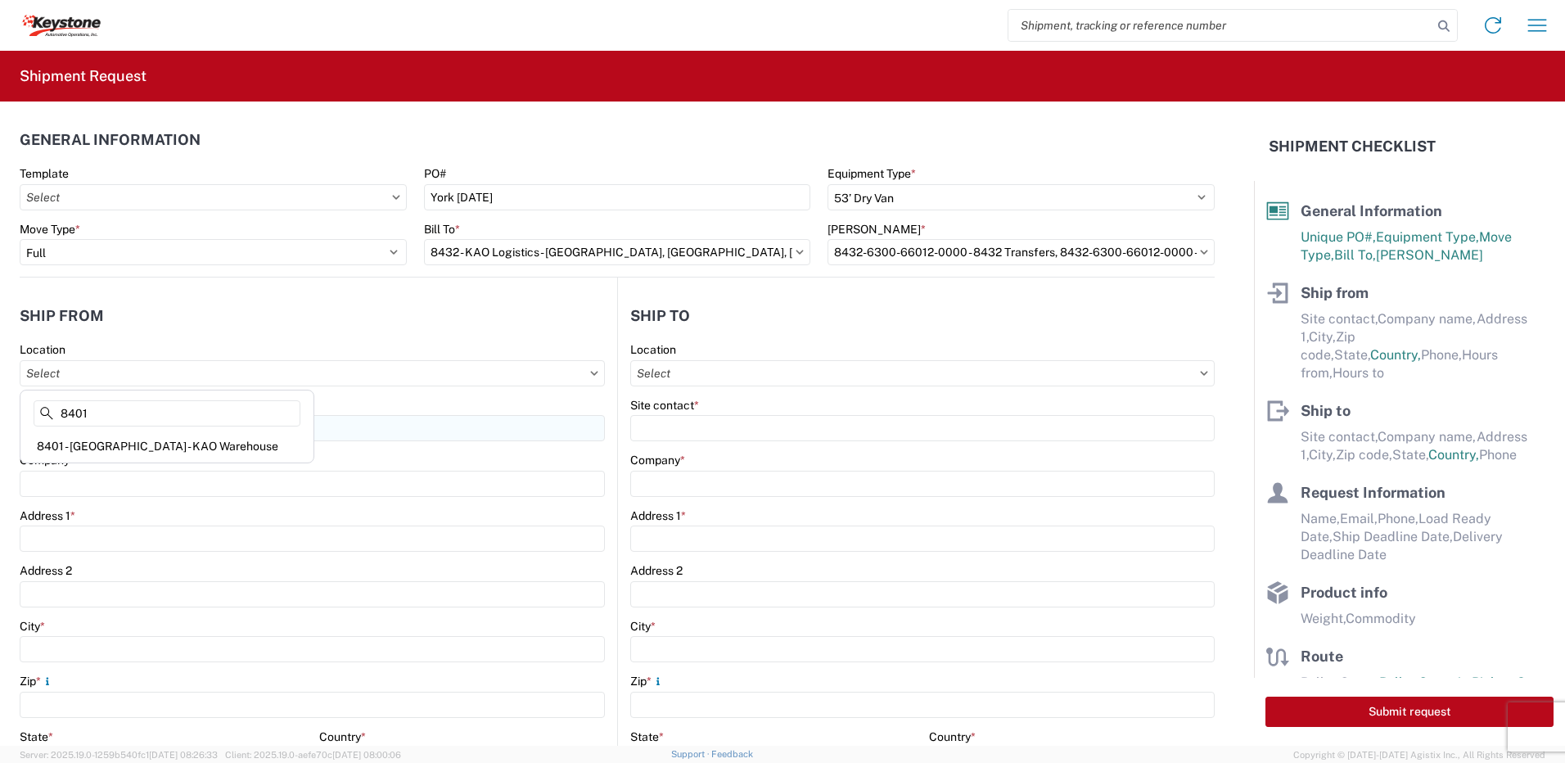
type input "68 Slocum Ave"
type input "Exeter"
type input "18643"
select select "PA"
type input "07:00"
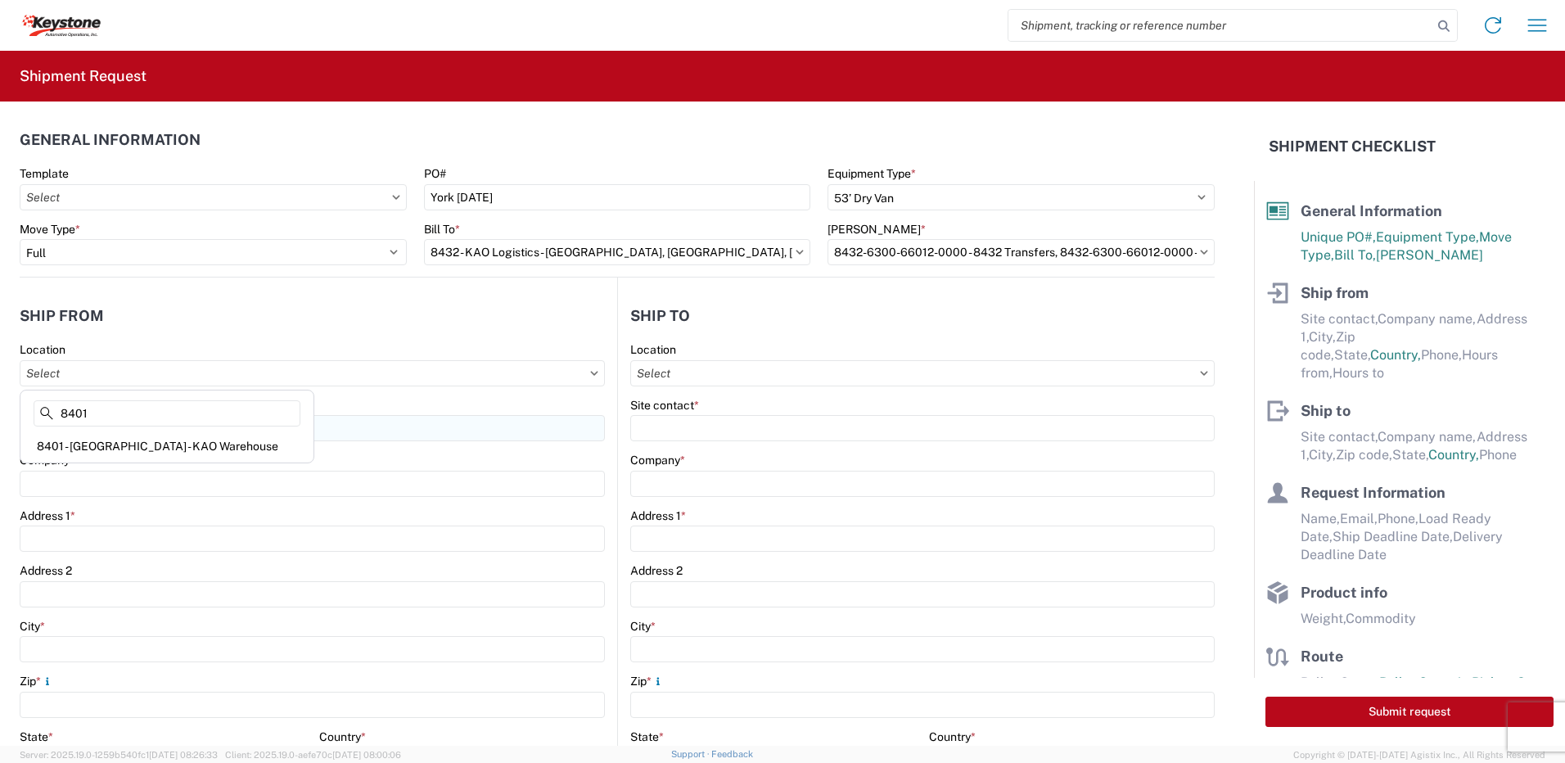
type input "17:00"
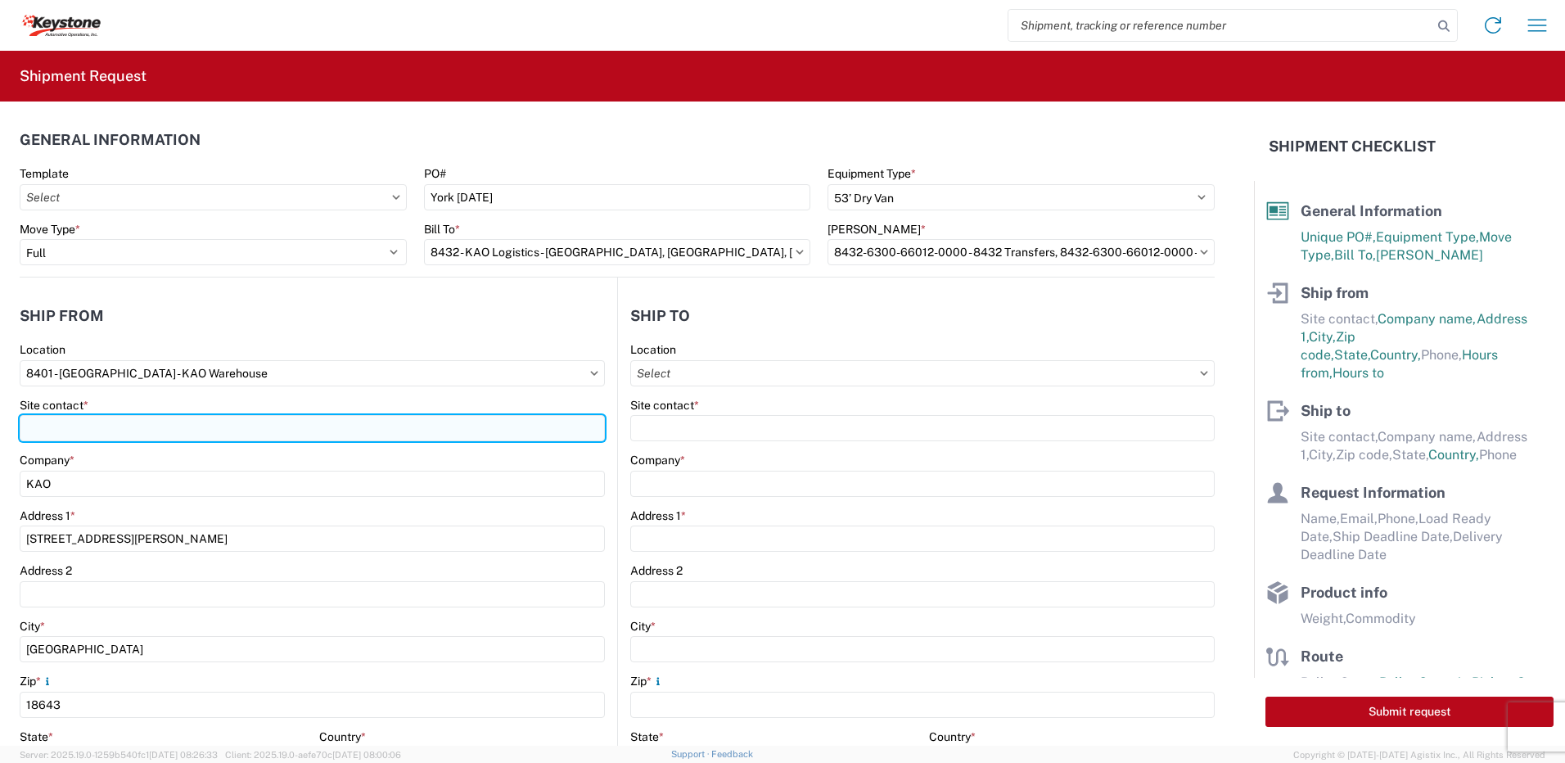
click at [109, 435] on input "Site contact *" at bounding box center [312, 428] width 585 height 26
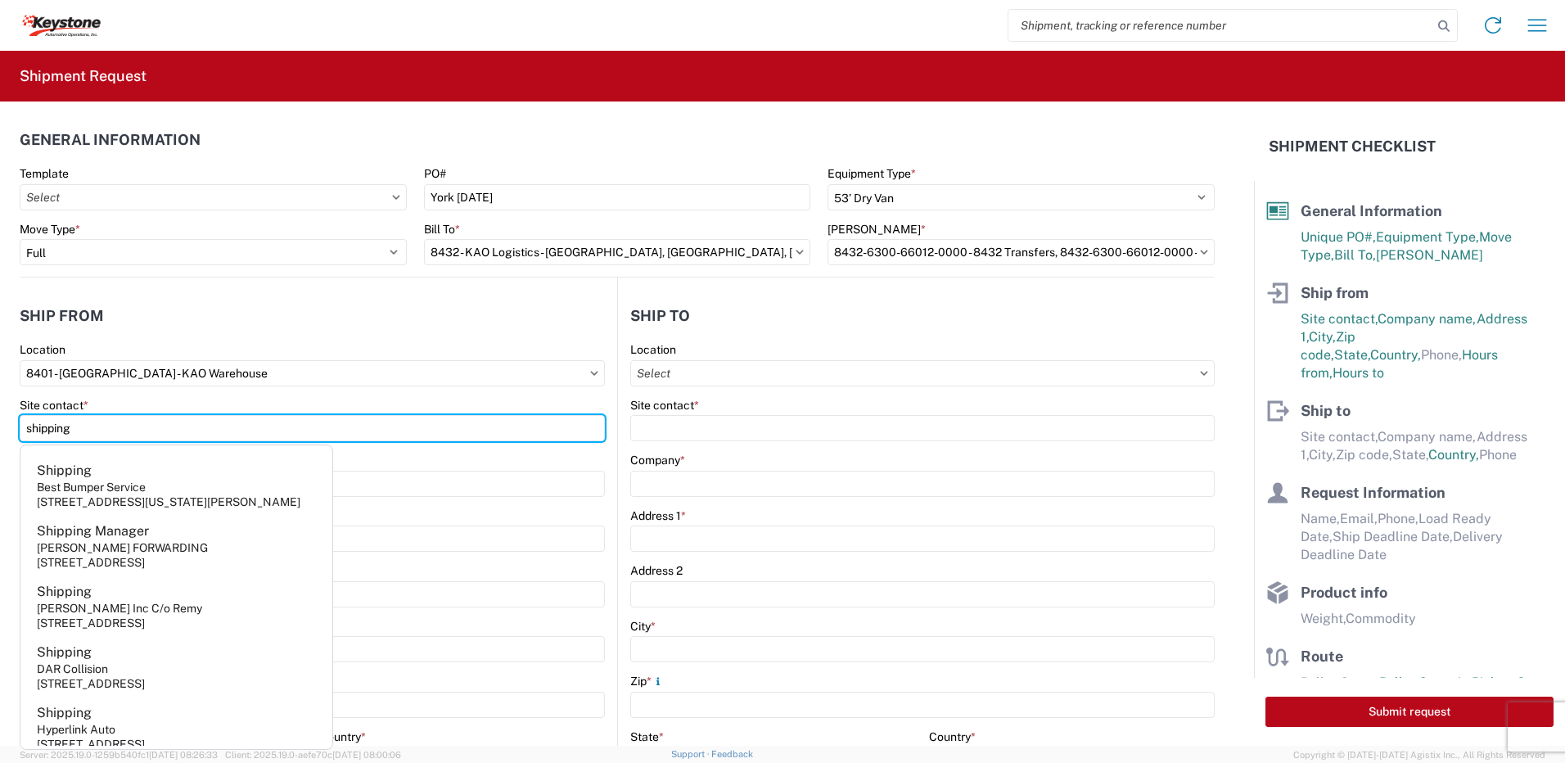
type input "shipping"
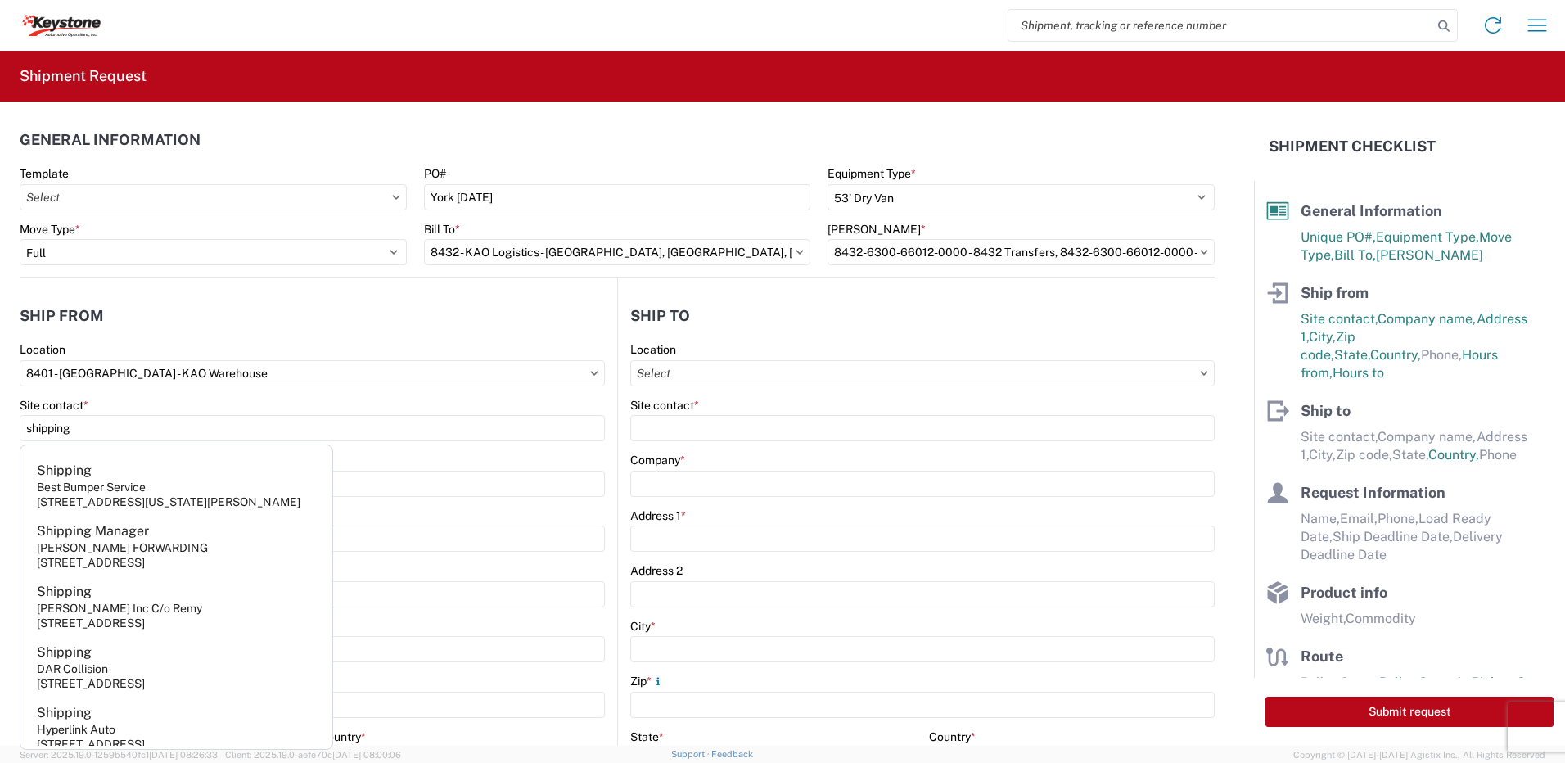
click at [210, 323] on header "Ship from" at bounding box center [319, 315] width 598 height 37
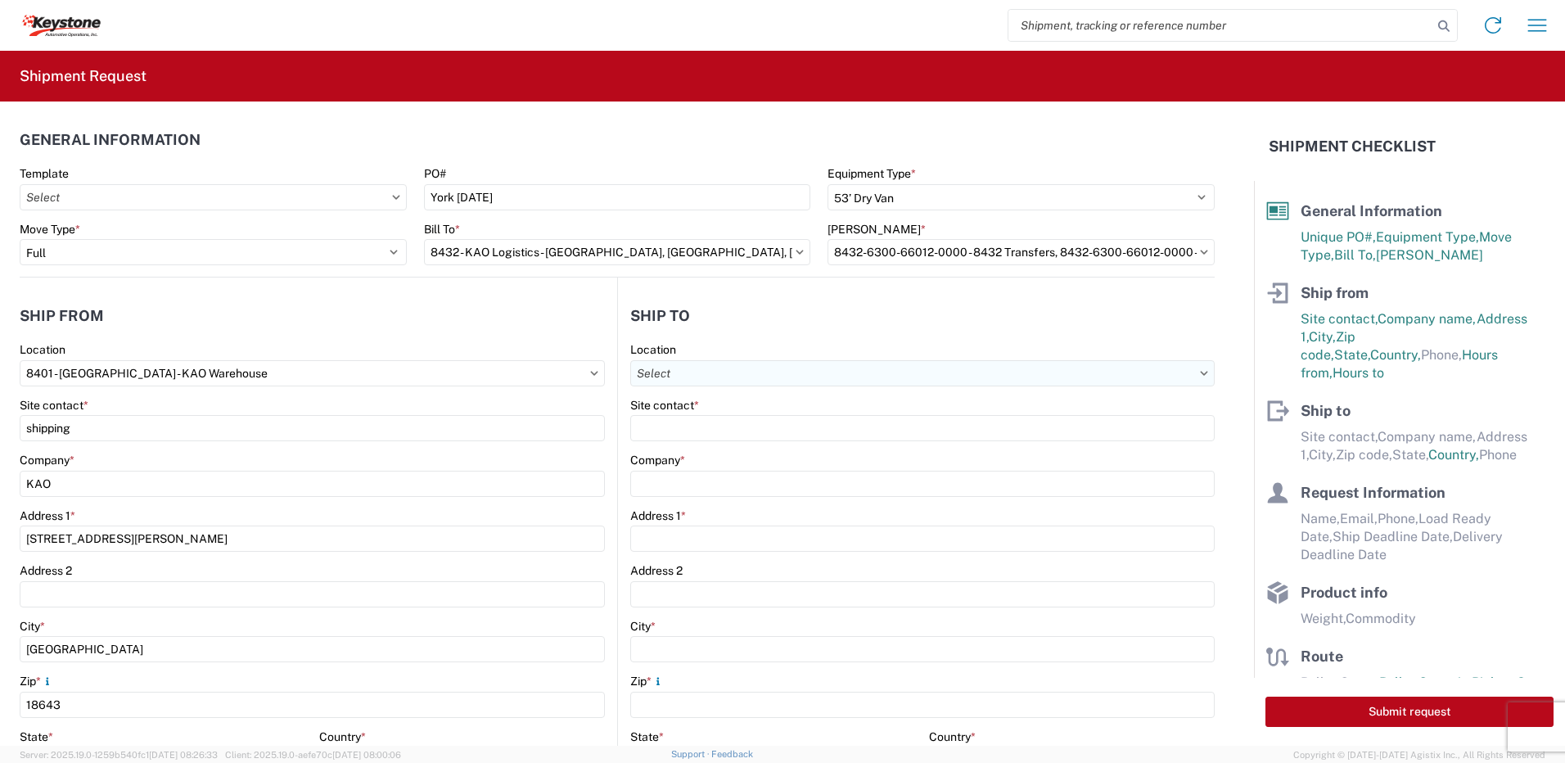
click at [682, 370] on input "text" at bounding box center [922, 373] width 584 height 26
type input "8472"
click at [719, 449] on div "8472 - York, PA - KAO Logistics" at bounding box center [812, 446] width 366 height 26
type input "8472 - York, PA - KAO Logistics"
type input "KAO"
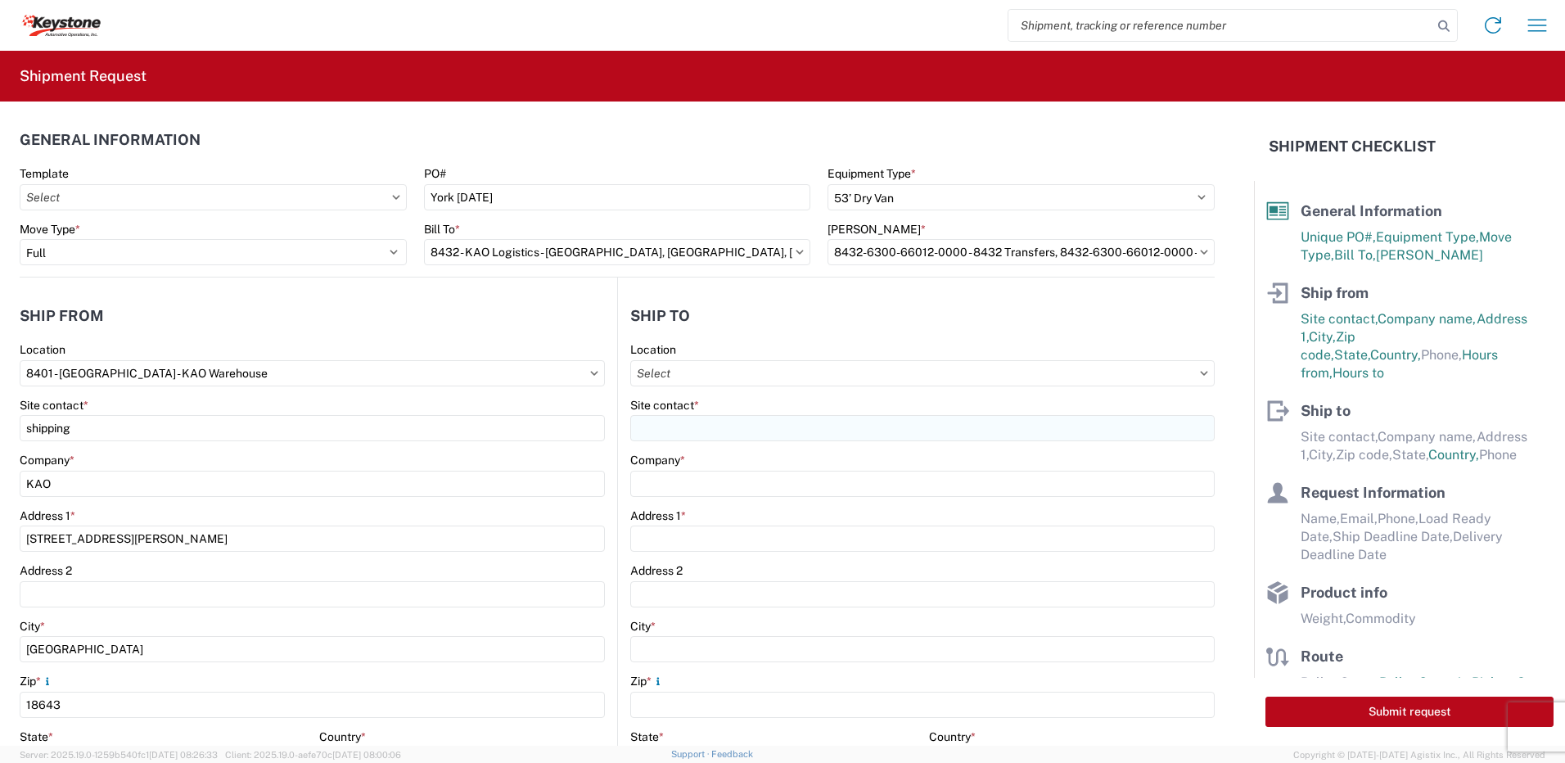
type input "275A Cross Farm Ln"
type input "York"
type input "17406"
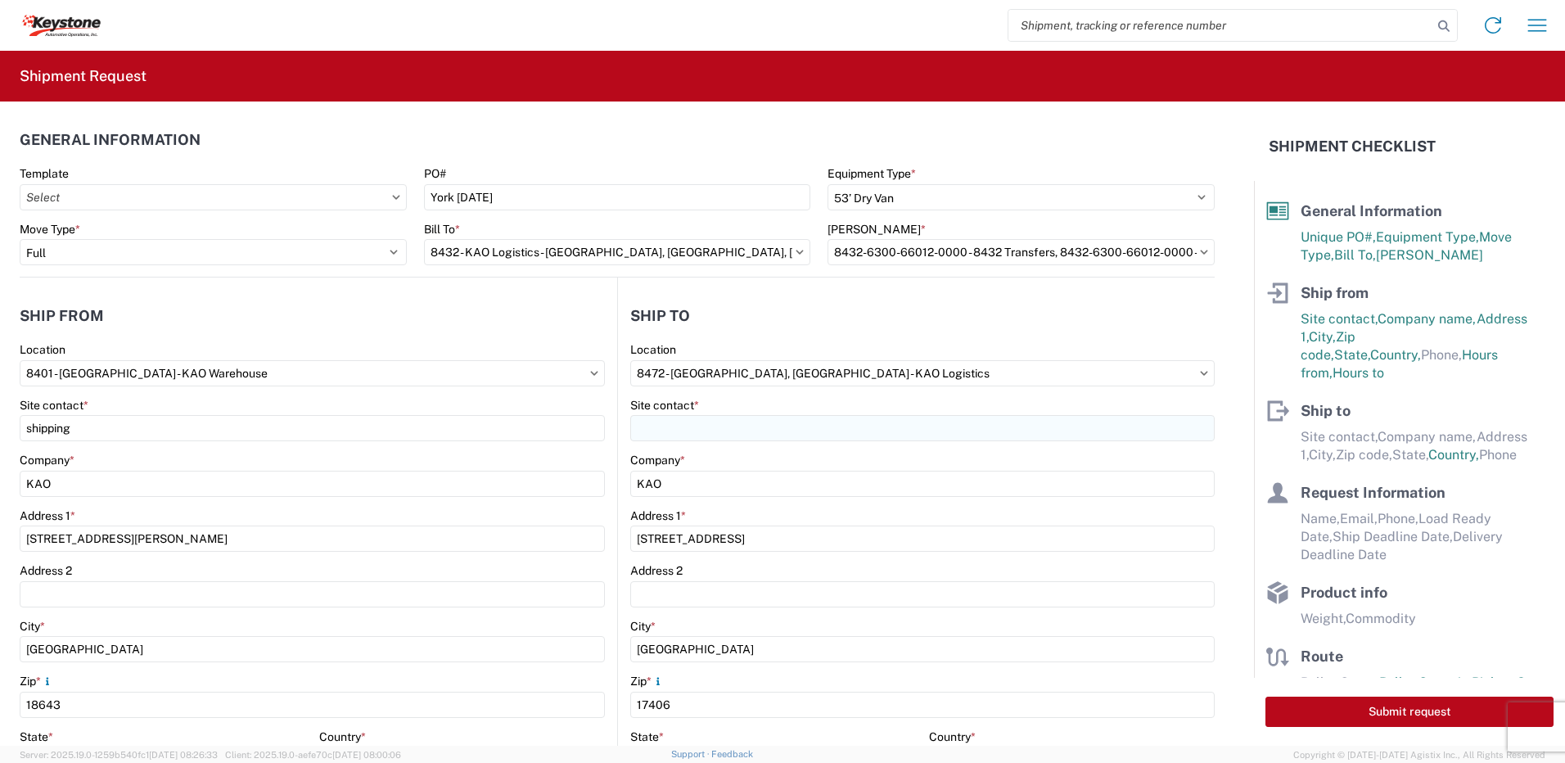
select select "PA"
select select "US"
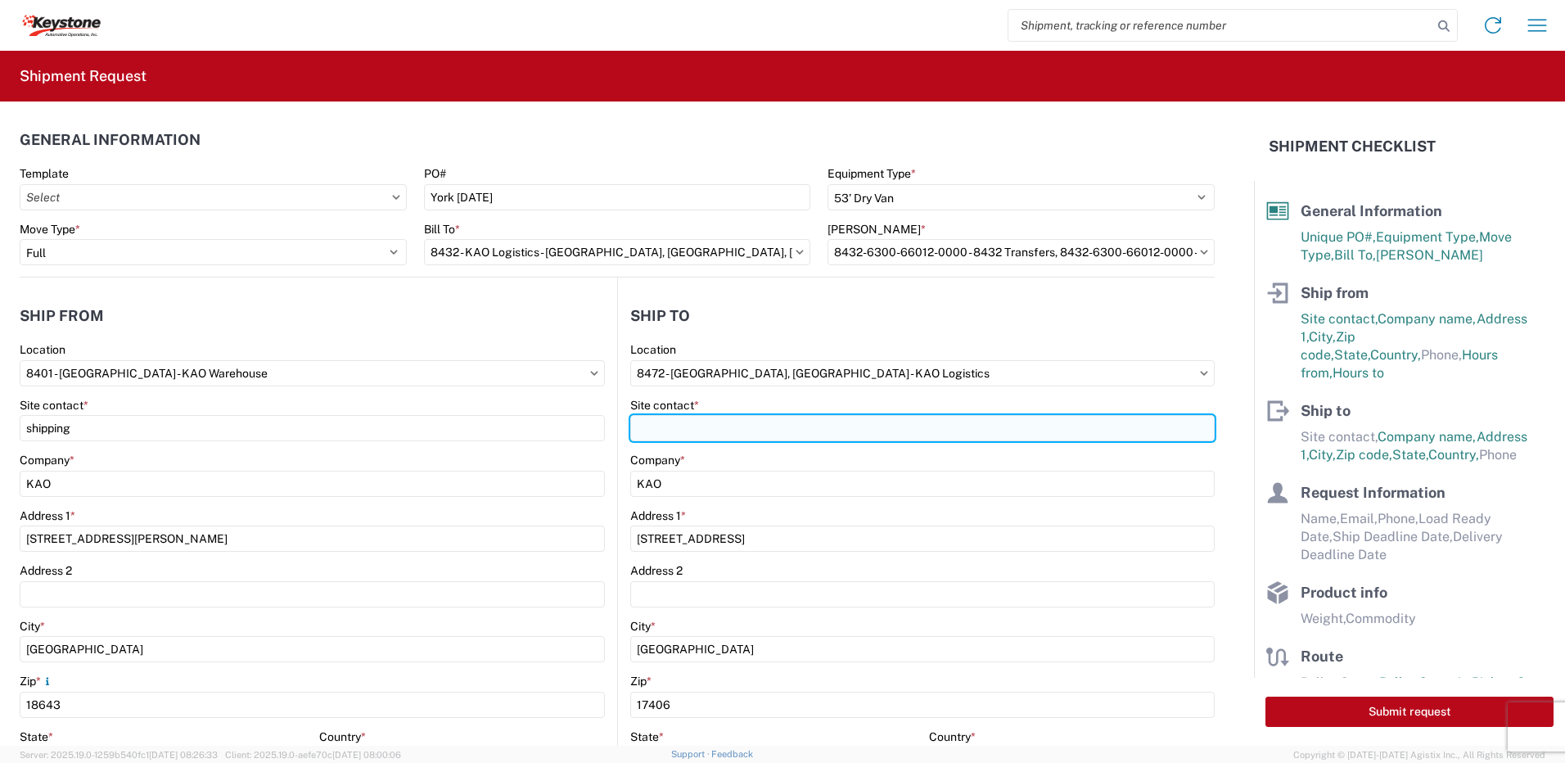
click at [664, 435] on input "Site contact *" at bounding box center [922, 428] width 584 height 26
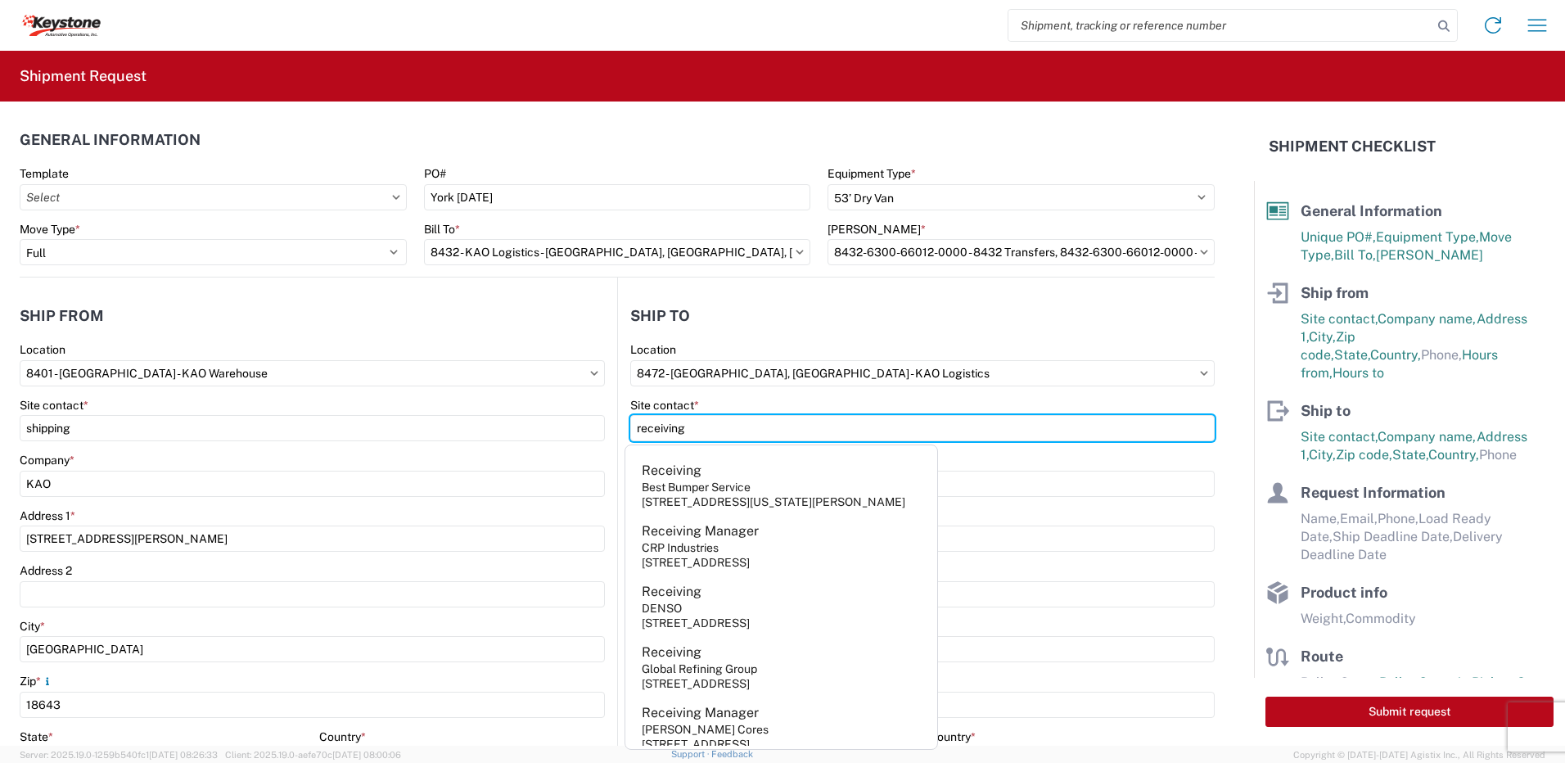
type input "receiving"
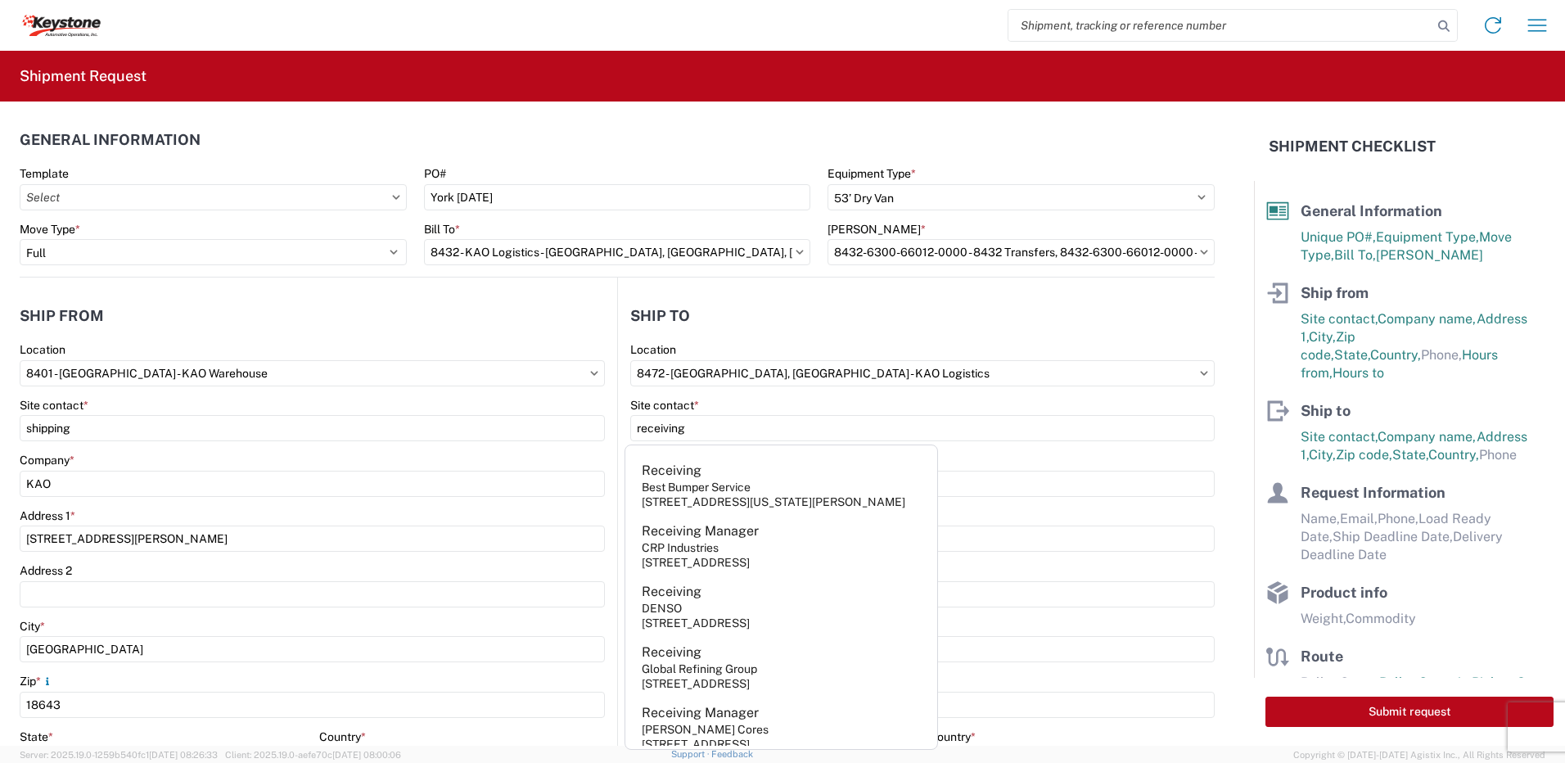
click at [788, 324] on header "Ship to" at bounding box center [916, 315] width 597 height 37
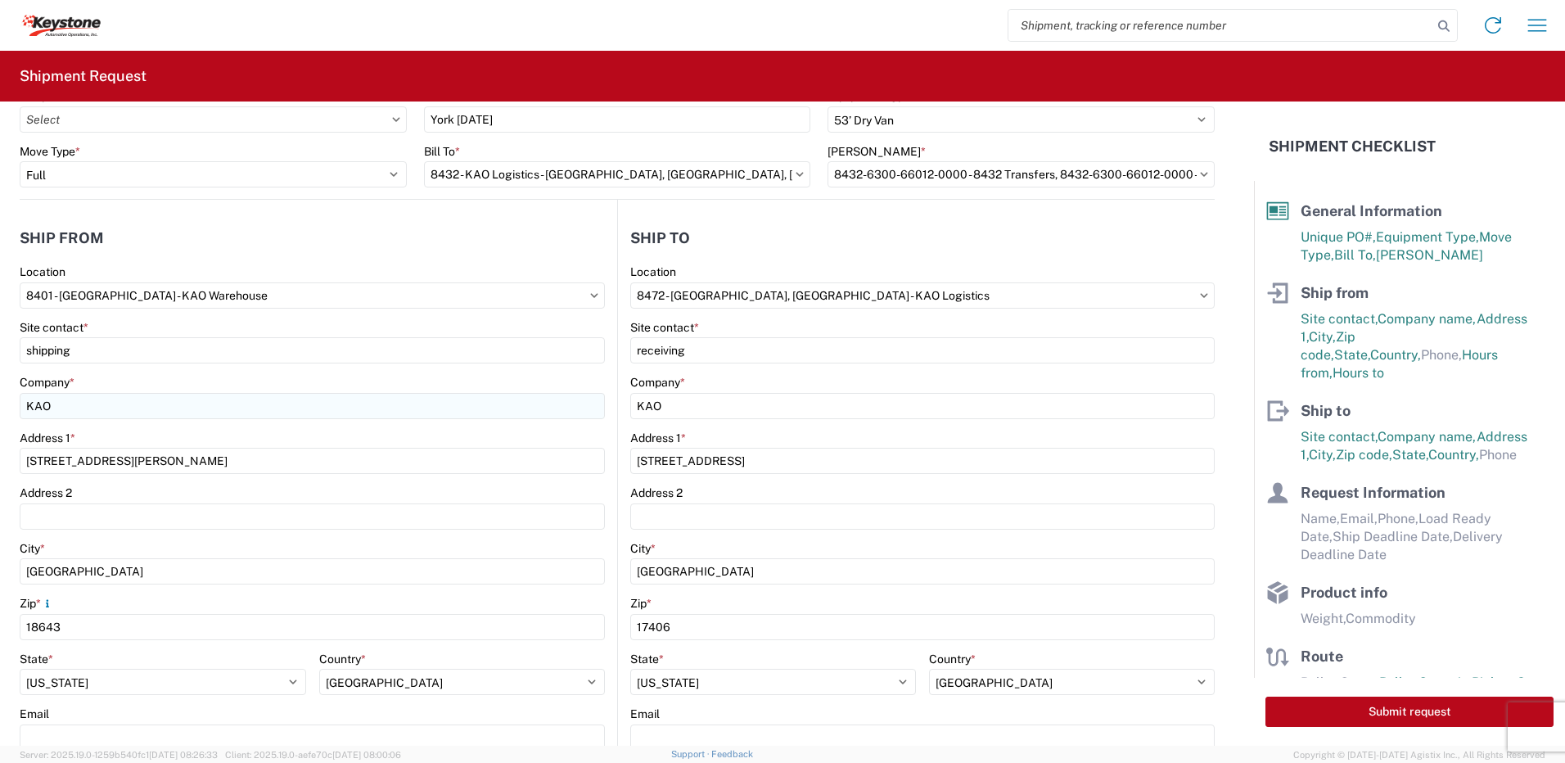
scroll to position [409, 0]
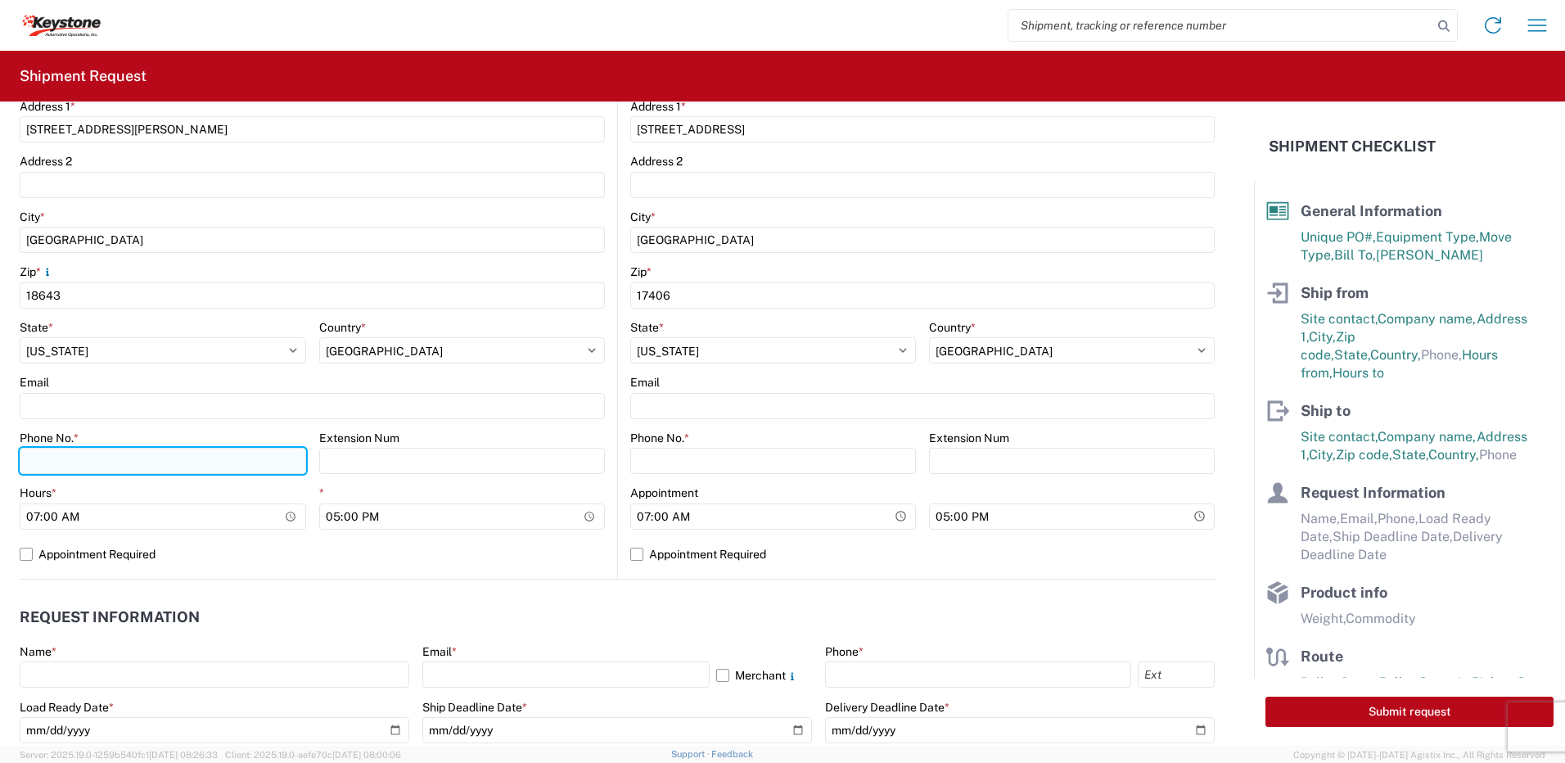
click at [43, 461] on input "Phone No. *" at bounding box center [163, 461] width 287 height 26
type input "5706554514"
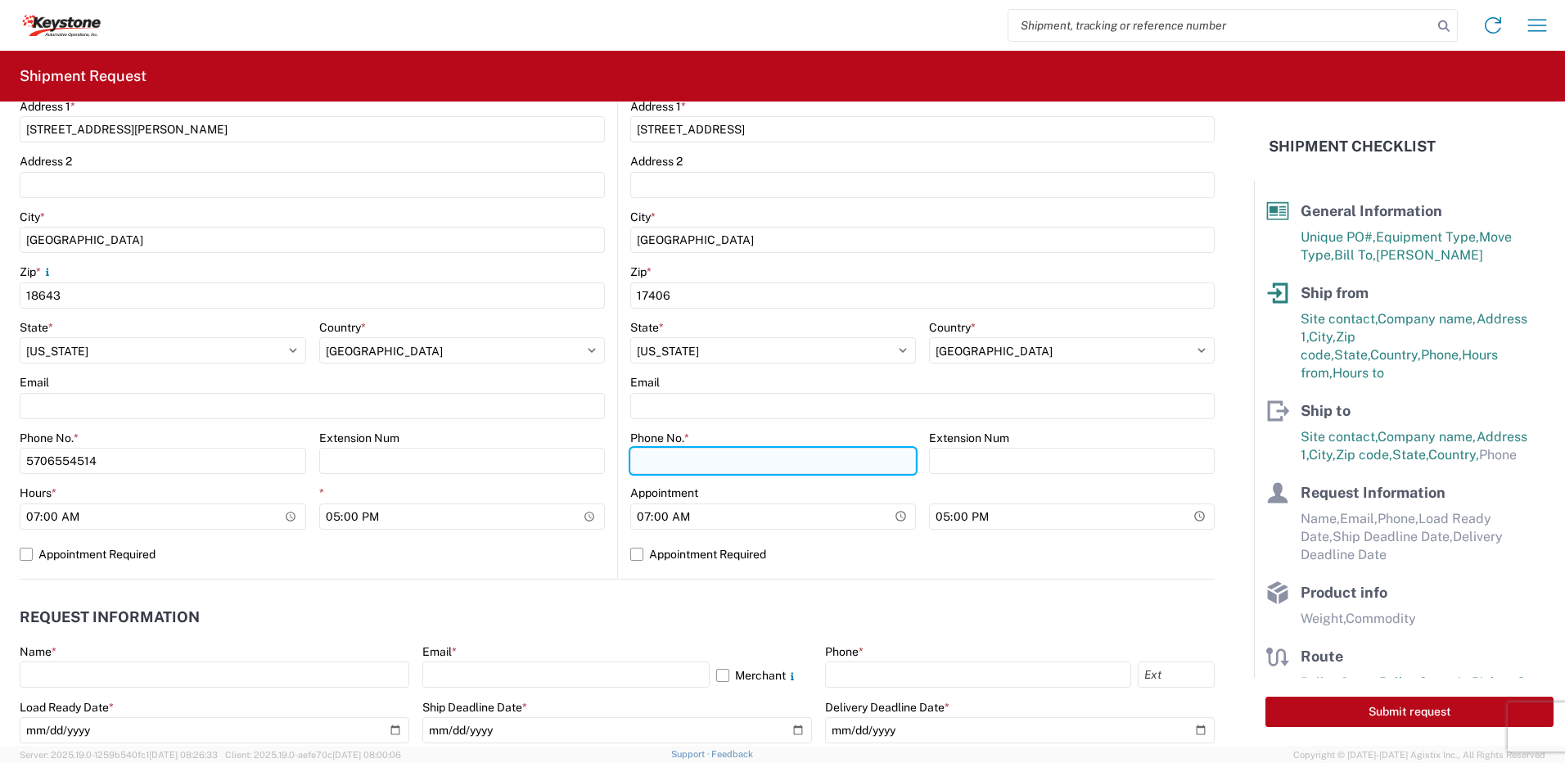
click at [678, 458] on input "Phone No. *" at bounding box center [773, 461] width 286 height 26
type input "5706554514"
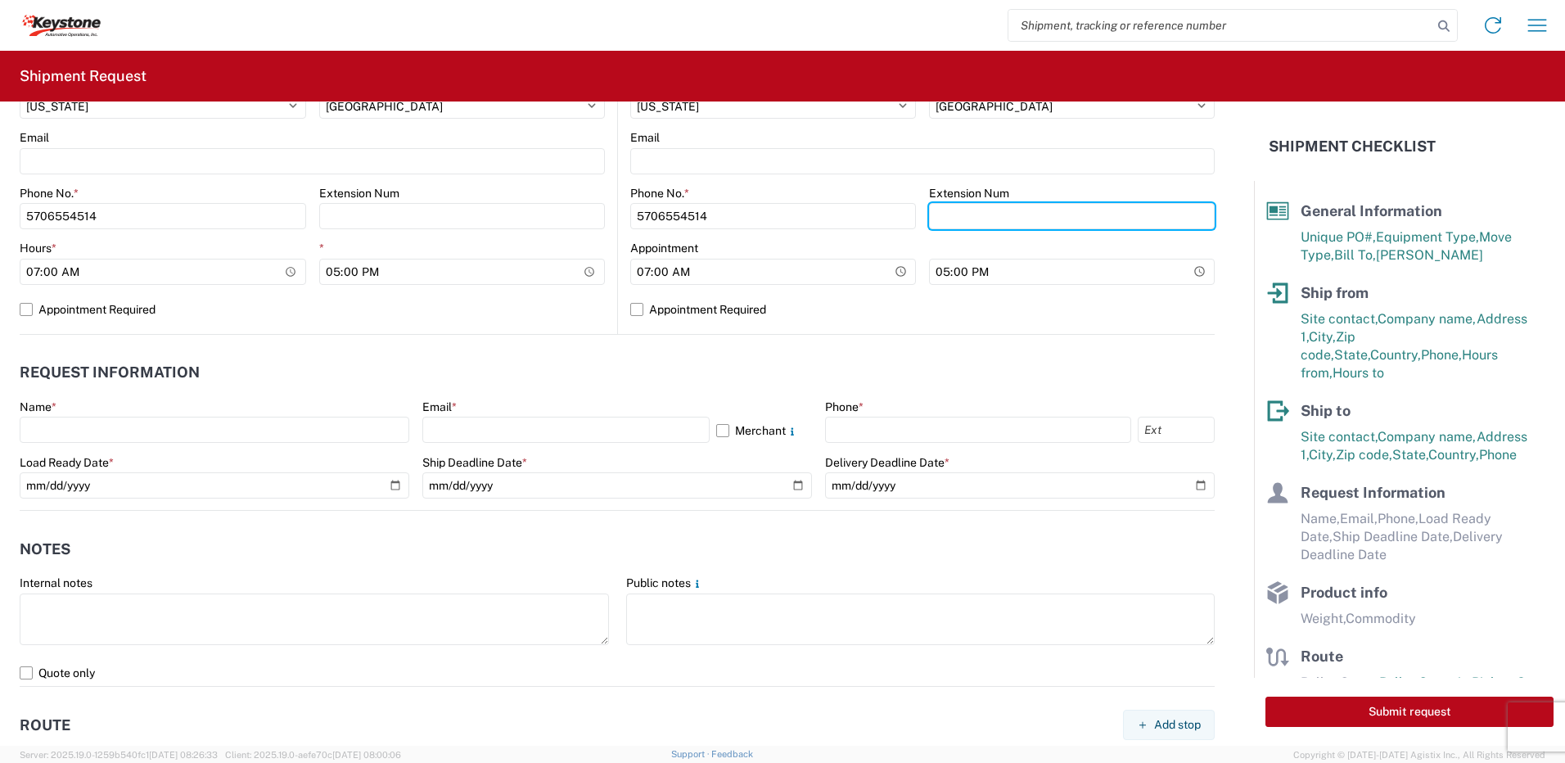
scroll to position [655, 0]
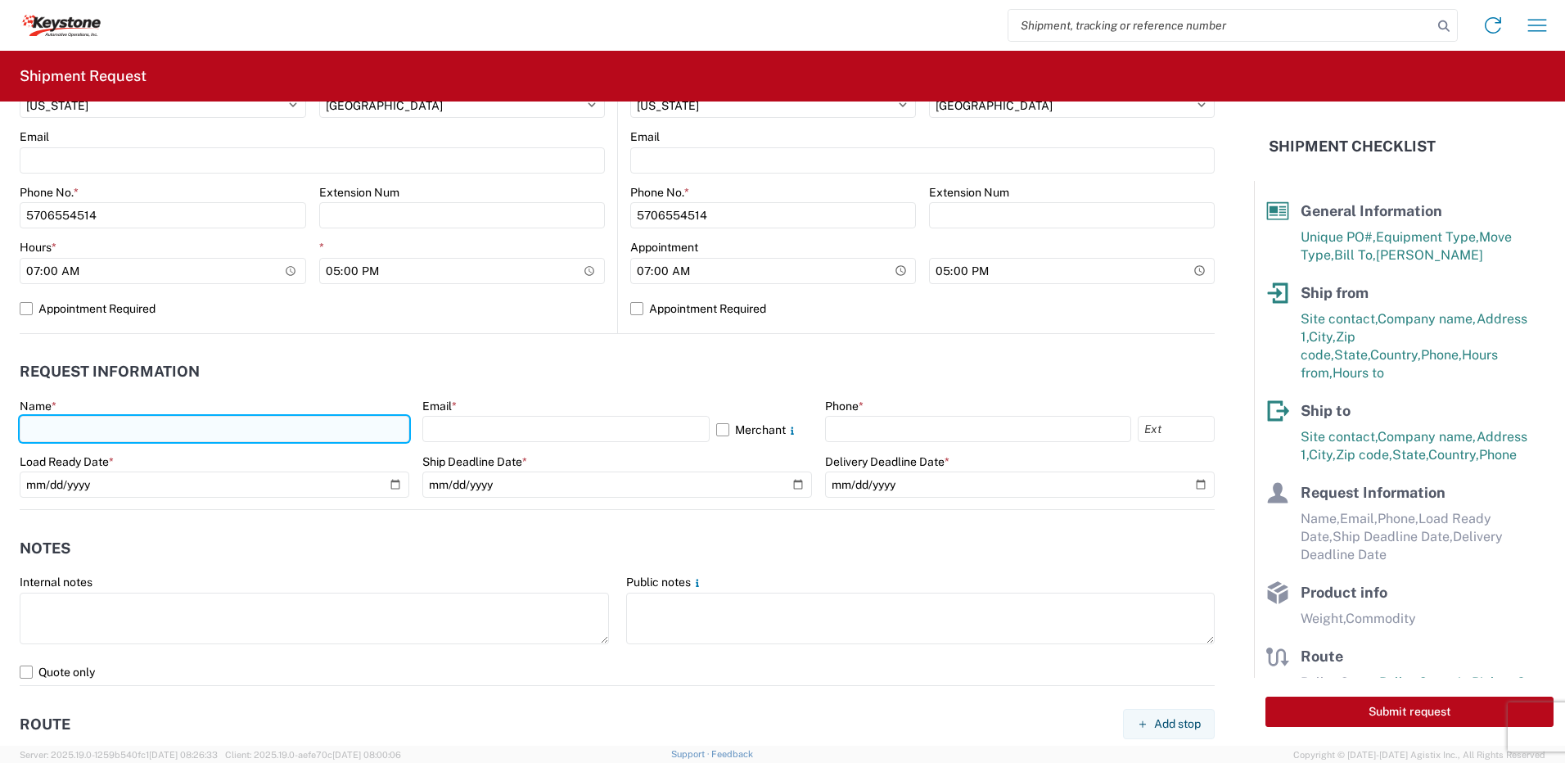
click at [52, 424] on input "text" at bounding box center [215, 429] width 390 height 26
type input "Paul Sweder"
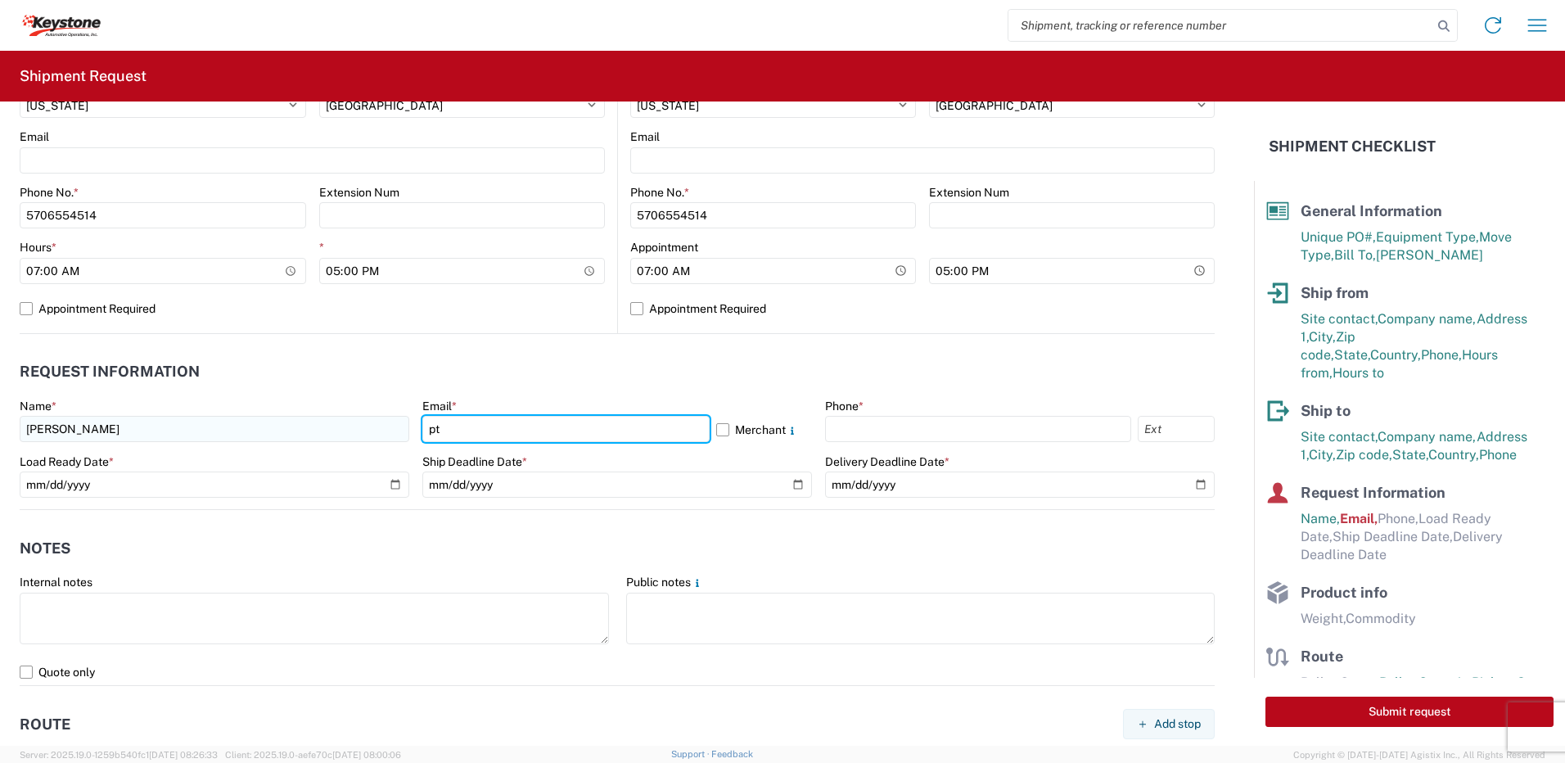
type input "ptsweder@lkqcorp.com"
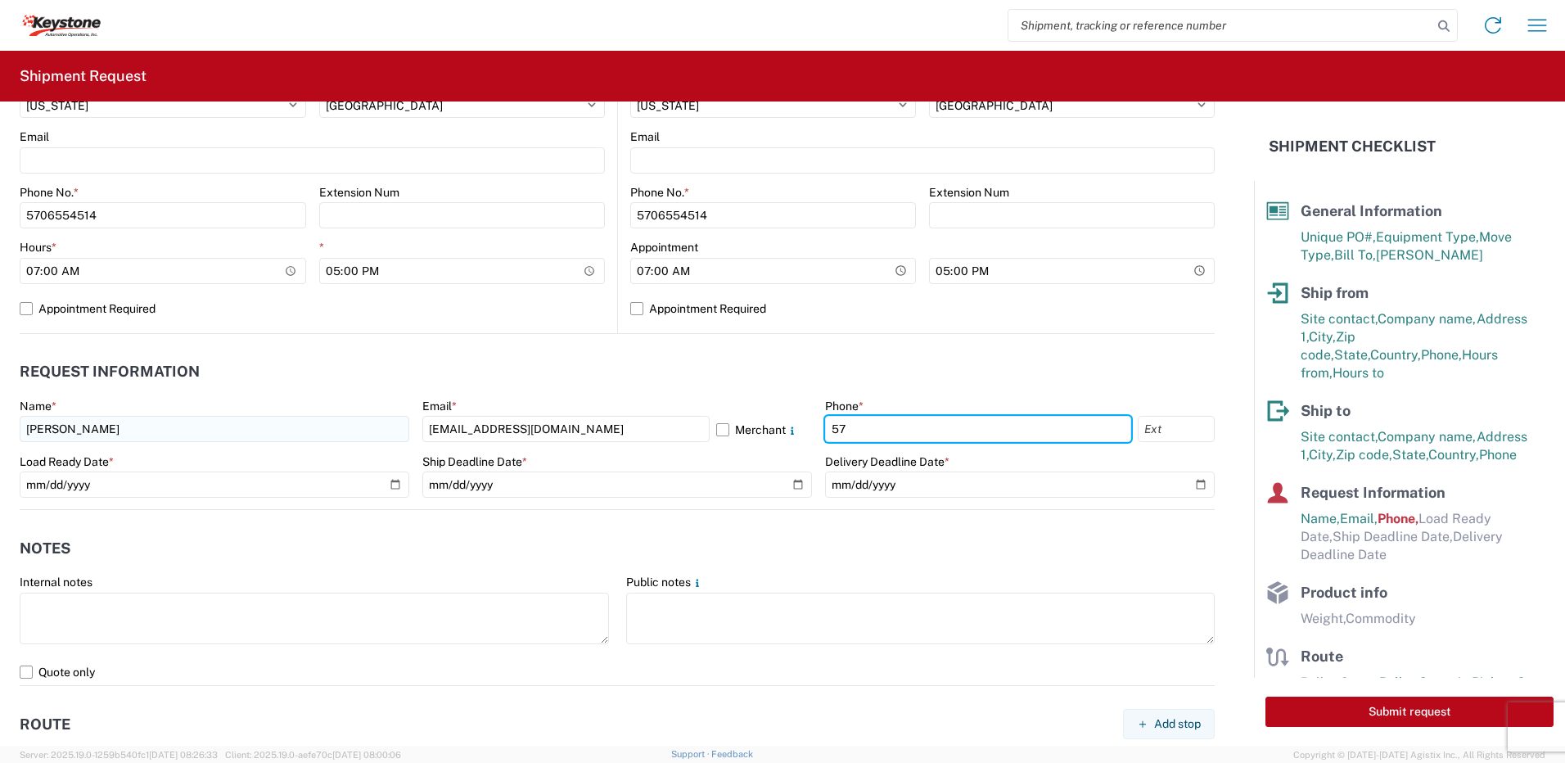
type input "5706554514"
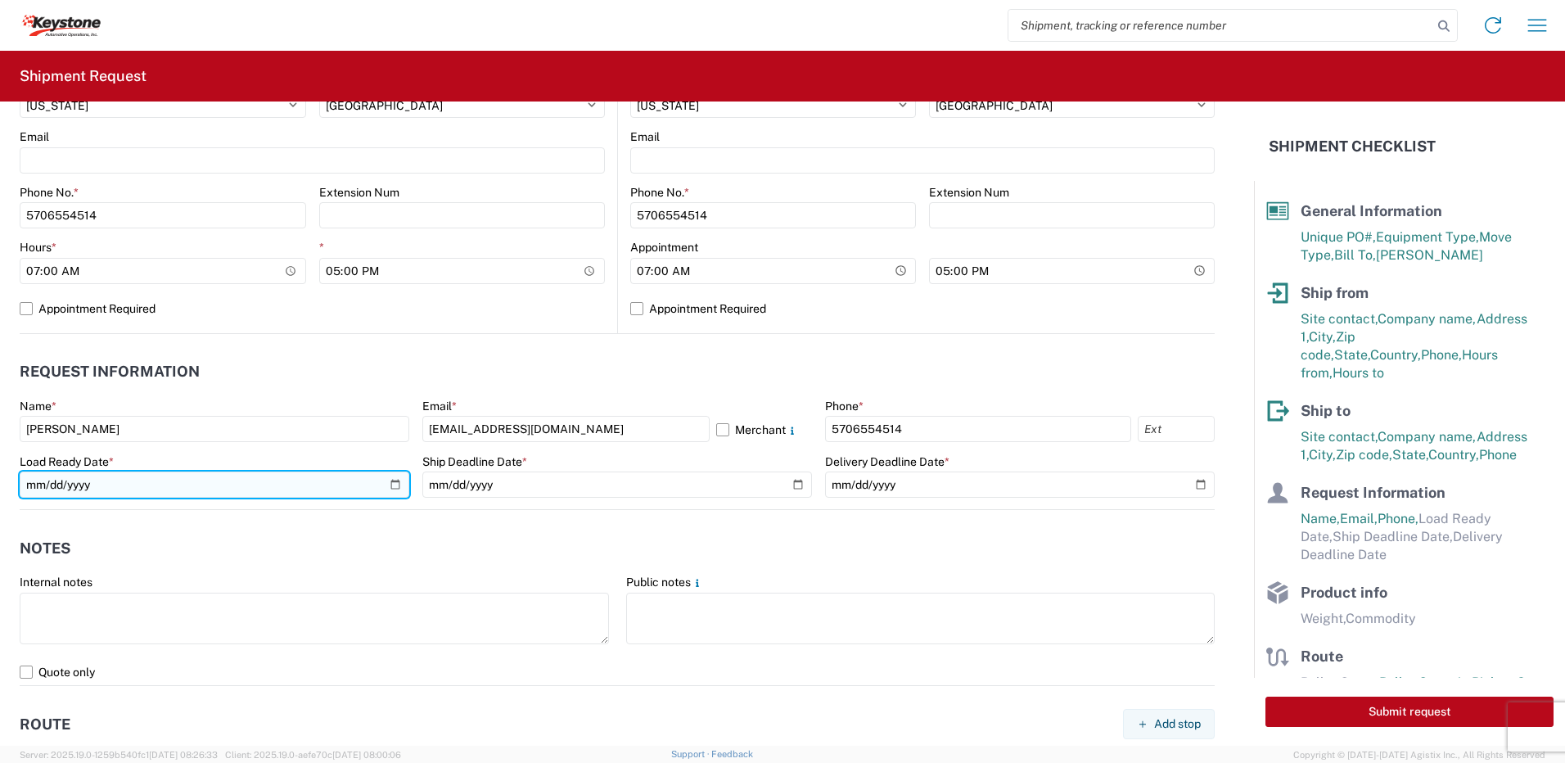
click at [392, 483] on input "date" at bounding box center [215, 485] width 390 height 26
type input "2025-09-15"
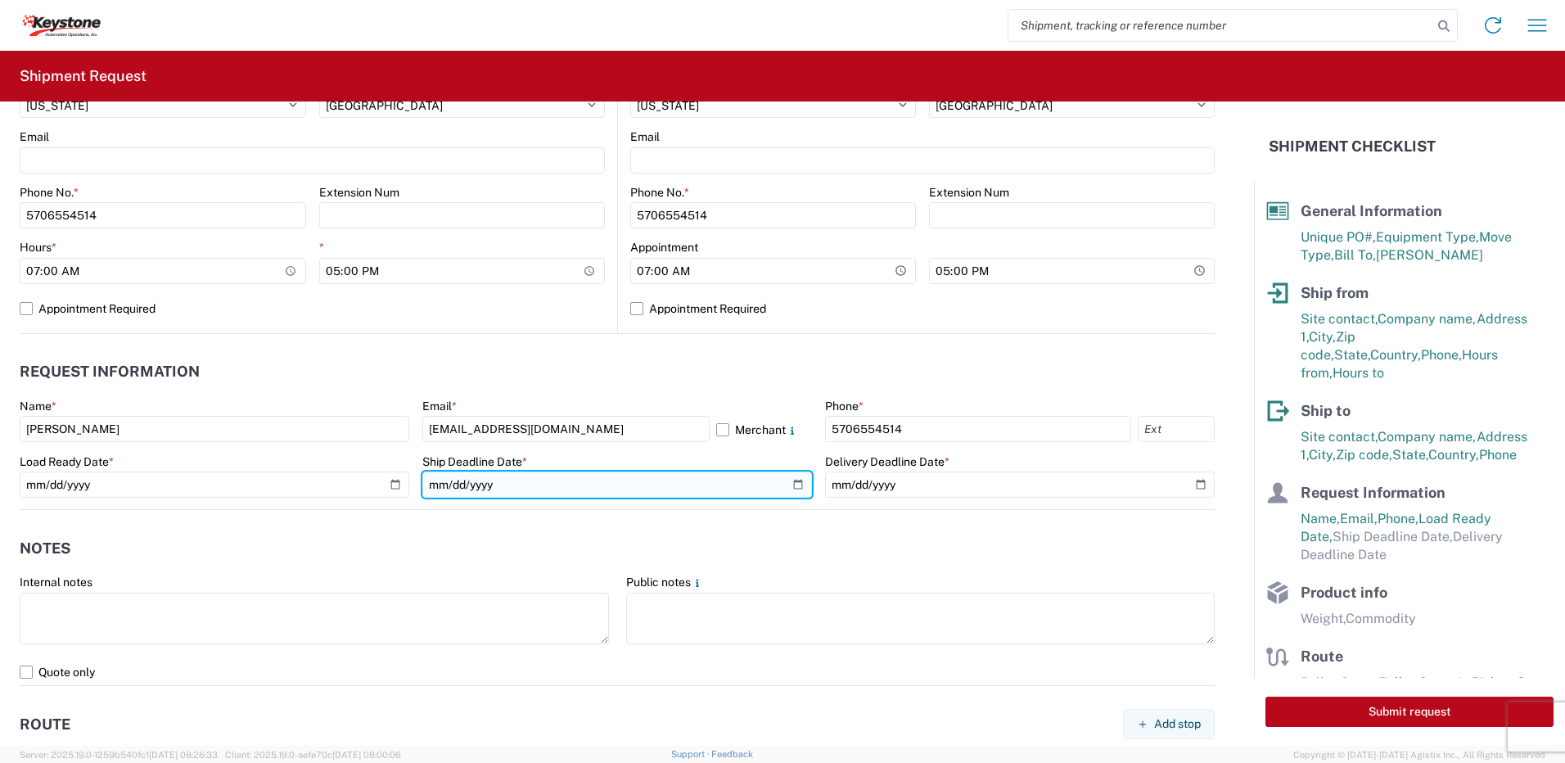
click at [793, 483] on input "date" at bounding box center [617, 485] width 390 height 26
type input "2025-09-15"
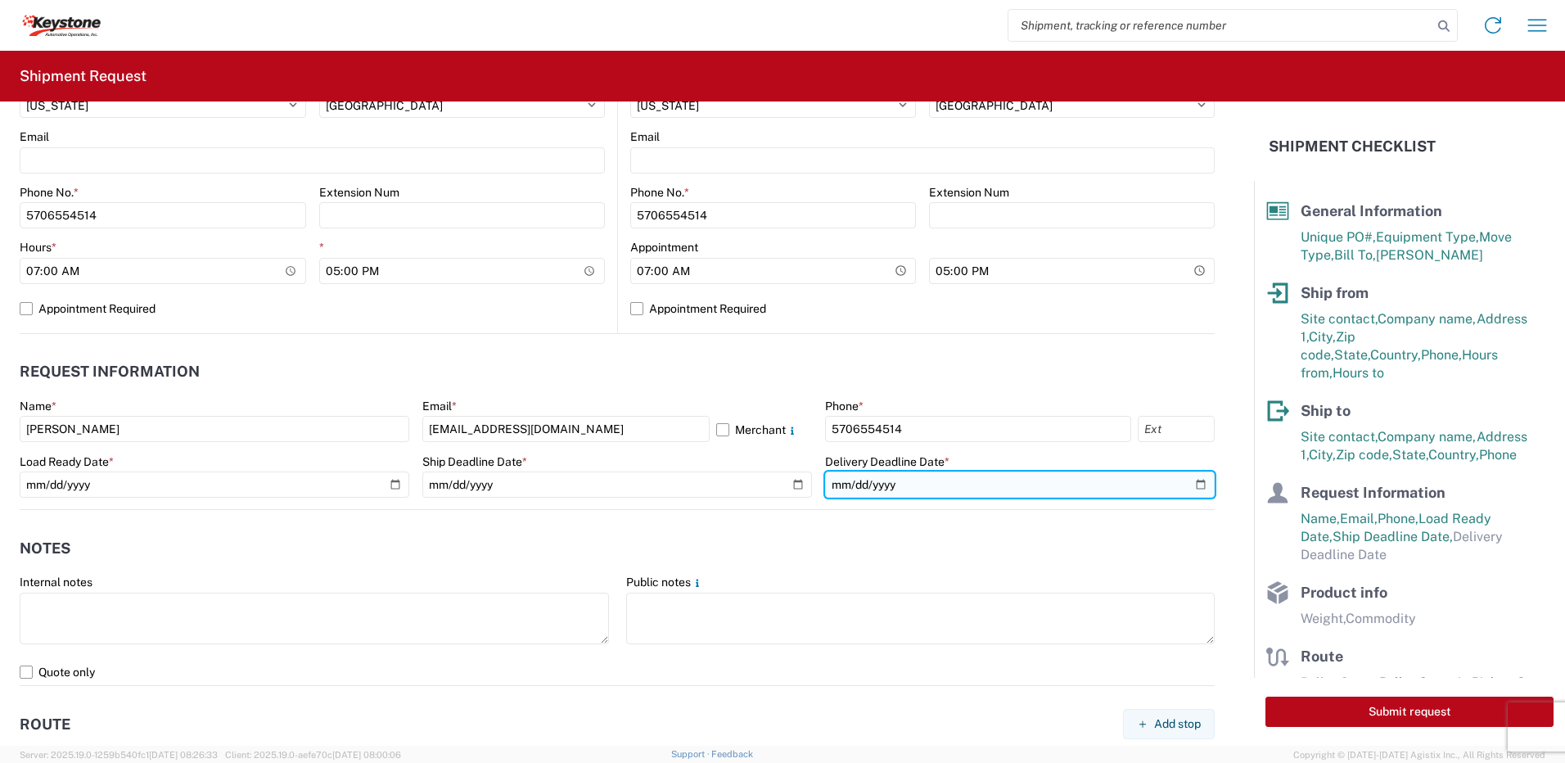
click at [1184, 482] on input "date" at bounding box center [1020, 485] width 390 height 26
type input "2025-09-15"
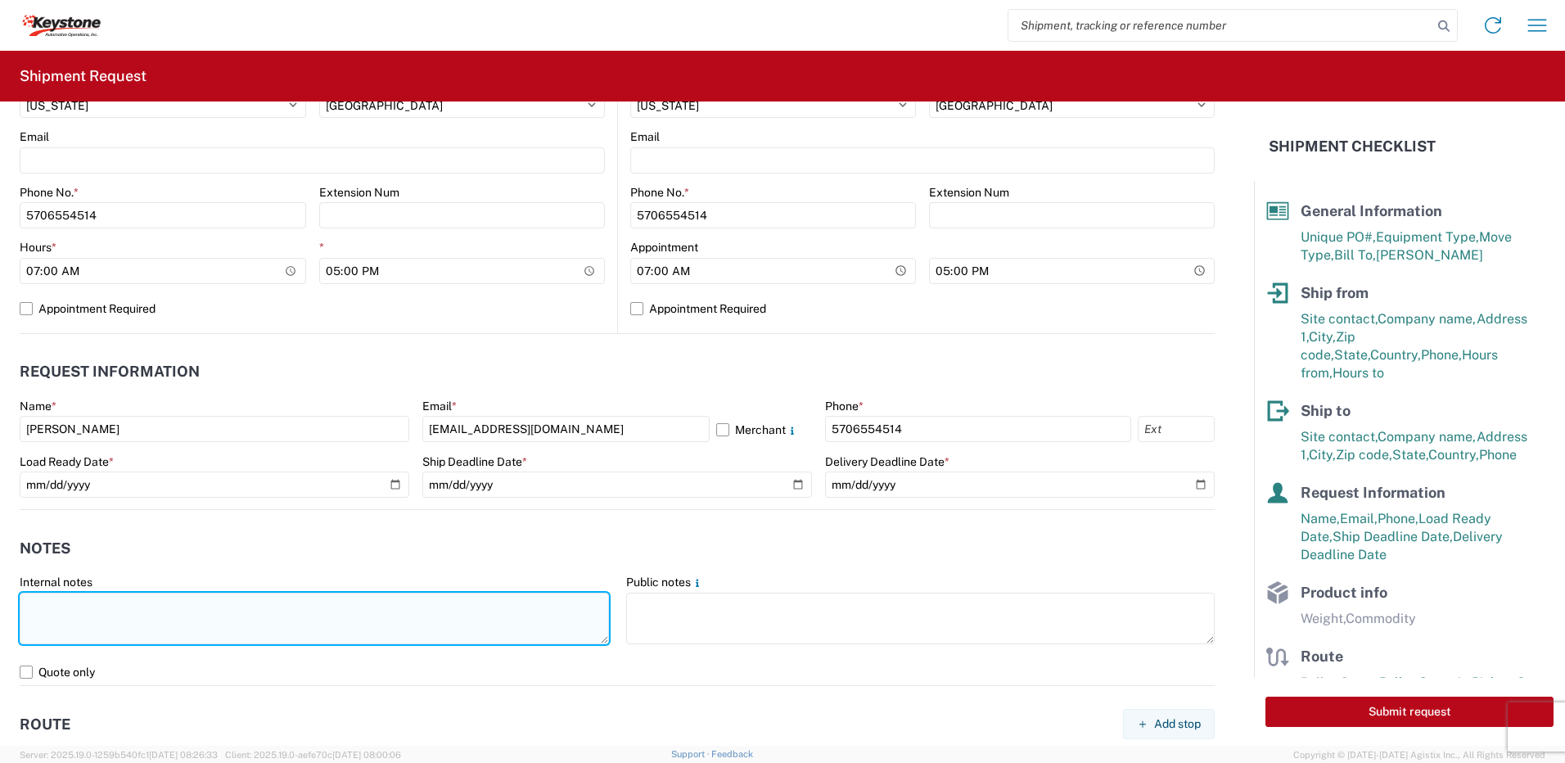
click at [222, 605] on textarea at bounding box center [314, 619] width 589 height 52
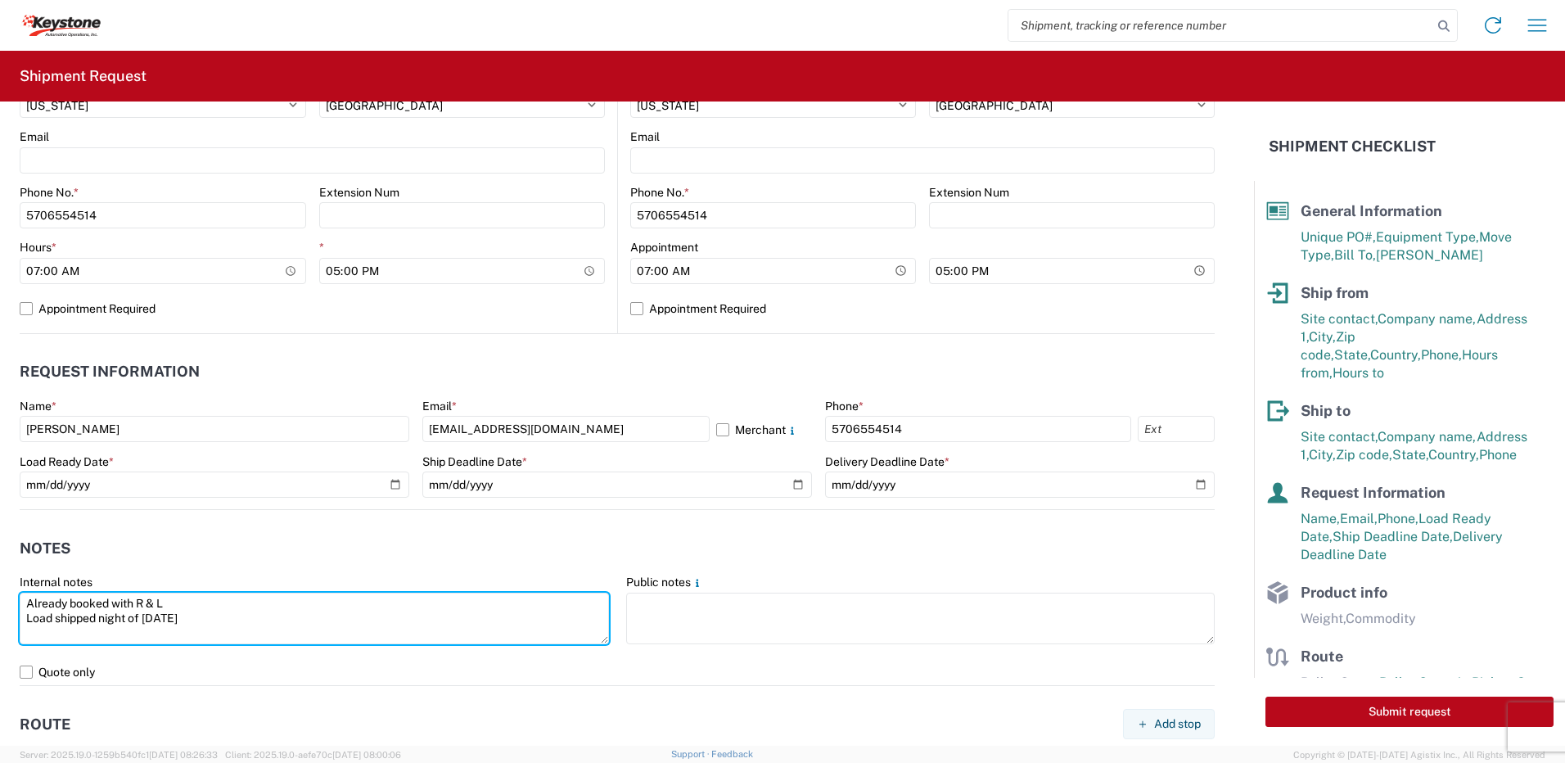
type textarea "Already booked with R & L Load shipped night of 9-14-25"
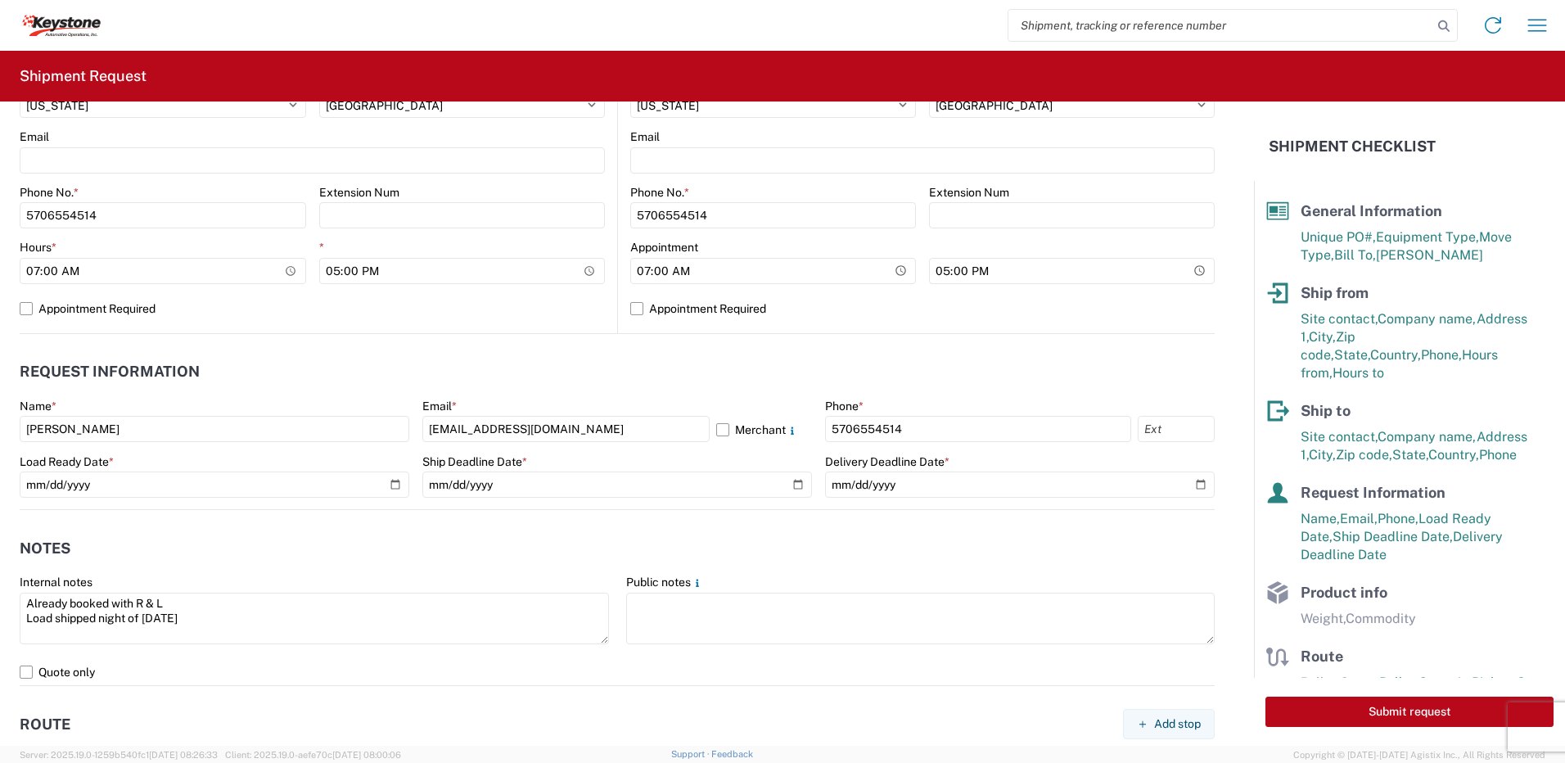
click at [171, 554] on header "Notes" at bounding box center [617, 548] width 1195 height 37
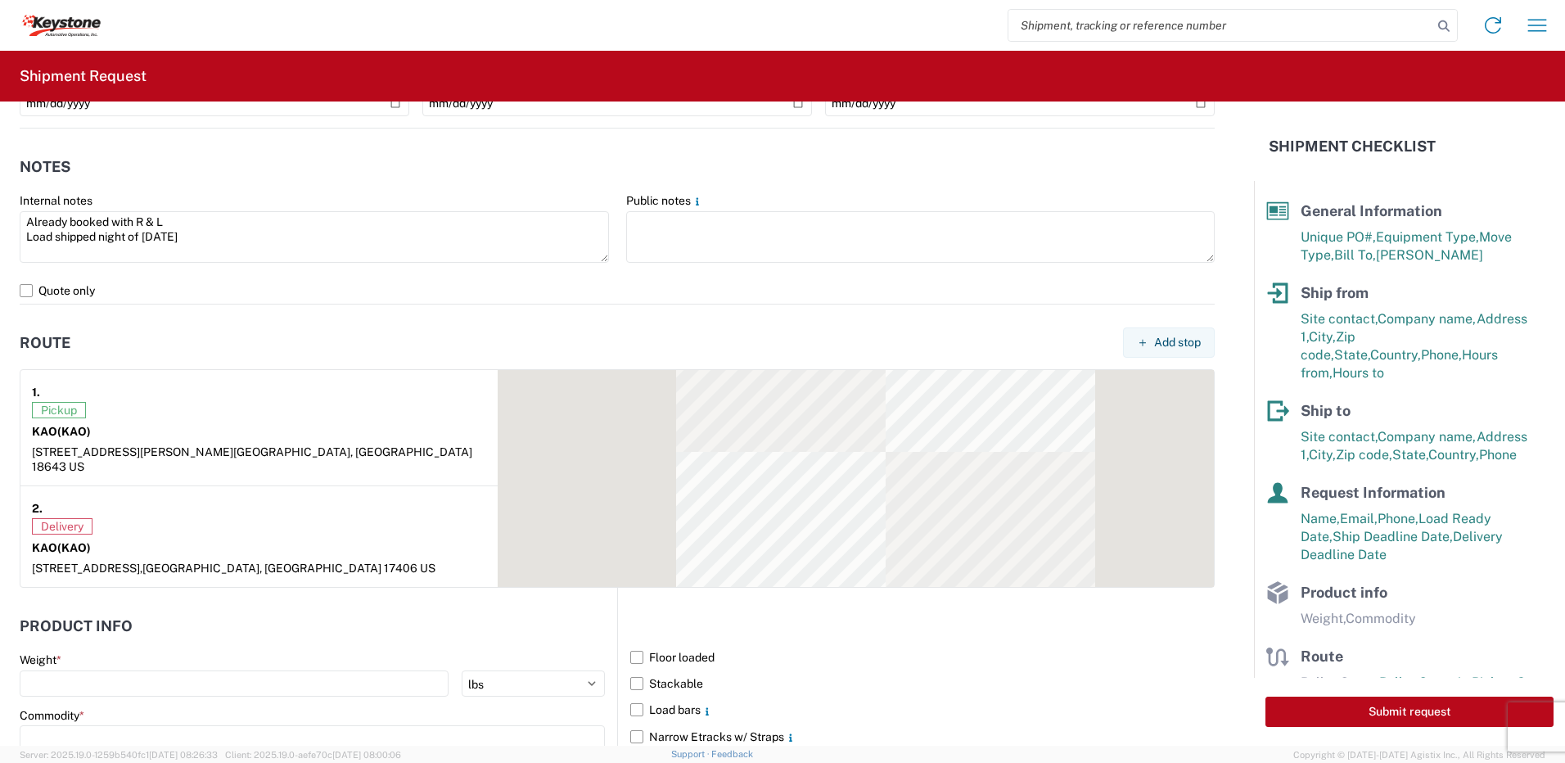
scroll to position [1146, 0]
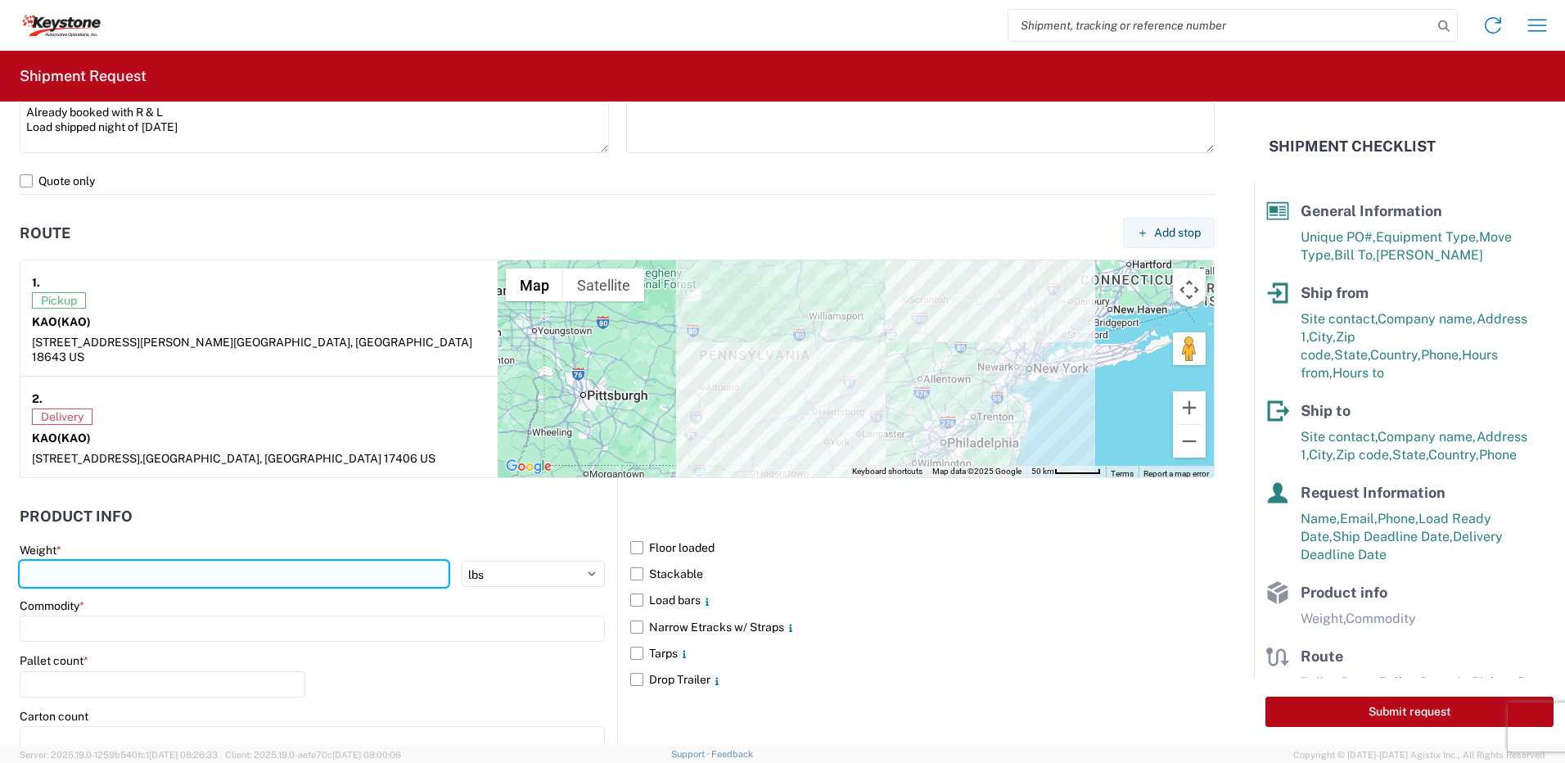
click at [94, 562] on input "number" at bounding box center [234, 574] width 429 height 26
type input "28000"
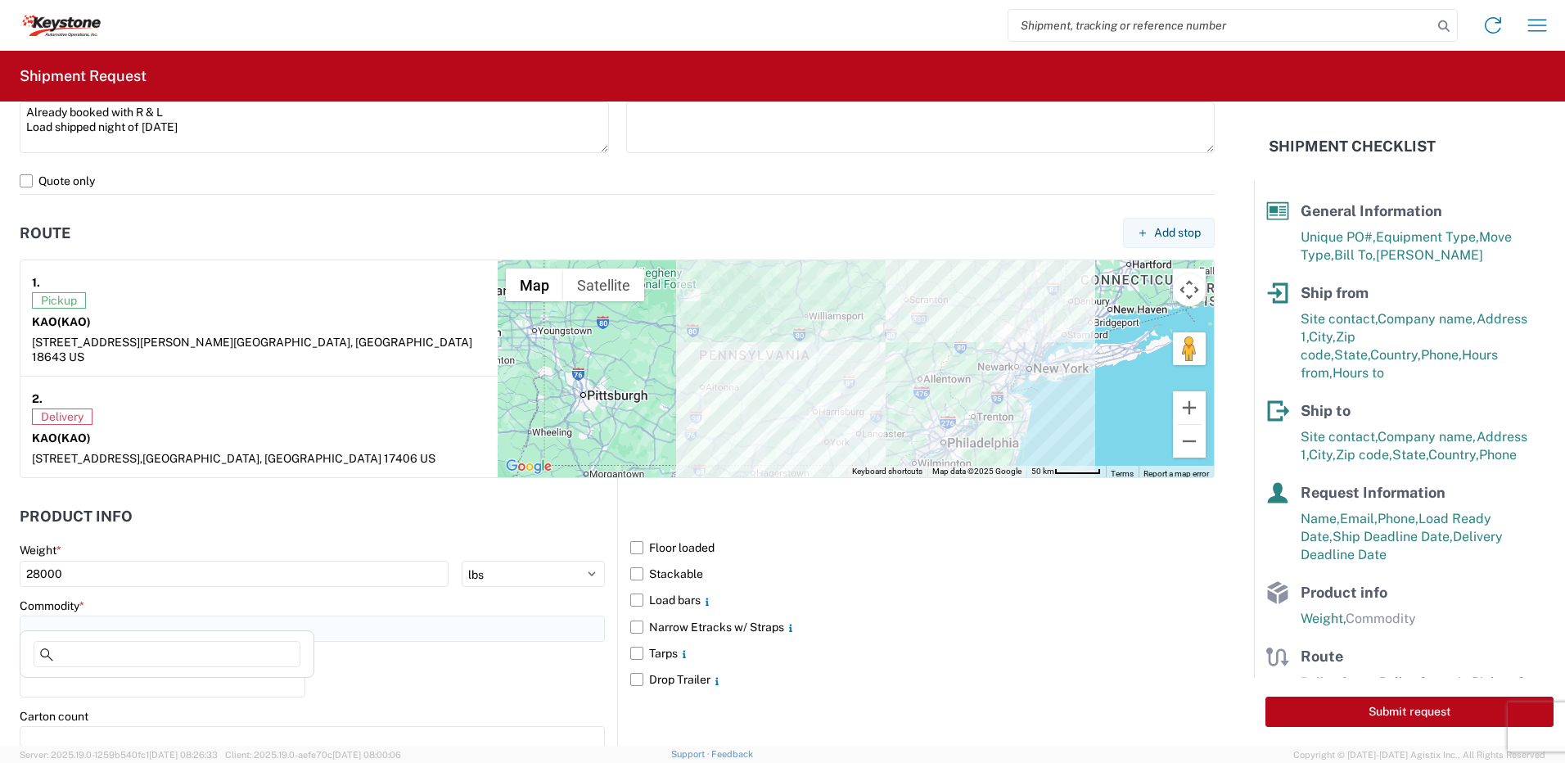
click at [97, 626] on input at bounding box center [312, 629] width 585 height 26
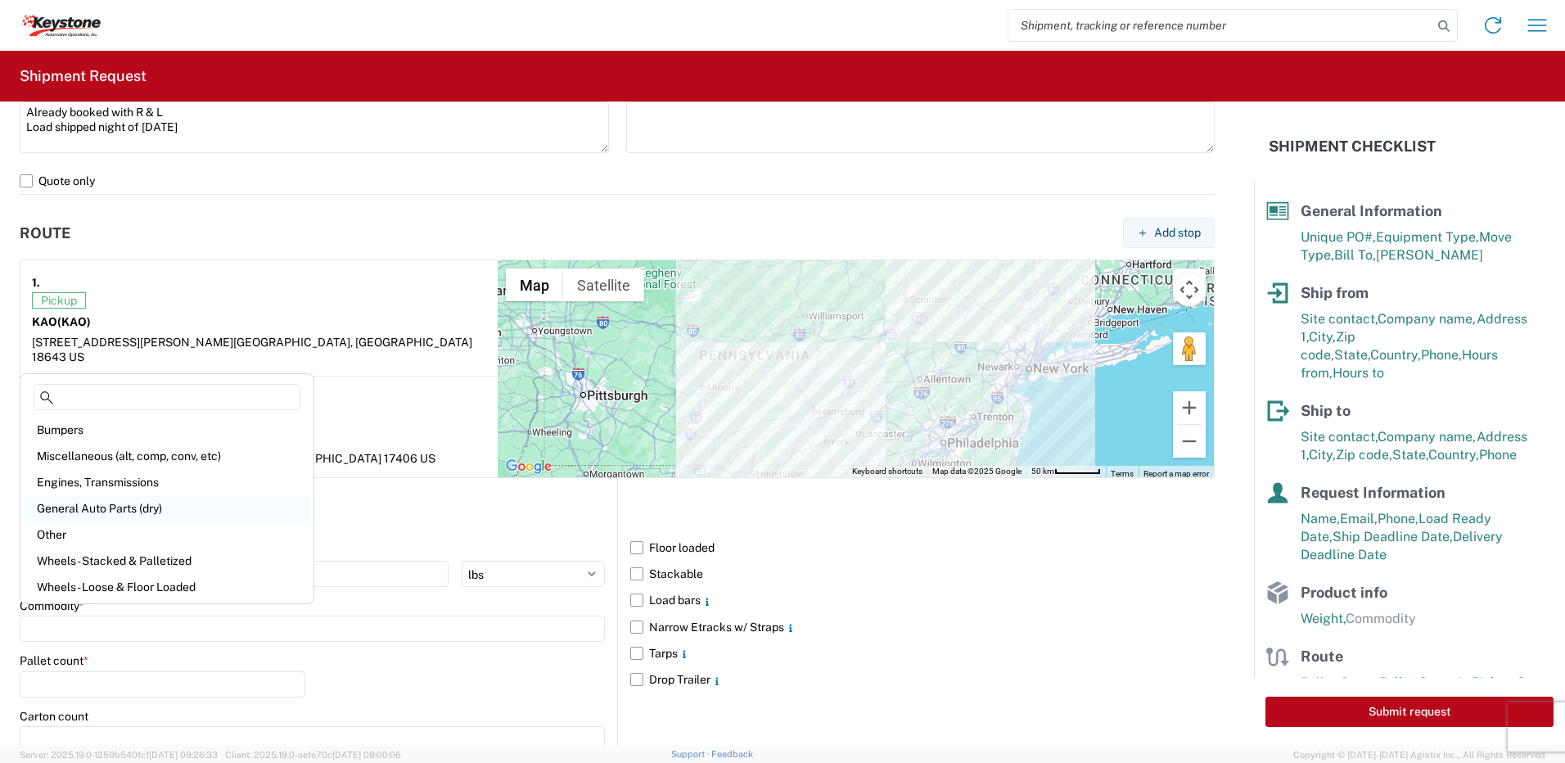
click at [98, 508] on div "General Auto Parts (dry)" at bounding box center [167, 508] width 287 height 26
type input "General Auto Parts (dry)"
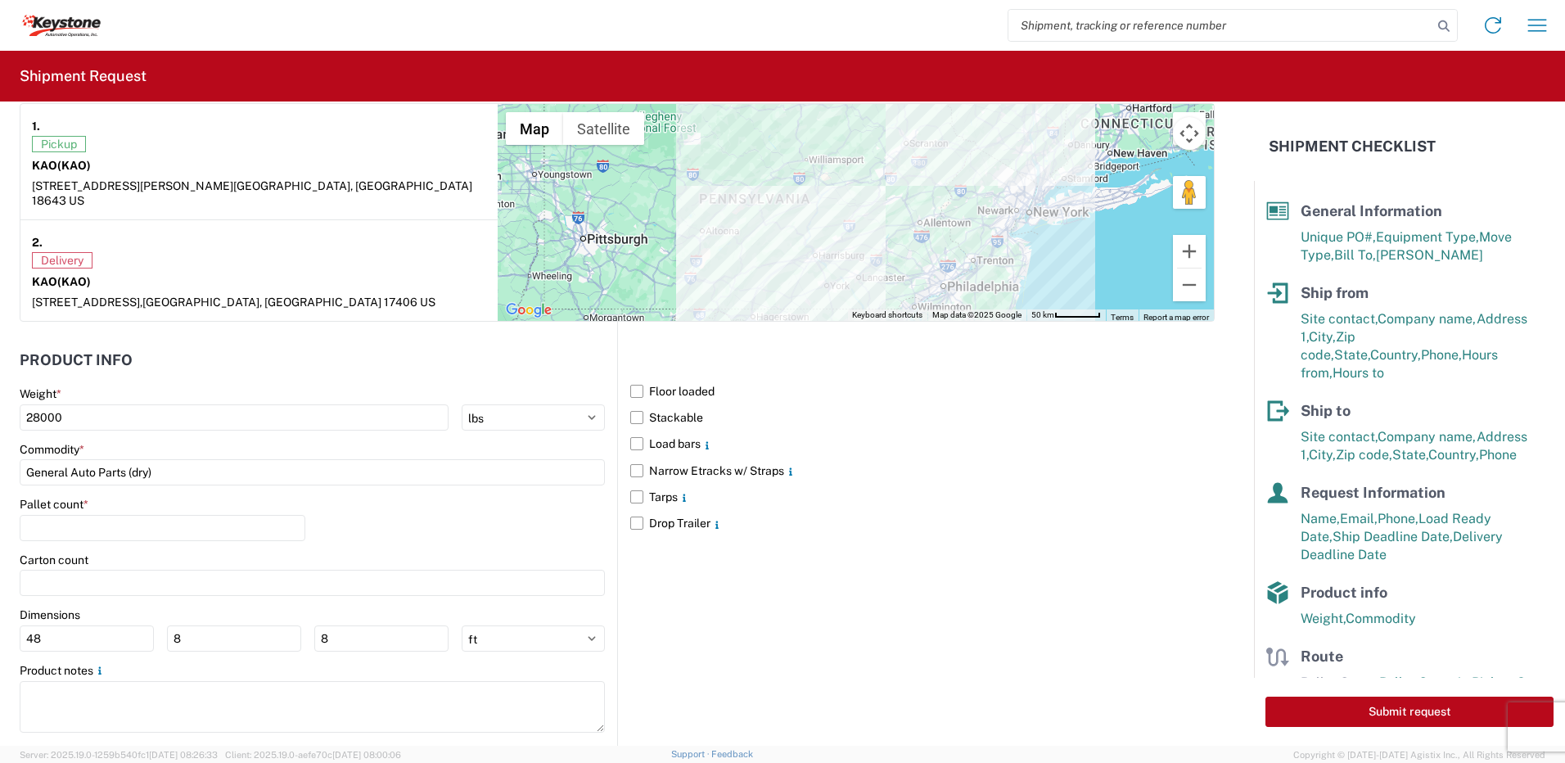
scroll to position [1320, 0]
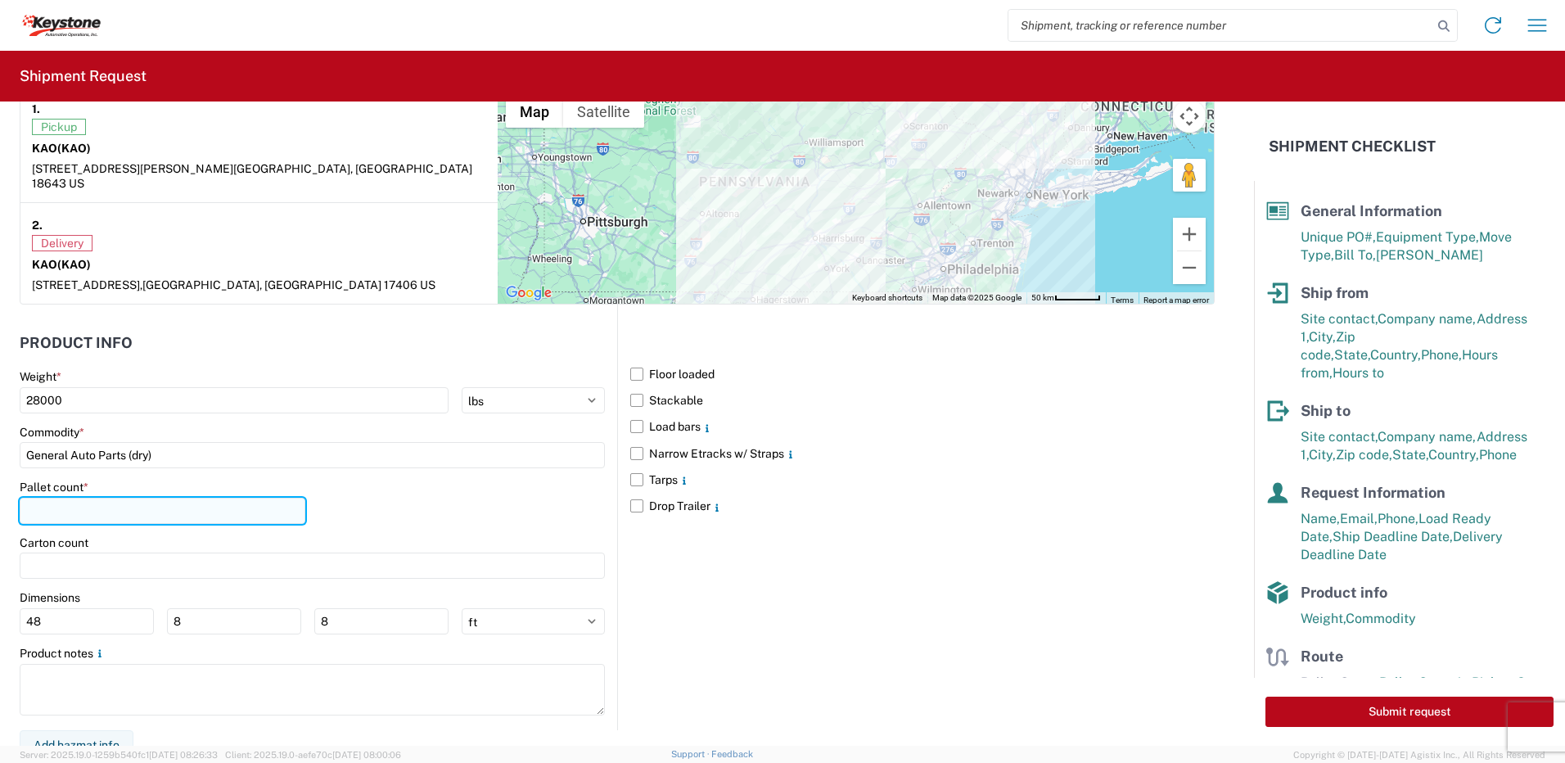
click at [49, 498] on input "number" at bounding box center [163, 511] width 286 height 26
type input "21"
click at [371, 490] on div "Pallet count * 21" at bounding box center [312, 508] width 585 height 56
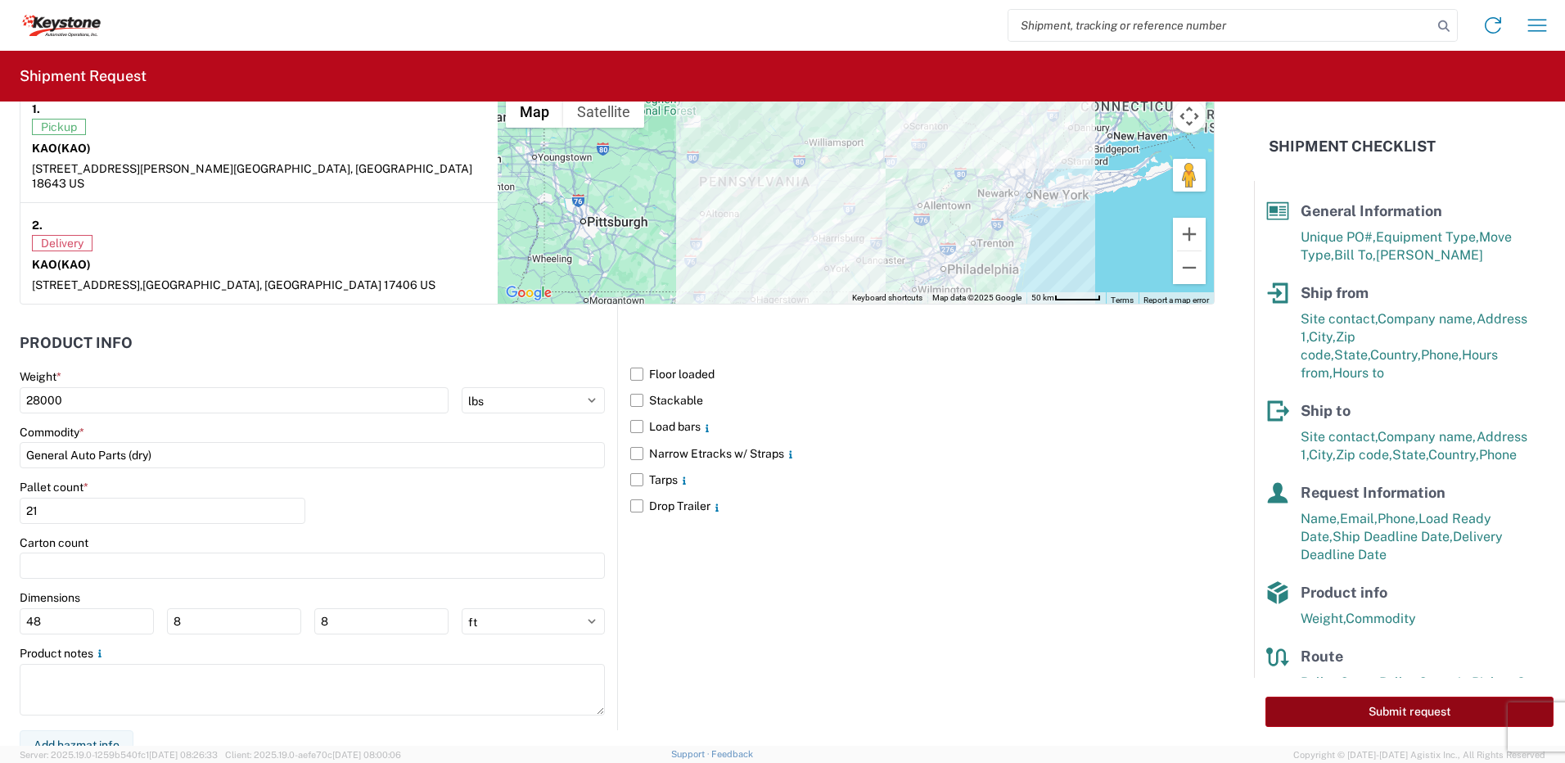
click at [1369, 714] on button "Submit request" at bounding box center [1410, 712] width 288 height 30
select select "US"
